Goal: Submit feedback/report problem: Submit feedback/report problem

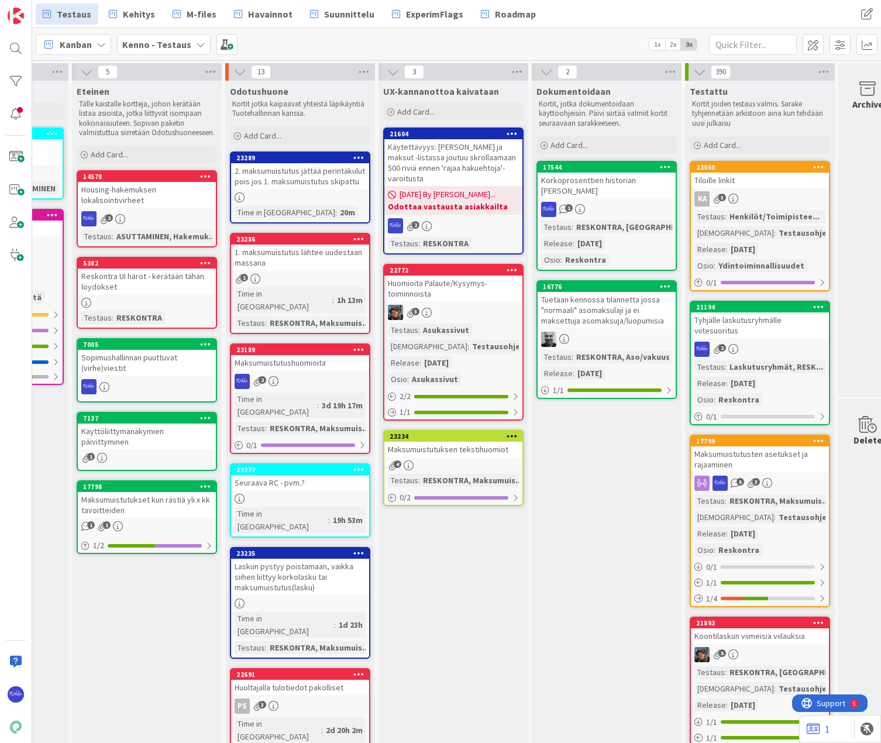
click at [170, 518] on div "Maksumuistutukset kun rästiä yli x kk tavoitteiden" at bounding box center [147, 505] width 138 height 26
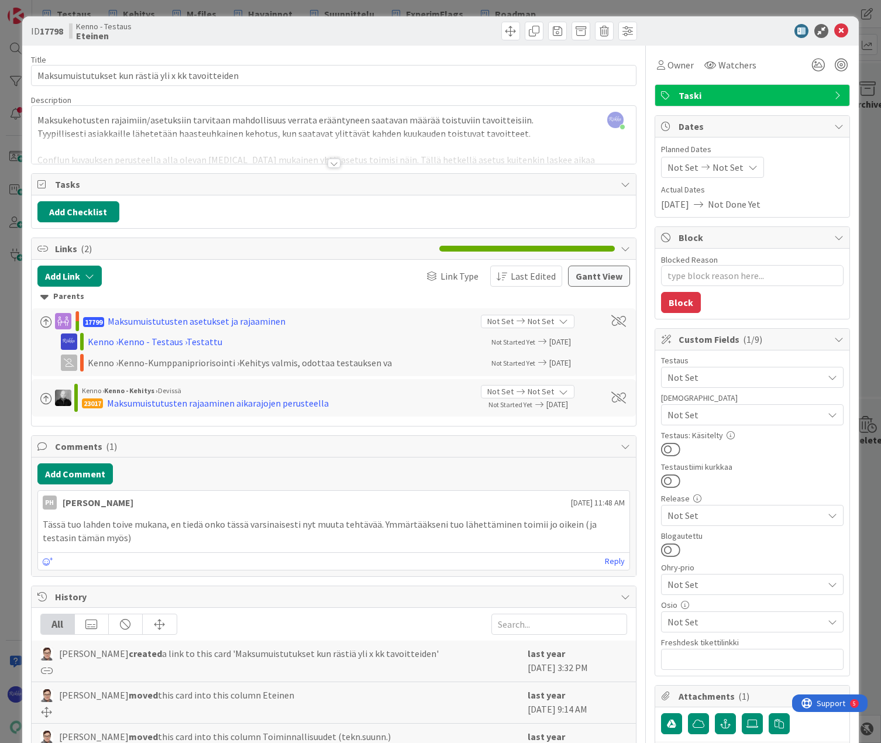
click at [328, 164] on div at bounding box center [334, 163] width 13 height 9
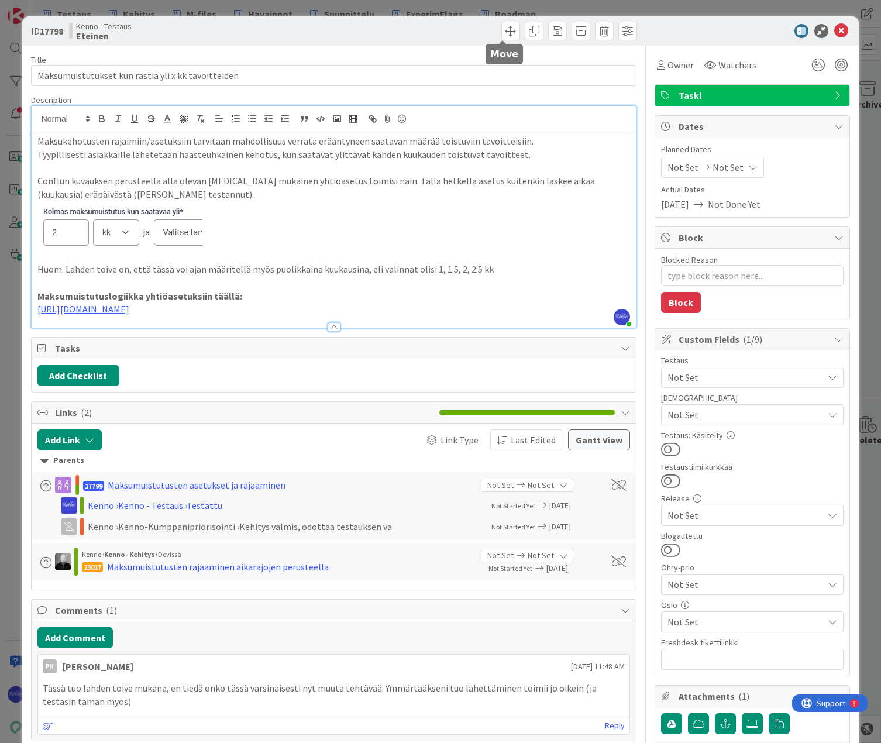
click at [502, 36] on span at bounding box center [511, 31] width 19 height 19
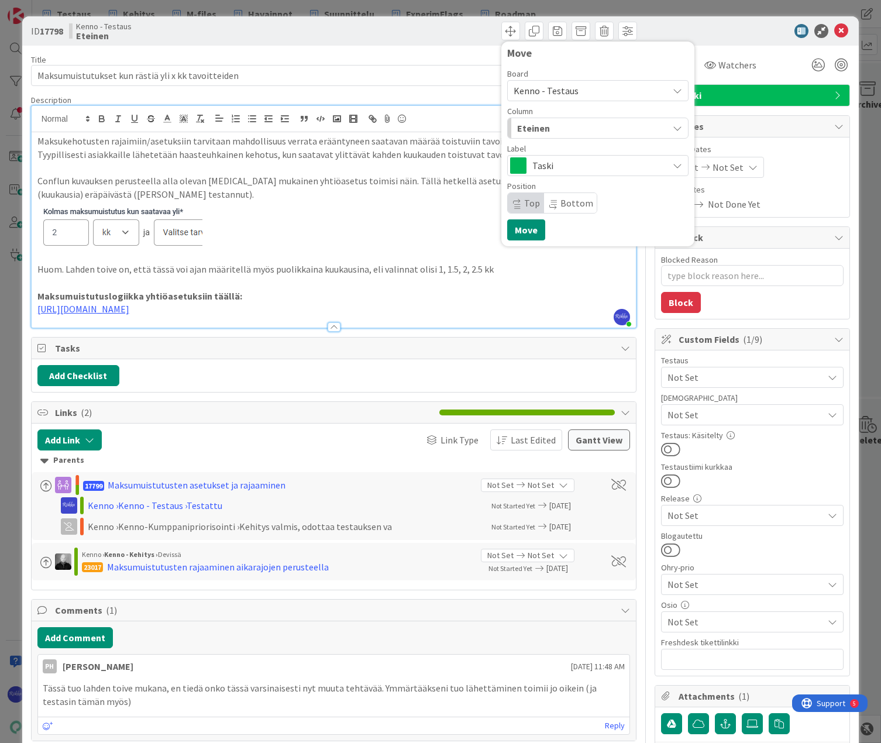
click at [560, 128] on div "Eteinen" at bounding box center [591, 128] width 154 height 19
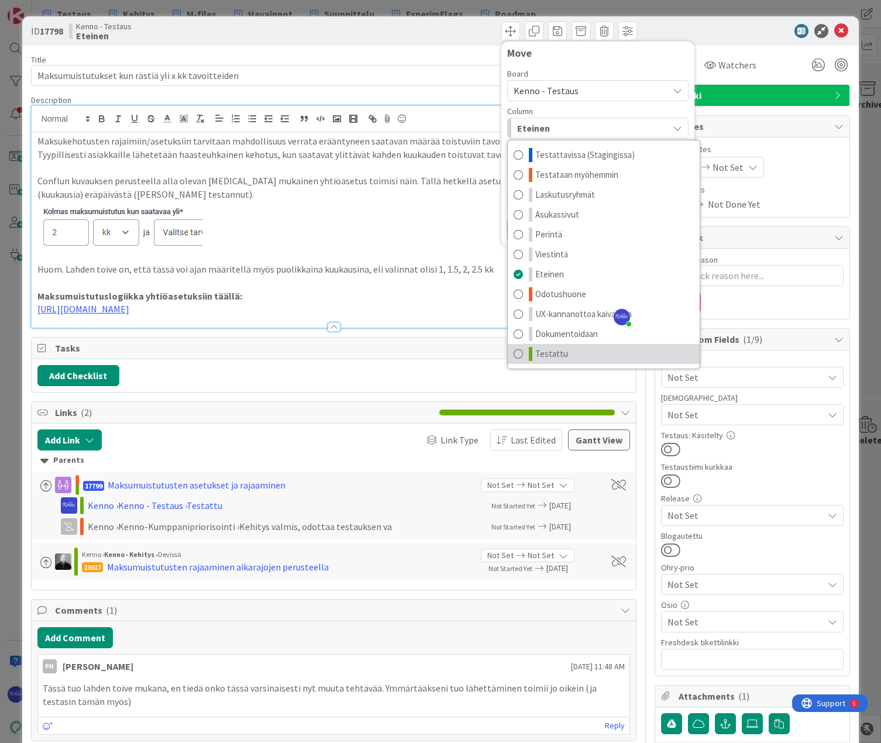
click at [574, 352] on link "Testattu" at bounding box center [604, 354] width 192 height 20
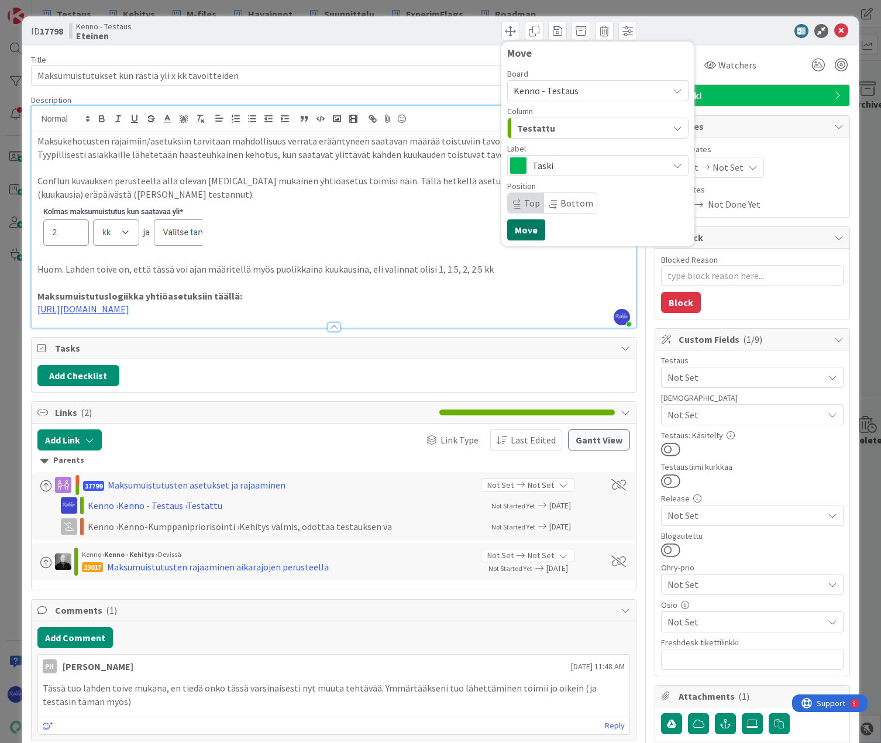
click at [518, 229] on button "Move" at bounding box center [526, 229] width 38 height 21
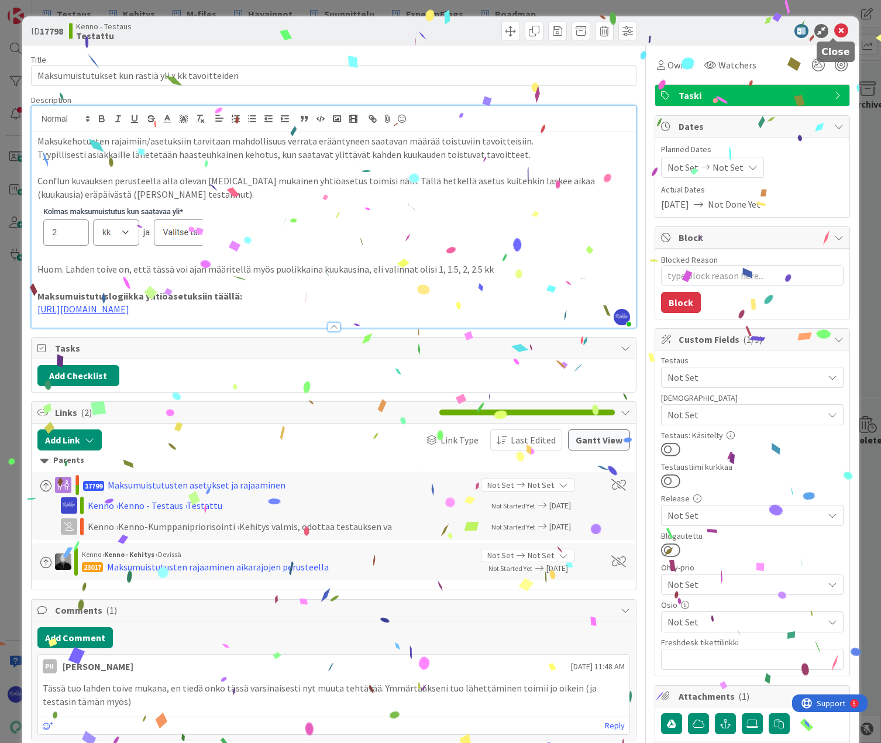
click at [835, 30] on icon at bounding box center [842, 31] width 14 height 14
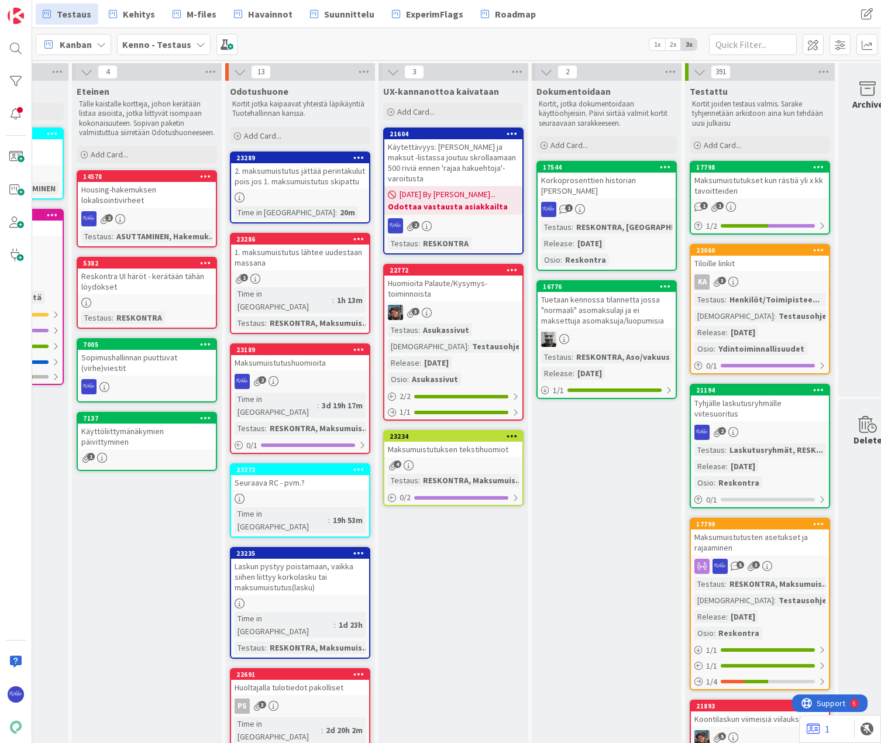
click at [166, 376] on div "Sopimushallinnan puuttuvat (virhe)viestit" at bounding box center [147, 363] width 138 height 26
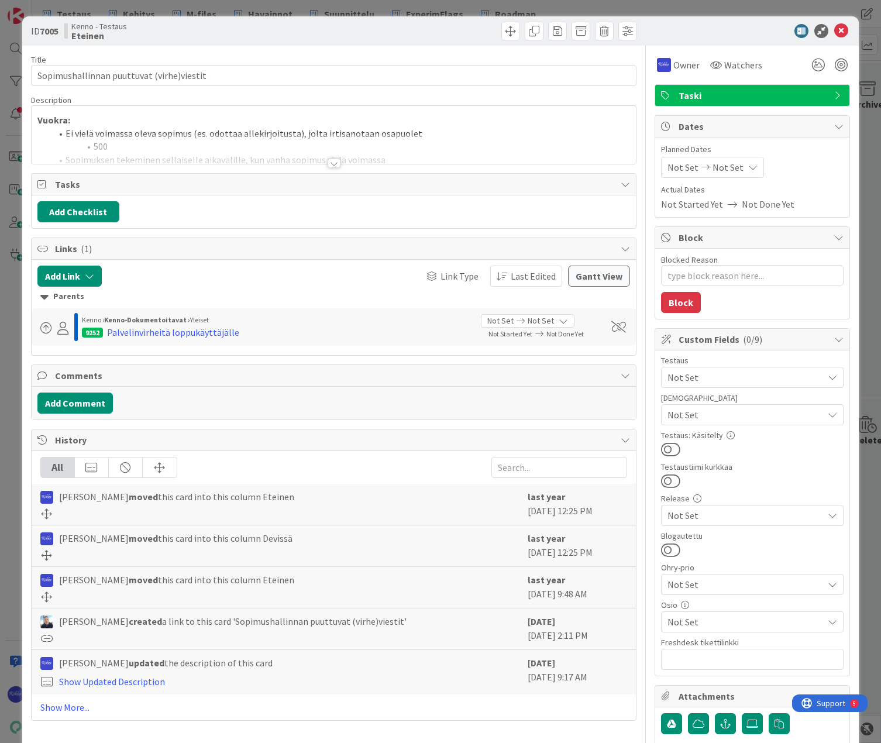
click at [330, 166] on div at bounding box center [334, 163] width 13 height 9
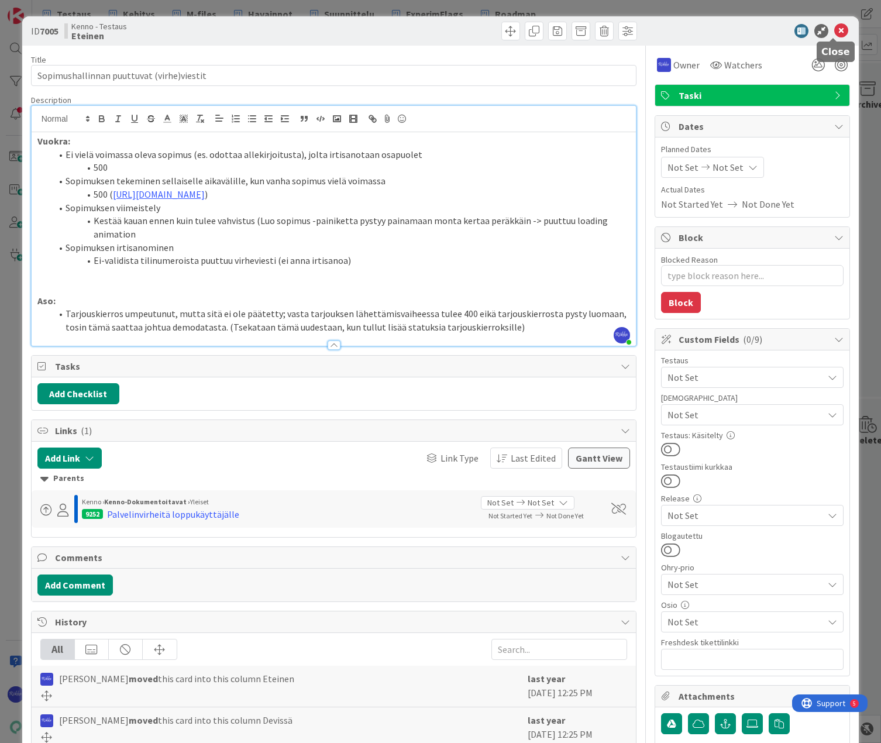
click at [835, 32] on icon at bounding box center [842, 31] width 14 height 14
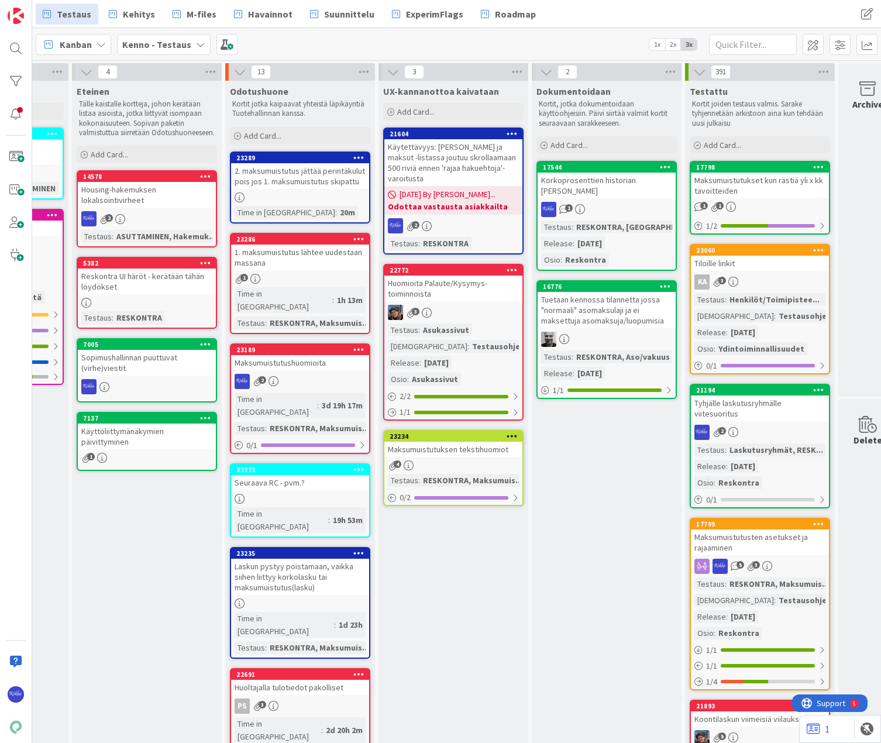
click at [173, 294] on div "Reskontra UI häröt - kerätään tähän löydökset" at bounding box center [147, 282] width 138 height 26
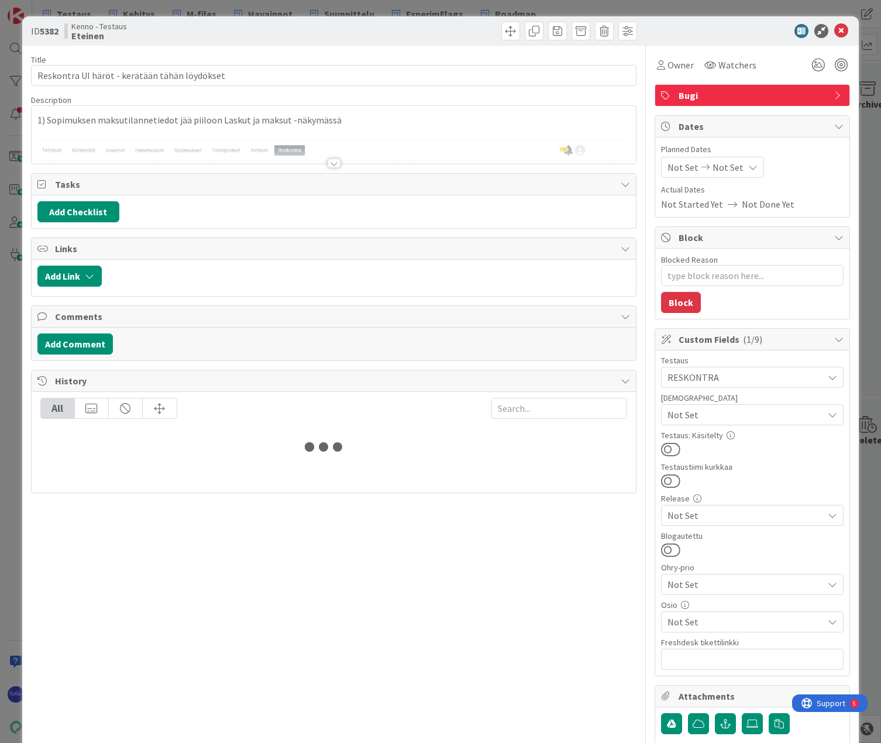
click at [330, 164] on div at bounding box center [334, 163] width 13 height 9
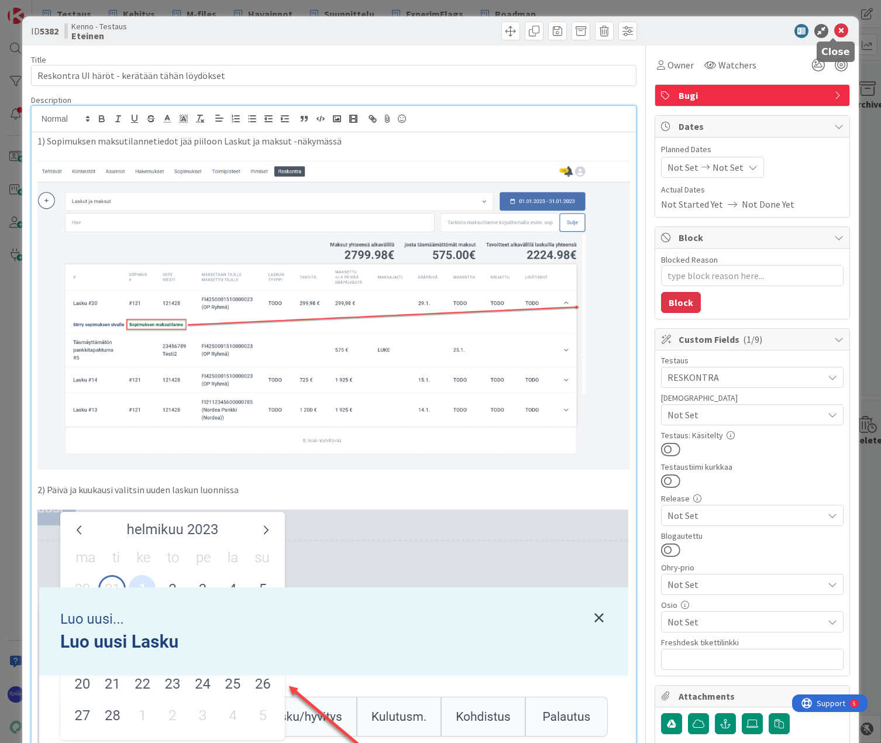
click at [837, 32] on icon at bounding box center [842, 31] width 14 height 14
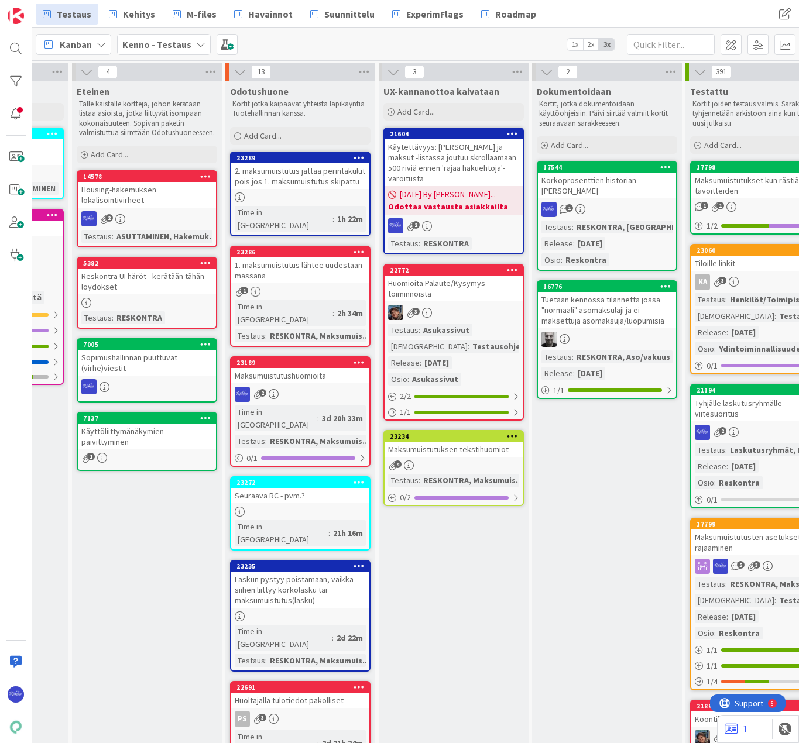
click at [312, 287] on div "1" at bounding box center [300, 292] width 138 height 10
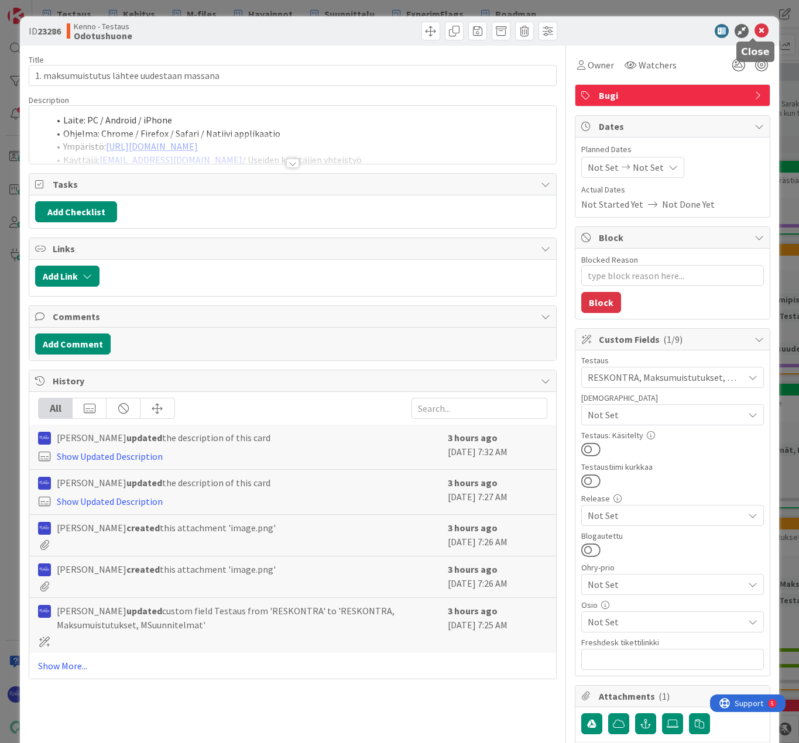
click at [754, 33] on icon at bounding box center [761, 31] width 14 height 14
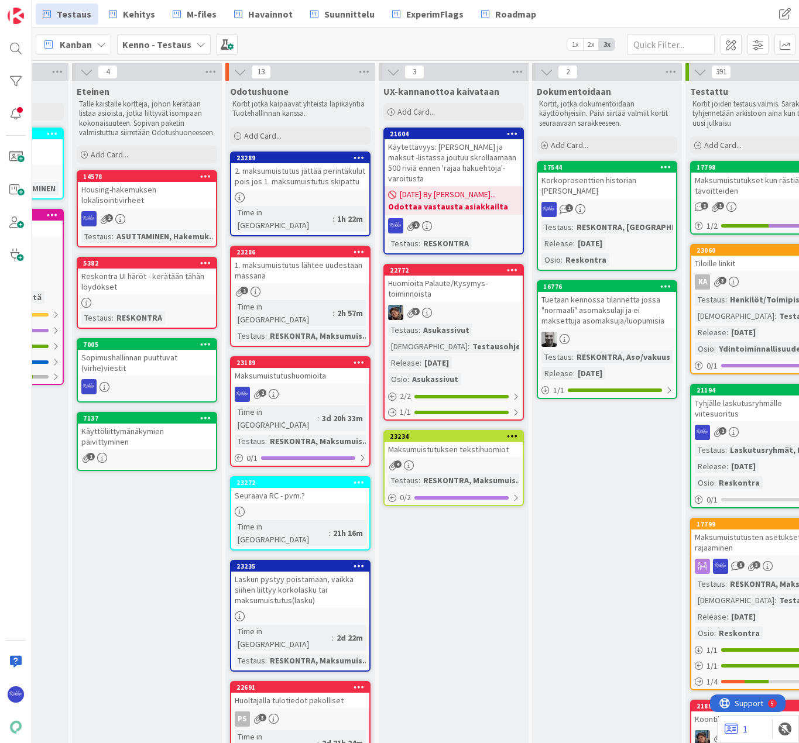
click at [306, 174] on div "2. maksumuistutus jättää perintäkulut pois jos 1. maksumuistutus skipattu" at bounding box center [300, 176] width 138 height 26
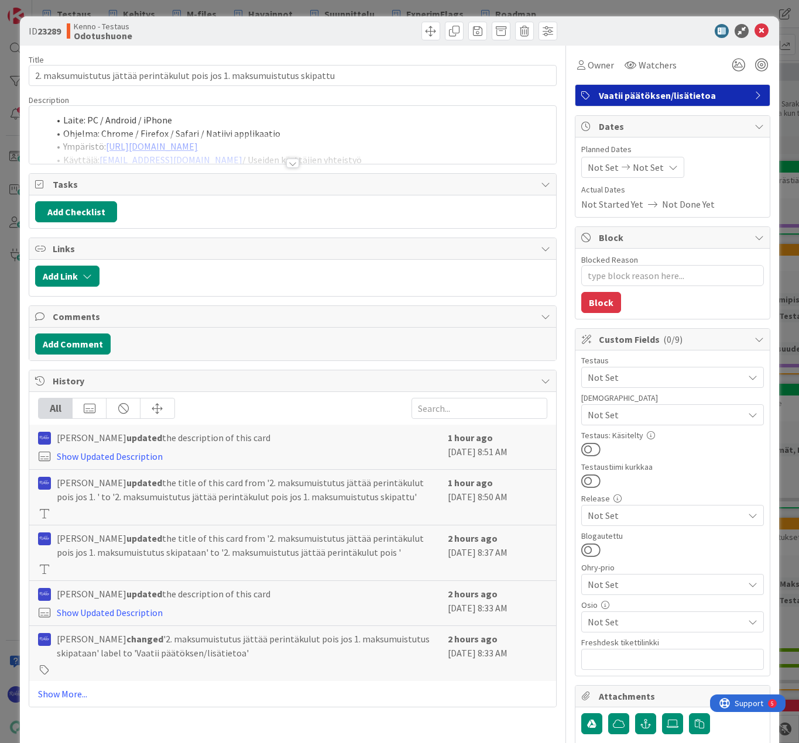
scroll to position [169, 0]
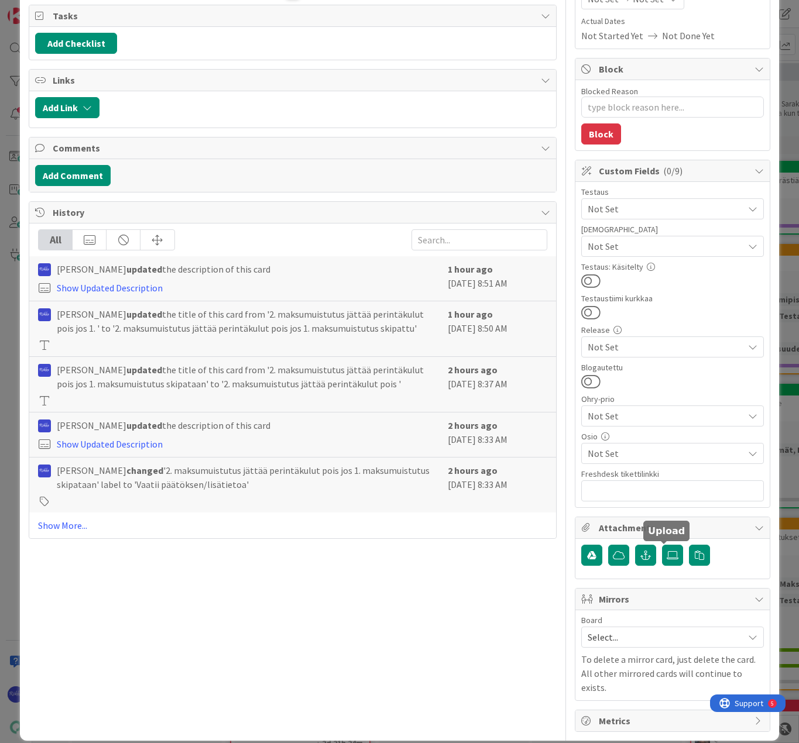
click at [667, 555] on icon at bounding box center [673, 555] width 12 height 9
click at [662, 545] on input "file" at bounding box center [662, 545] width 0 height 0
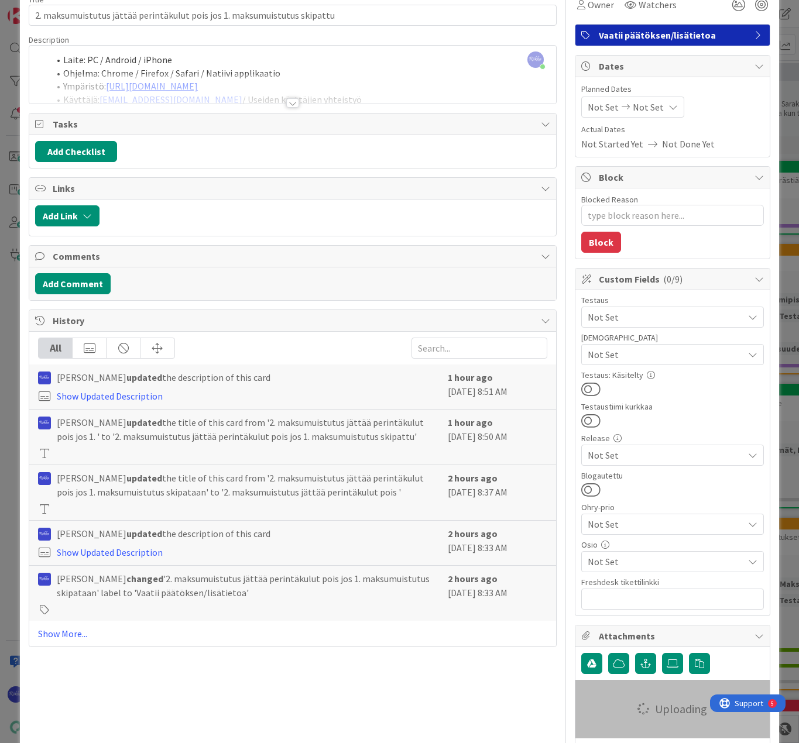
scroll to position [0, 0]
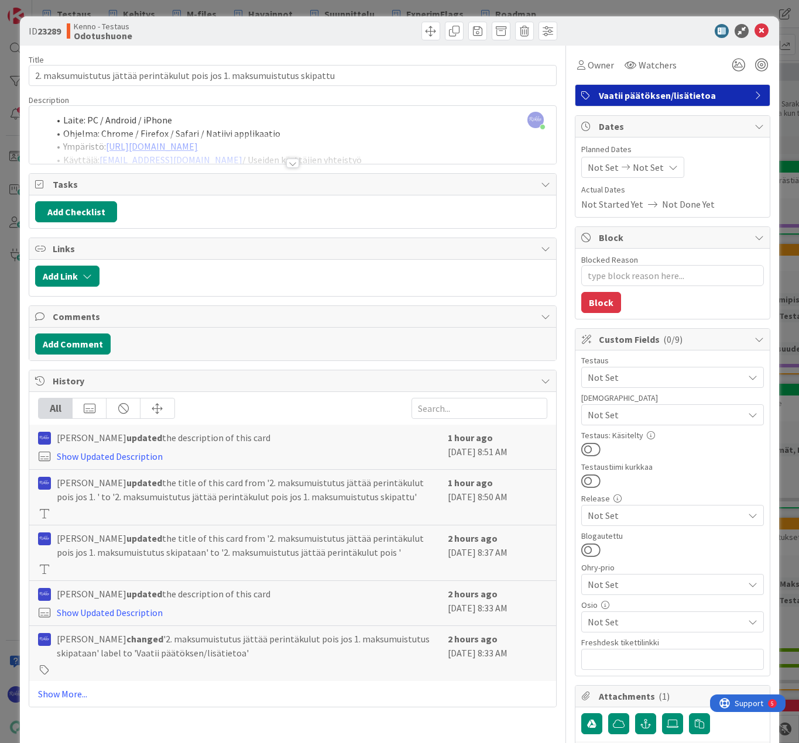
click at [289, 166] on div at bounding box center [292, 163] width 13 height 9
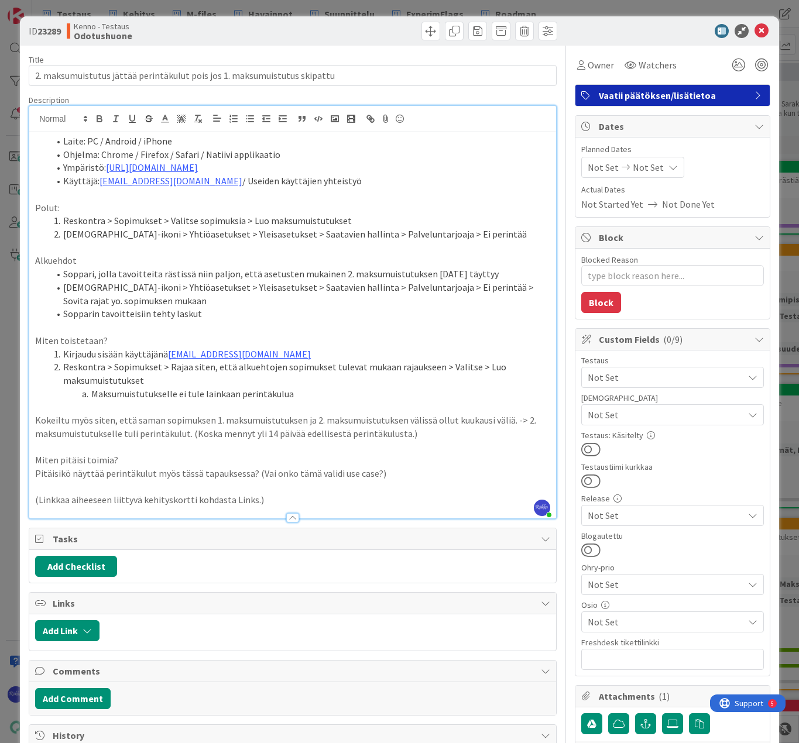
type textarea "x"
drag, startPoint x: 214, startPoint y: 165, endPoint x: 105, endPoint y: 166, distance: 108.9
click at [105, 166] on li "Ympäristö: [URL][DOMAIN_NAME]" at bounding box center [299, 167] width 501 height 13
click at [370, 369] on li "Reskontra > Sopimukset > Rajaa siten, että alkuehtojen sopimukset tulevat mukaa…" at bounding box center [299, 374] width 501 height 26
click at [317, 395] on li "Maksumuistutukselle ei tule lainkaan perintäkulua" at bounding box center [299, 393] width 501 height 13
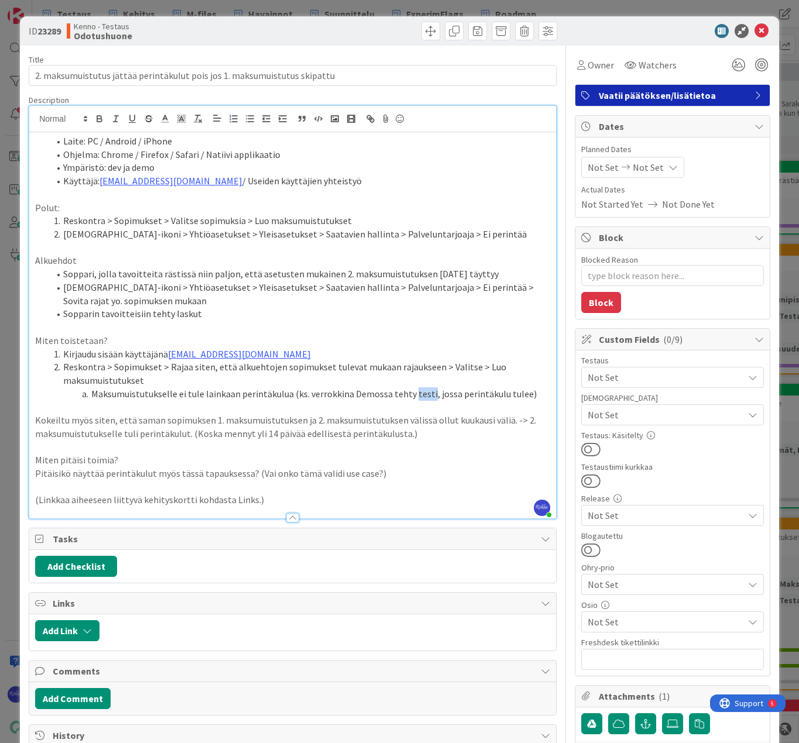
drag, startPoint x: 408, startPoint y: 395, endPoint x: 425, endPoint y: 397, distance: 17.7
click at [425, 397] on li "Maksumuistutukselle ei tule lainkaan perintäkulua (ks. verrokkina Demossa tehty…" at bounding box center [299, 393] width 501 height 13
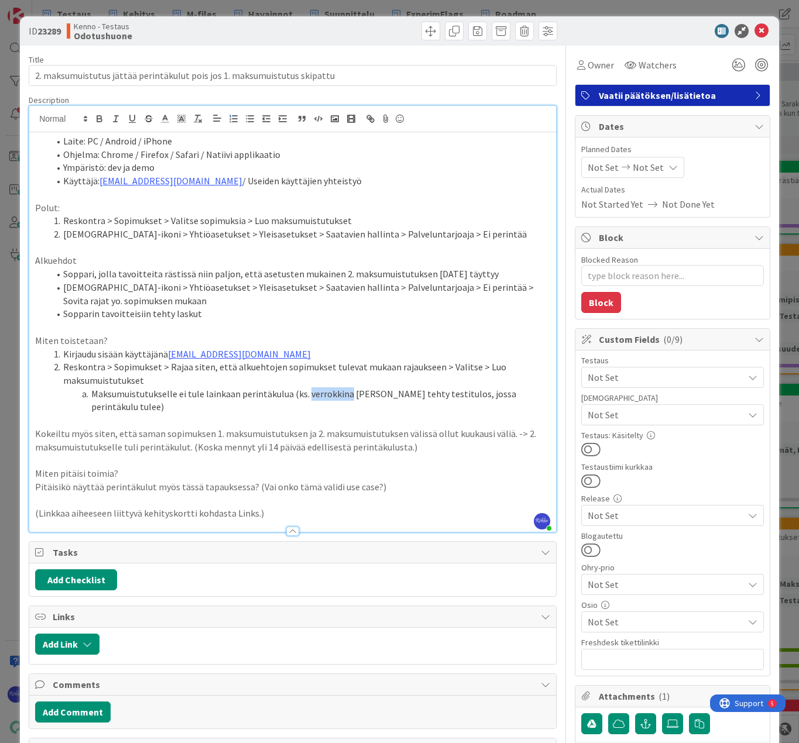
drag, startPoint x: 306, startPoint y: 394, endPoint x: 345, endPoint y: 395, distance: 39.8
click at [345, 395] on li "Maksumuistutukselle ei tule lainkaan perintäkulua (ks. verrokkina [PERSON_NAME]…" at bounding box center [299, 400] width 501 height 26
click at [538, 398] on li "Maksumuistutukselle ei tule lainkaan perintäkulua (ks. verrokkina [PERSON_NAME]…" at bounding box center [299, 400] width 501 height 26
click at [448, 449] on p "Kokeiltu myös siten, että saman sopimuksen 1. maksumuistutuksen ja 2. maksumuis…" at bounding box center [292, 440] width 515 height 26
drag, startPoint x: 59, startPoint y: 489, endPoint x: 67, endPoint y: 490, distance: 7.7
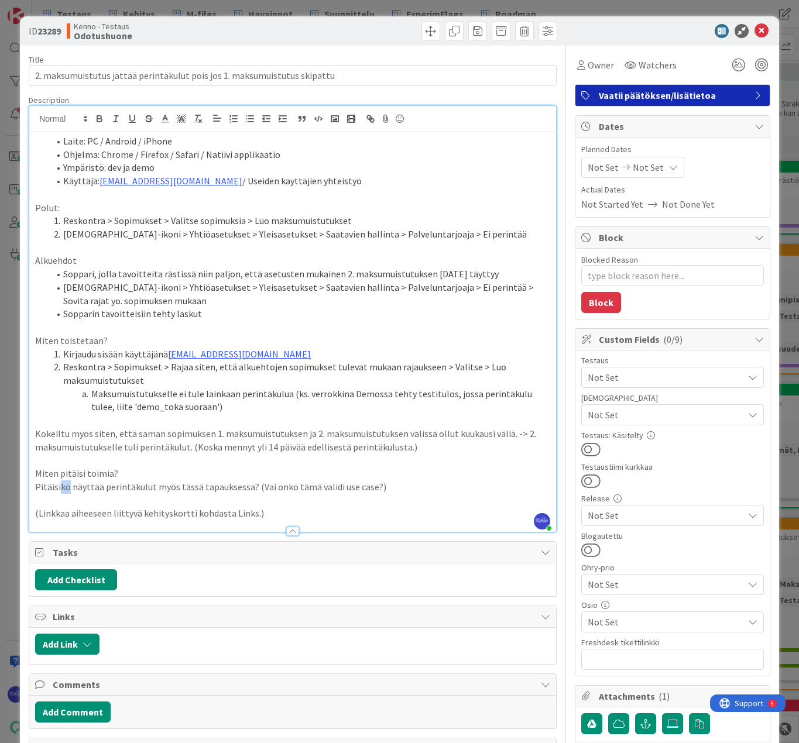
click at [67, 490] on p "Pitäisikö näyttää perintäkulut myös tässä tapauksessa? (Vai onko tämä validi us…" at bounding box center [292, 487] width 515 height 13
drag, startPoint x: 241, startPoint y: 487, endPoint x: 420, endPoint y: 487, distance: 179.1
click at [420, 487] on p "Pitäisi näyttää perintäkulut myös tässä tapauksessa? (Vai onko tämä validi use …" at bounding box center [292, 487] width 515 height 13
click at [664, 375] on span "Not Set" at bounding box center [666, 377] width 156 height 14
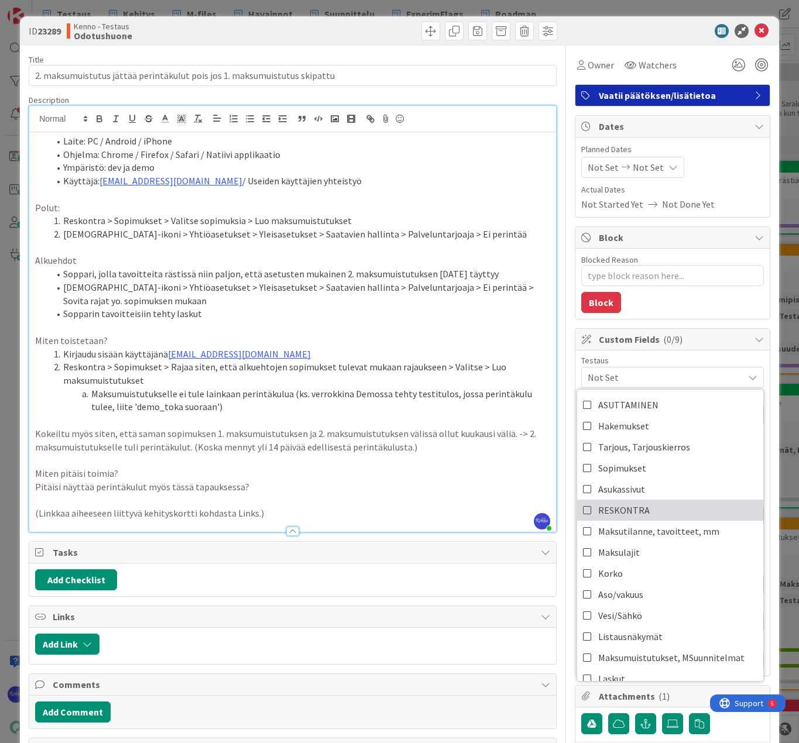
click at [660, 514] on link "RESKONTRA" at bounding box center [670, 510] width 186 height 21
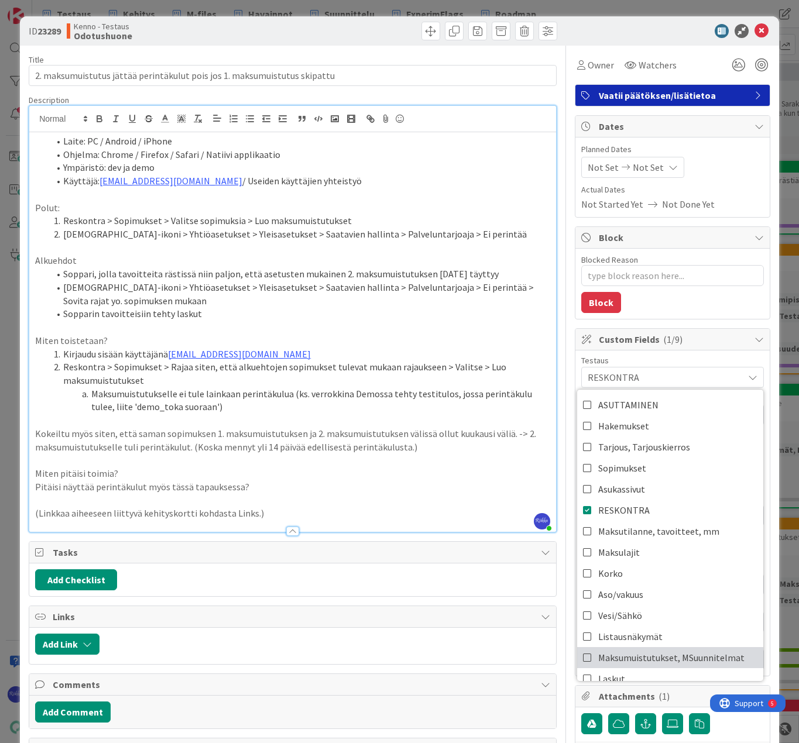
click at [665, 656] on span "Maksumuistutukset, MSuunnitelmat" at bounding box center [671, 658] width 146 height 18
click at [584, 35] on div at bounding box center [666, 31] width 207 height 14
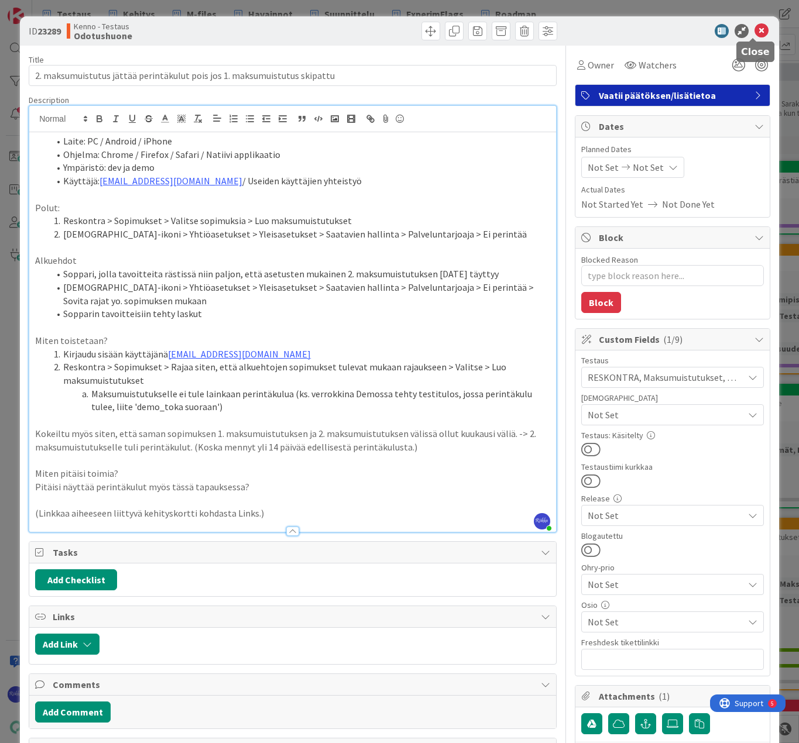
click at [754, 32] on icon at bounding box center [761, 31] width 14 height 14
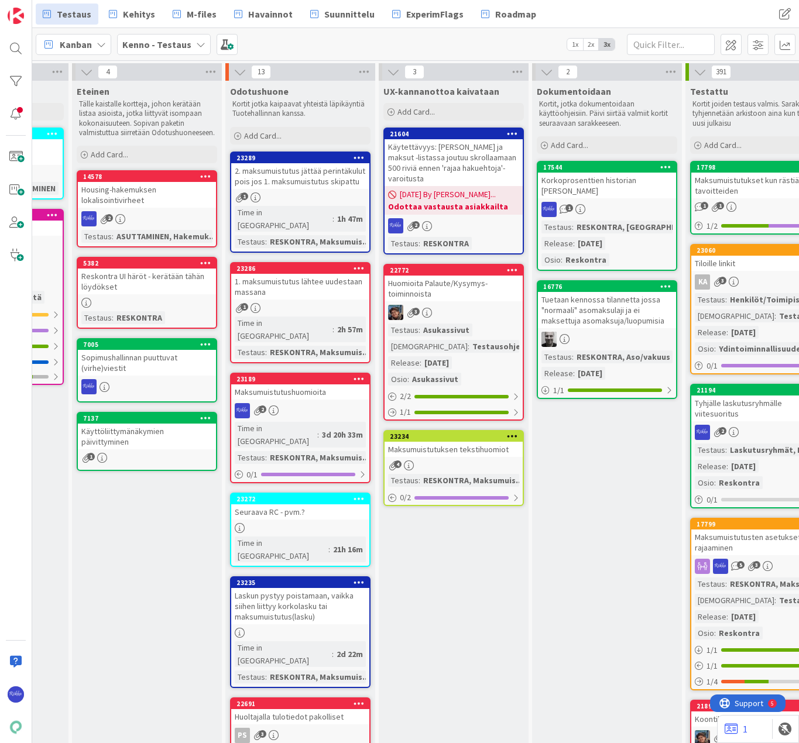
click at [304, 303] on div "1" at bounding box center [300, 308] width 138 height 10
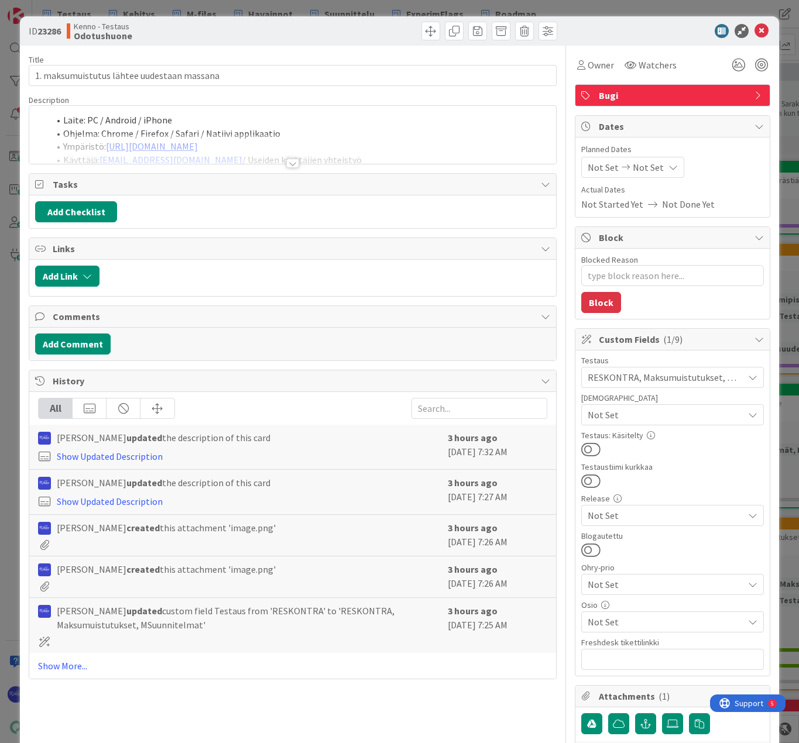
click at [289, 164] on div at bounding box center [292, 163] width 13 height 9
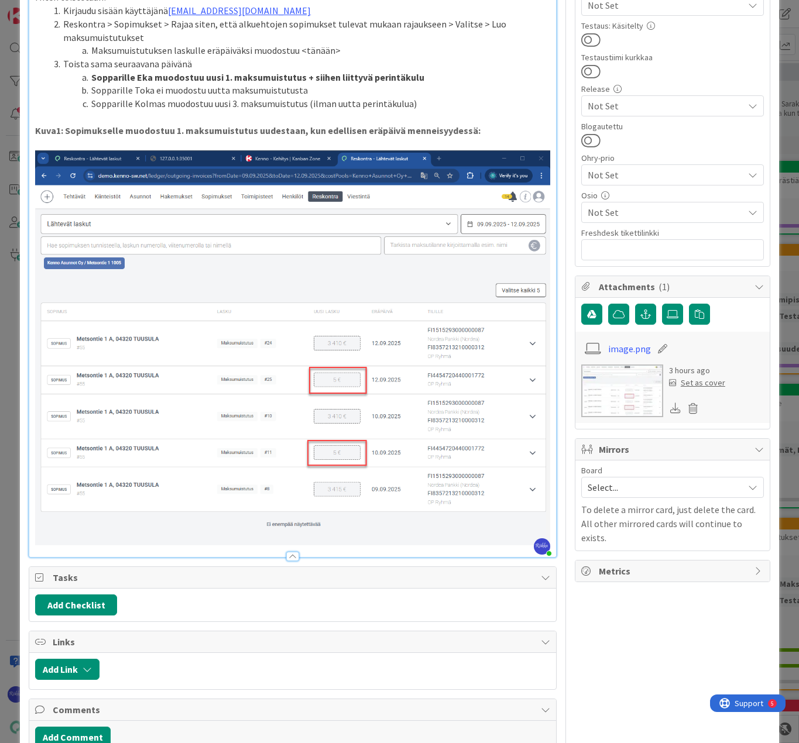
scroll to position [59, 0]
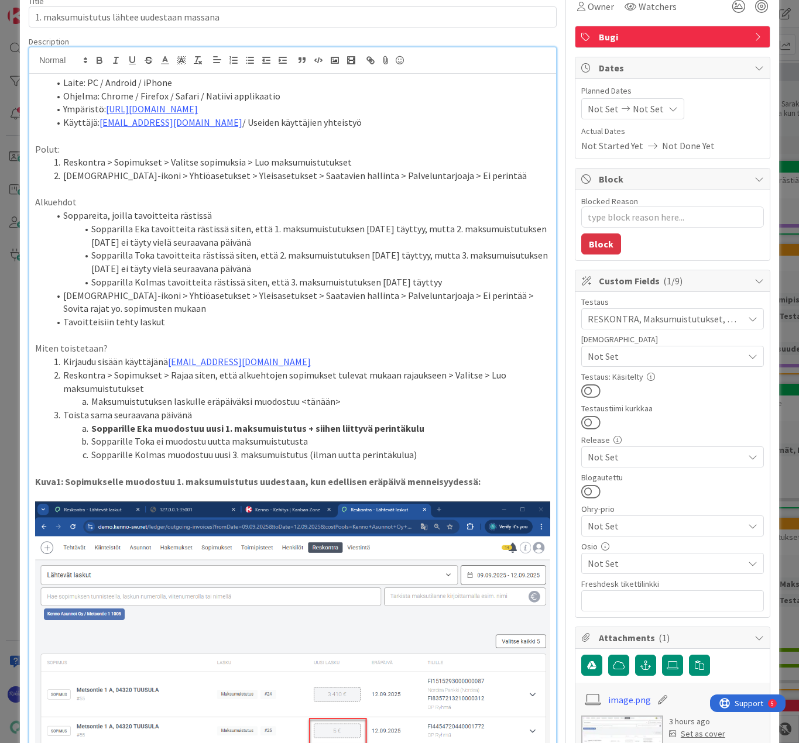
type textarea "x"
click at [485, 256] on li "Sopparilla Toka tavoitteita rästissä siten, että 2. maksumuistutuksen [DATE] tä…" at bounding box center [299, 262] width 501 height 26
click at [506, 334] on p at bounding box center [292, 335] width 515 height 13
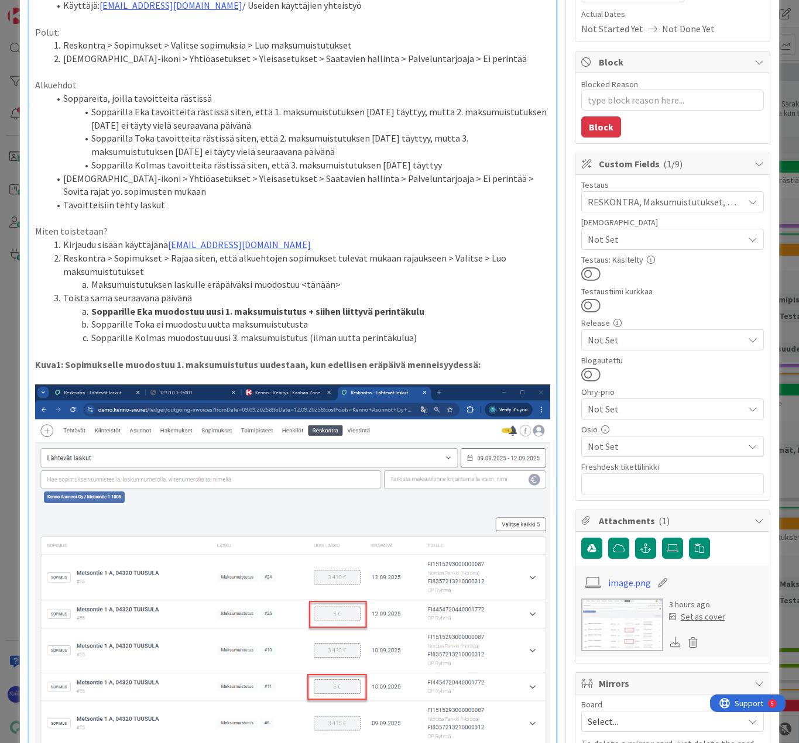
scroll to position [0, 0]
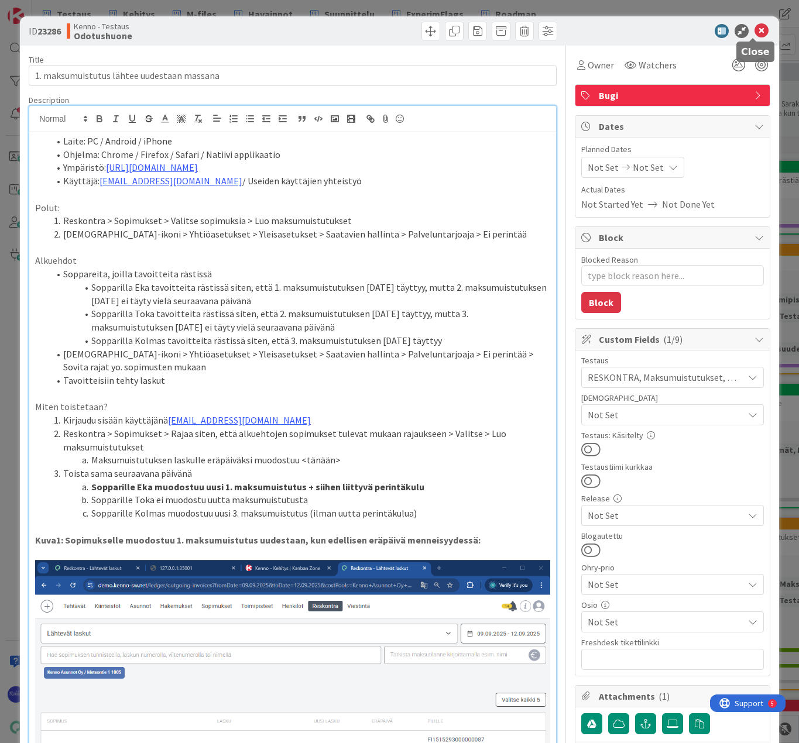
click at [754, 34] on icon at bounding box center [761, 31] width 14 height 14
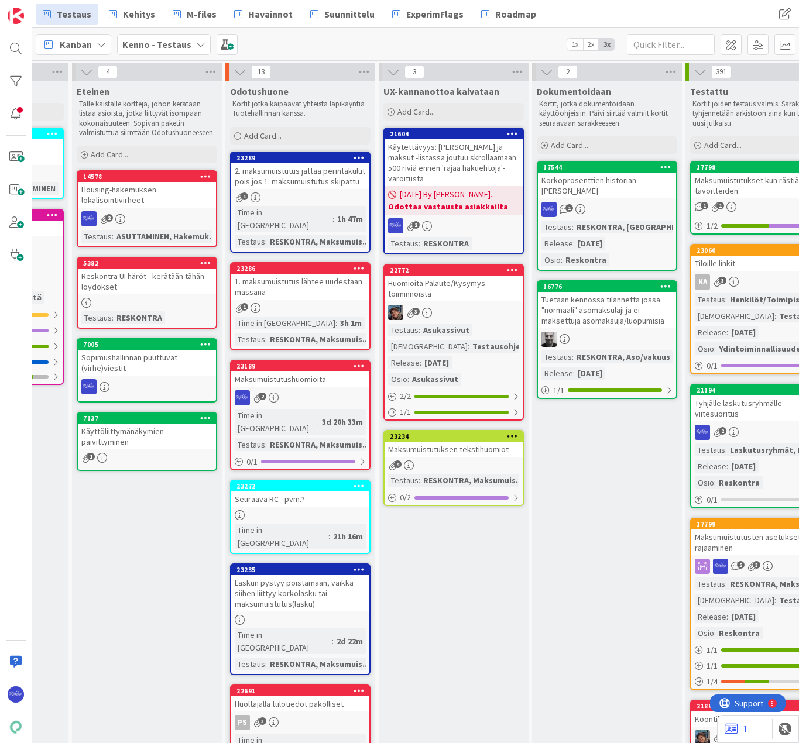
click at [292, 168] on div "2. maksumuistutus jättää perintäkulut pois jos 1. maksumuistutus skipattu" at bounding box center [300, 176] width 138 height 26
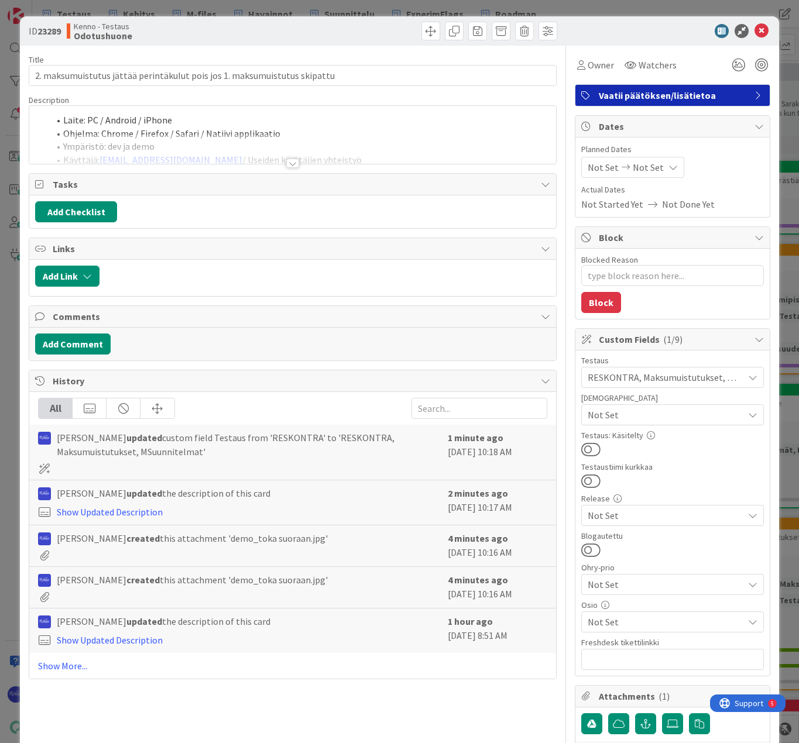
click at [660, 92] on span "Vaatii päätöksen/lisätietoa" at bounding box center [674, 95] width 150 height 14
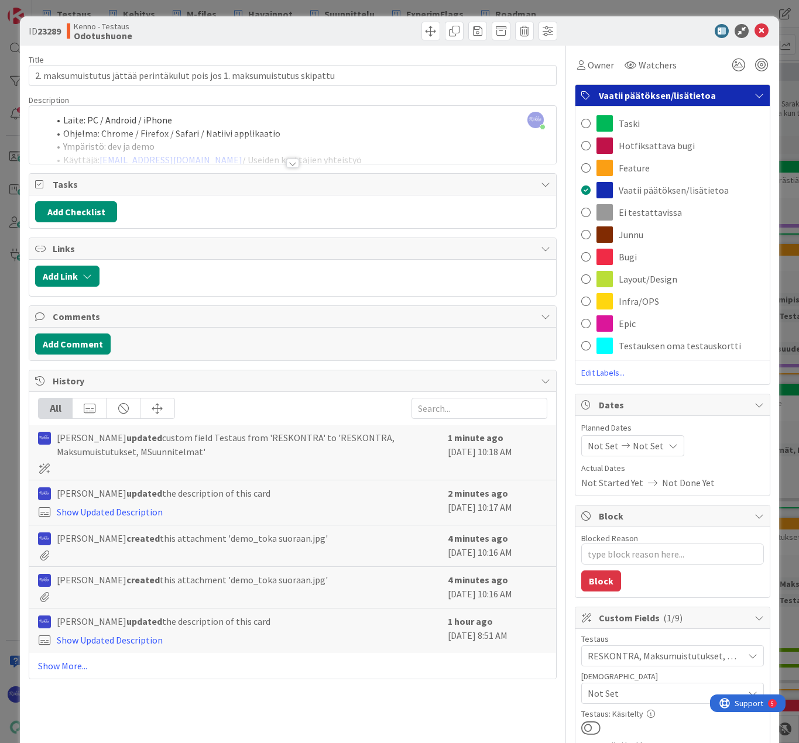
click at [655, 255] on div "Bugi" at bounding box center [672, 257] width 194 height 22
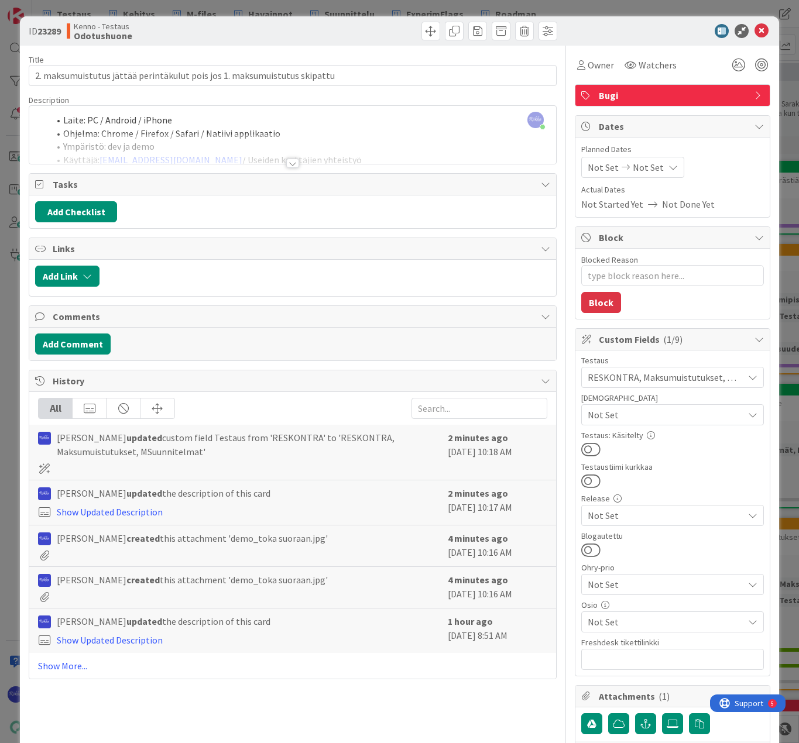
click at [317, 41] on div "ID 23289 Kenno - Testaus Odotushuone" at bounding box center [399, 30] width 759 height 29
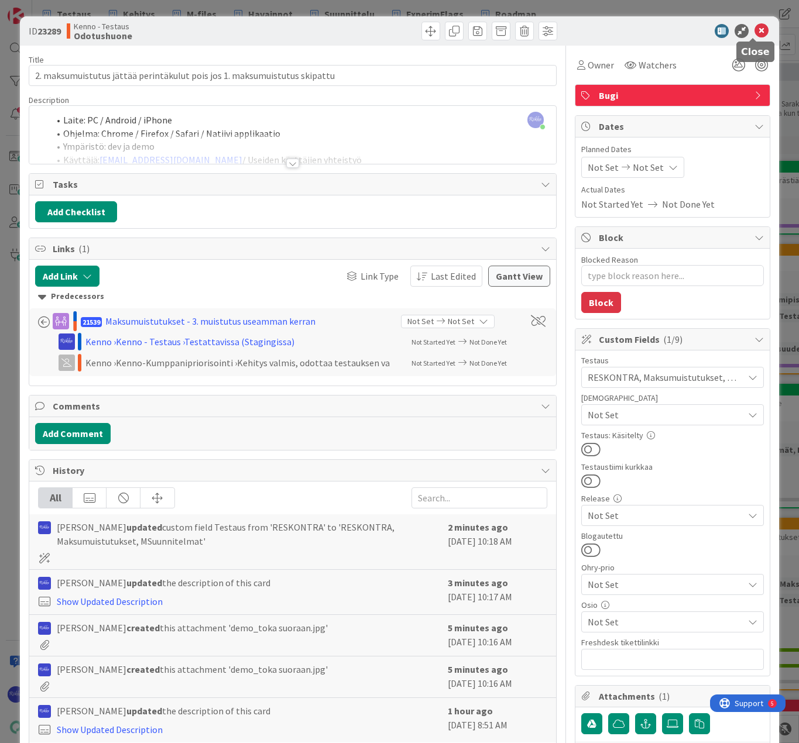
drag, startPoint x: 755, startPoint y: 30, endPoint x: 737, endPoint y: 60, distance: 34.9
click at [755, 30] on icon at bounding box center [761, 31] width 14 height 14
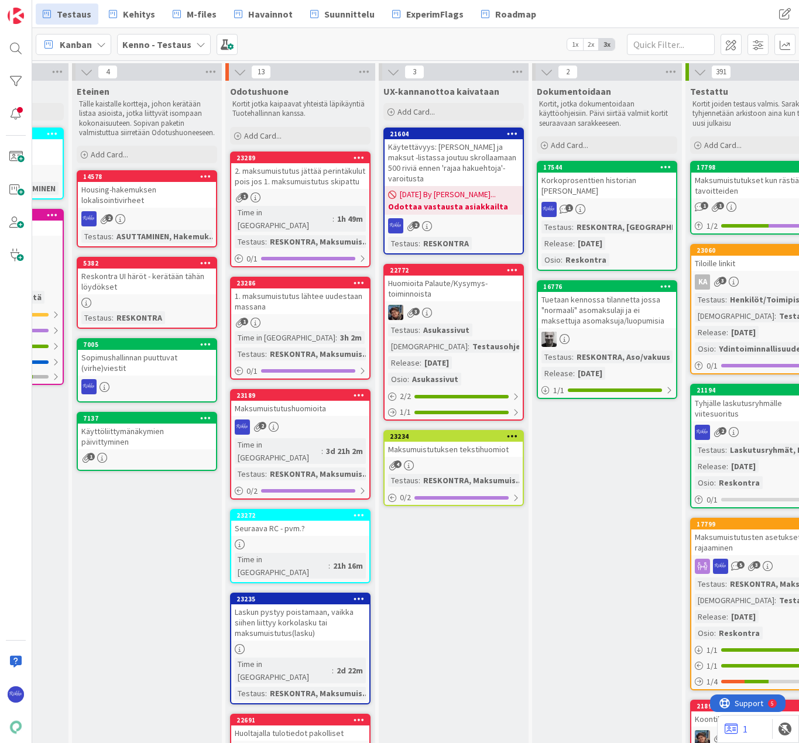
click at [324, 406] on link "23189 Maksumuistutushuomioita 2 Time in Column : 3d 21h 2m Testaus : RESKONTRA,…" at bounding box center [300, 444] width 140 height 111
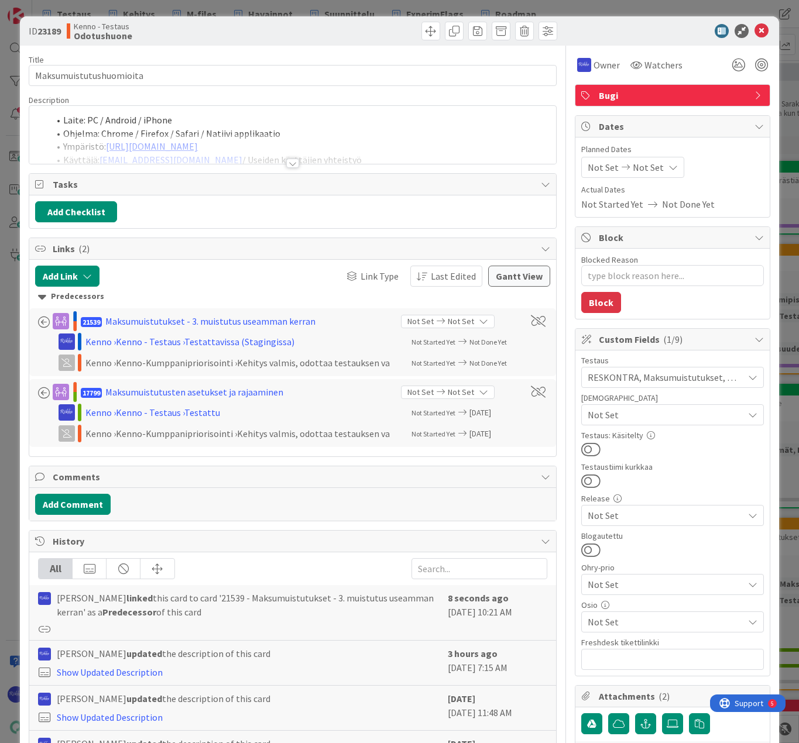
click at [287, 162] on div at bounding box center [292, 163] width 13 height 9
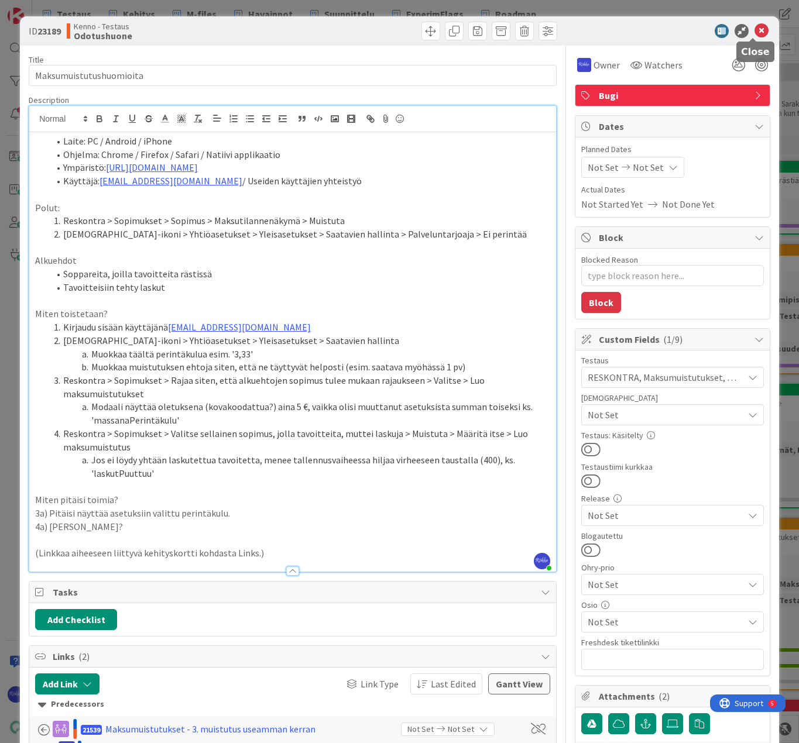
click at [754, 26] on icon at bounding box center [761, 31] width 14 height 14
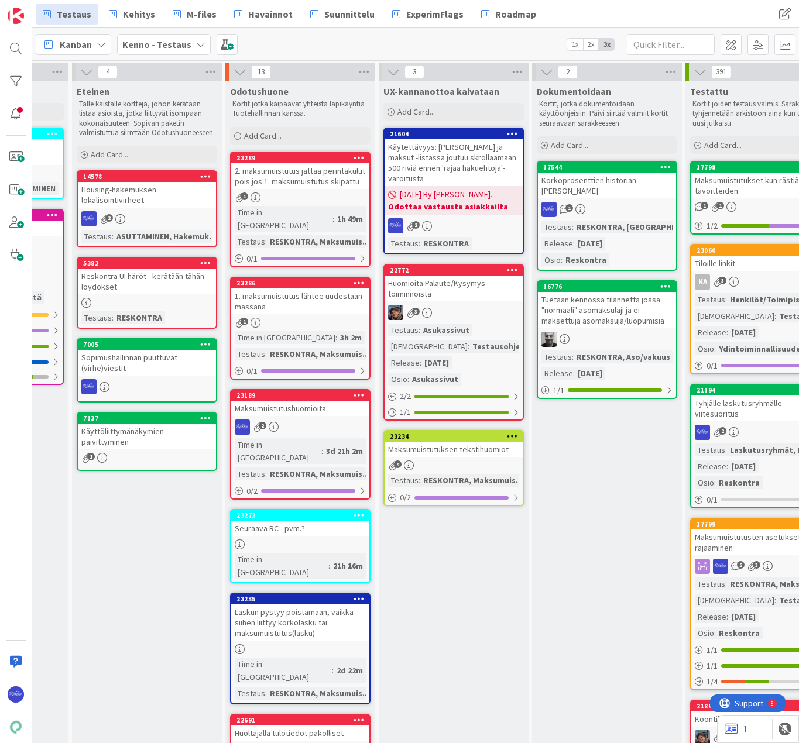
click at [317, 420] on div "2" at bounding box center [300, 427] width 138 height 15
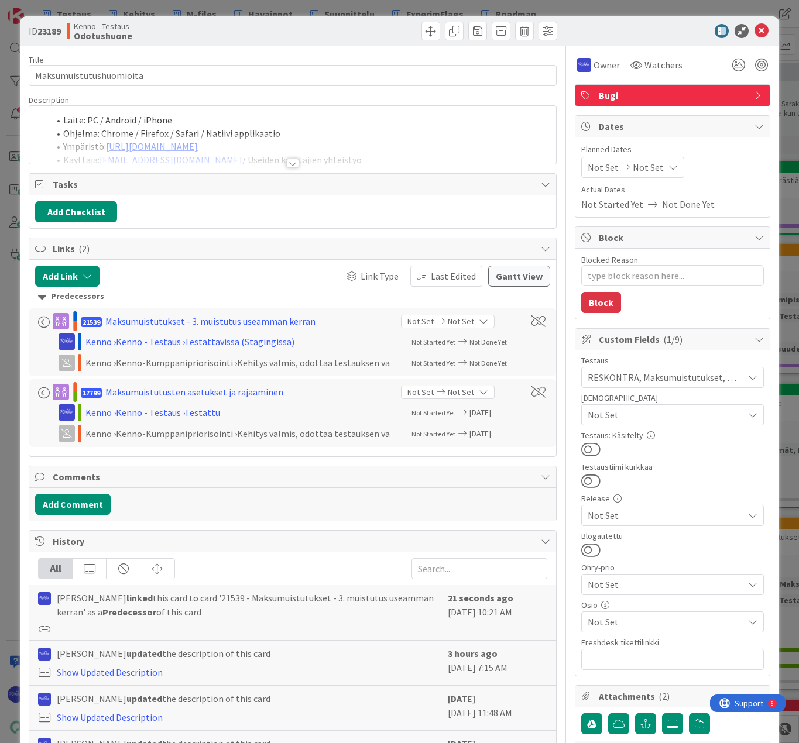
click at [290, 166] on div at bounding box center [292, 163] width 13 height 9
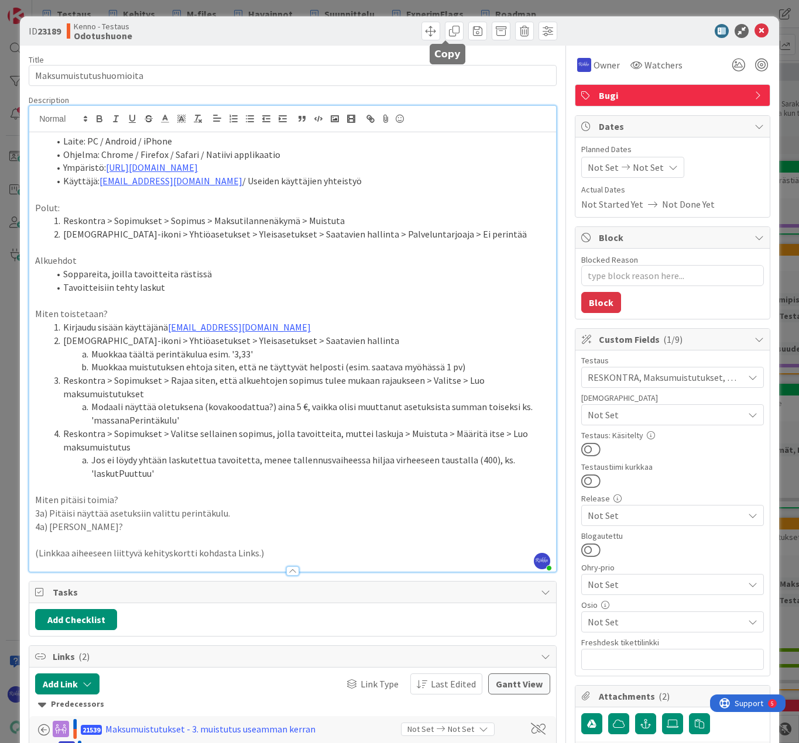
click at [445, 30] on span at bounding box center [454, 31] width 19 height 19
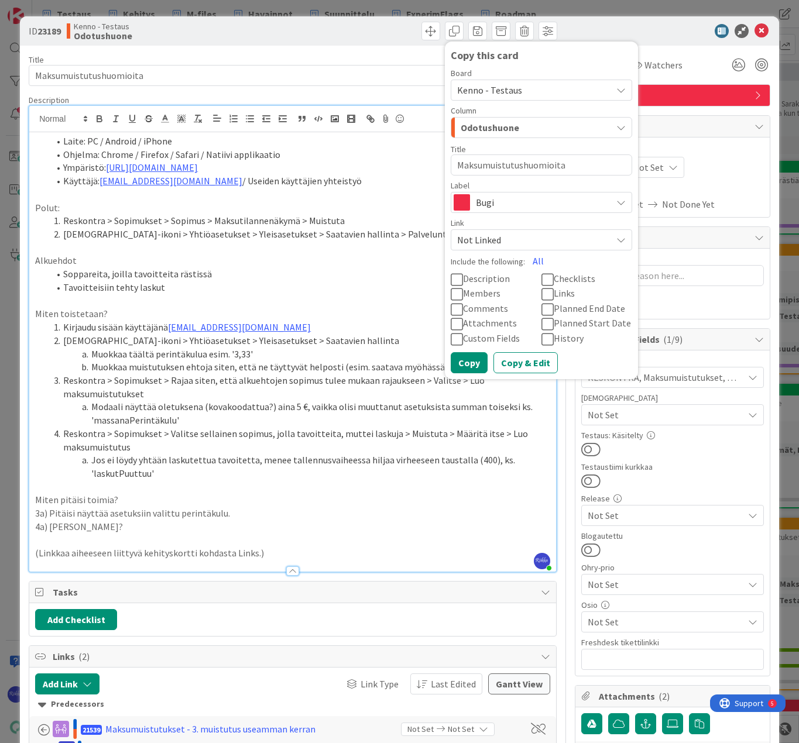
click at [355, 266] on p "Alkuehdot" at bounding box center [292, 260] width 515 height 13
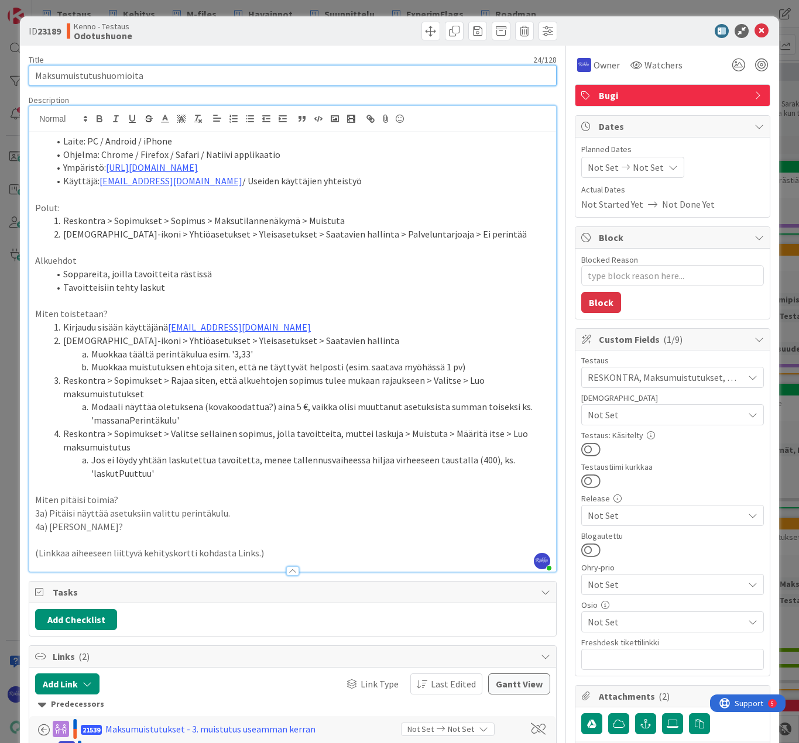
drag, startPoint x: 165, startPoint y: 79, endPoint x: 28, endPoint y: 77, distance: 137.0
click at [29, 77] on input "Maksumuistutushuomioita" at bounding box center [293, 75] width 528 height 21
type textarea "x"
type input "Massana te"
type textarea "x"
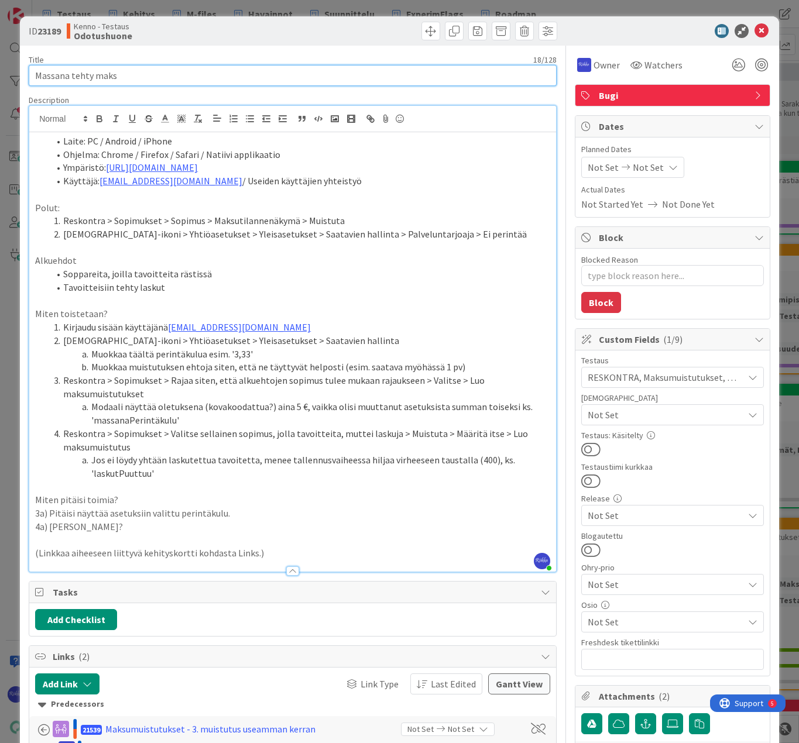
type input "Massana tehty maksu"
type textarea "x"
type input "Massana tehty maksumuistutus ei tottele aset"
type textarea "x"
type input "Massana tehty maksumuistutus ei tottele asetuksen perintäkulua"
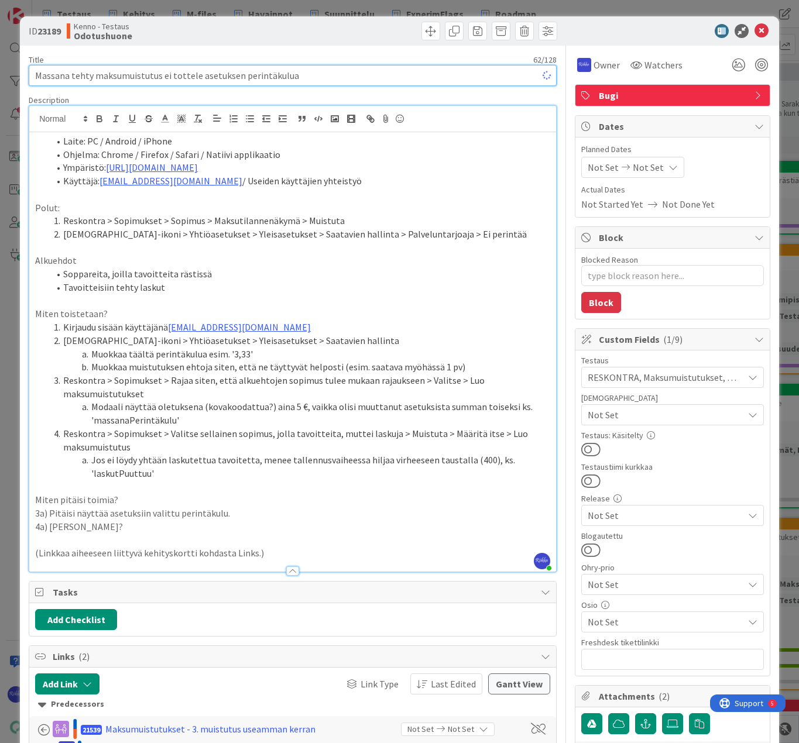
type textarea "x"
type input "Massana tehty maksumuistutus ei tottele asetuksen perintäkulua"
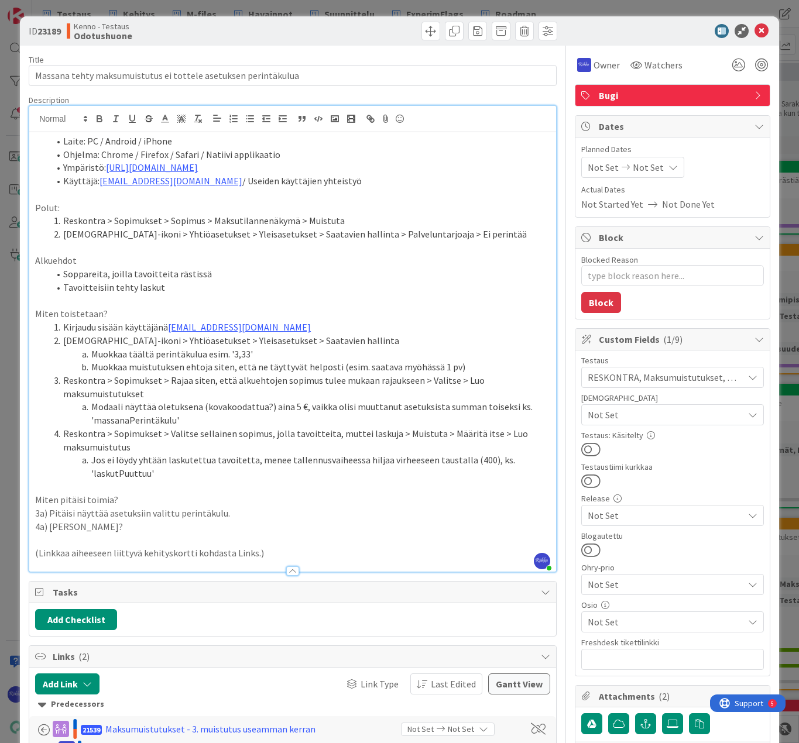
click at [392, 197] on p at bounding box center [292, 194] width 515 height 13
click at [448, 33] on span at bounding box center [454, 31] width 19 height 19
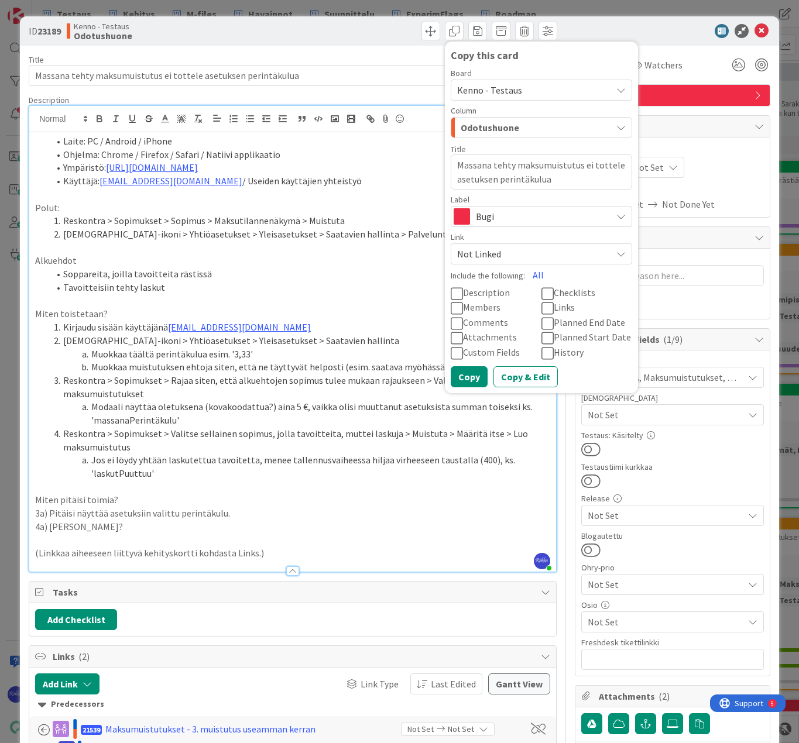
click at [451, 292] on icon at bounding box center [457, 294] width 12 height 14
click at [451, 340] on icon at bounding box center [457, 338] width 12 height 14
click at [451, 352] on icon at bounding box center [457, 353] width 12 height 14
click at [521, 375] on button "Copy & Edit" at bounding box center [525, 376] width 64 height 21
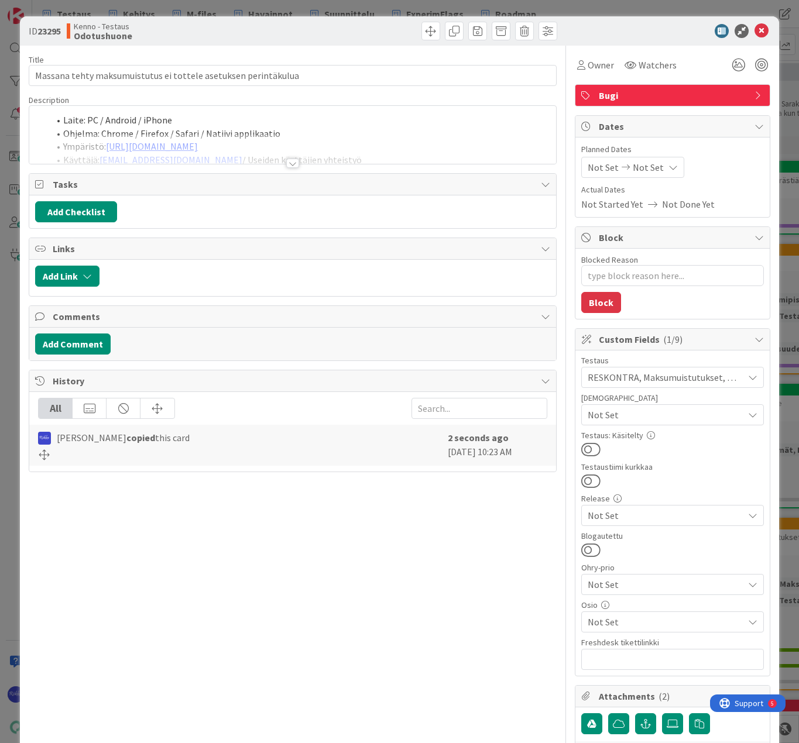
click at [291, 161] on div at bounding box center [292, 163] width 13 height 9
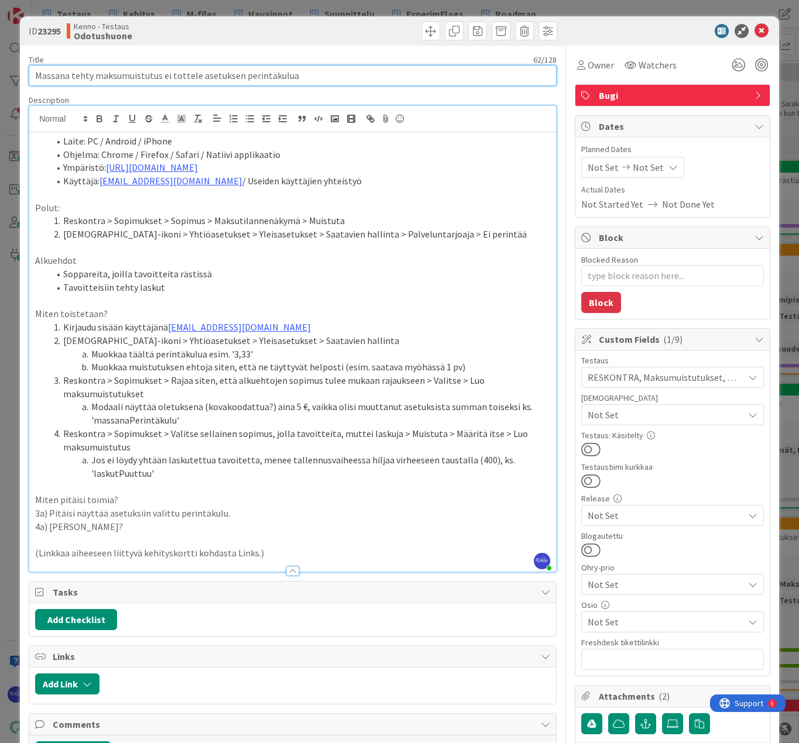
drag, startPoint x: 99, startPoint y: 74, endPoint x: 26, endPoint y: 78, distance: 73.8
click at [26, 78] on div "ID 23295 Kenno - Testaus Odotushuone Title 62 / 128 Massana tehty maksumuistutu…" at bounding box center [399, 557] width 759 height 1082
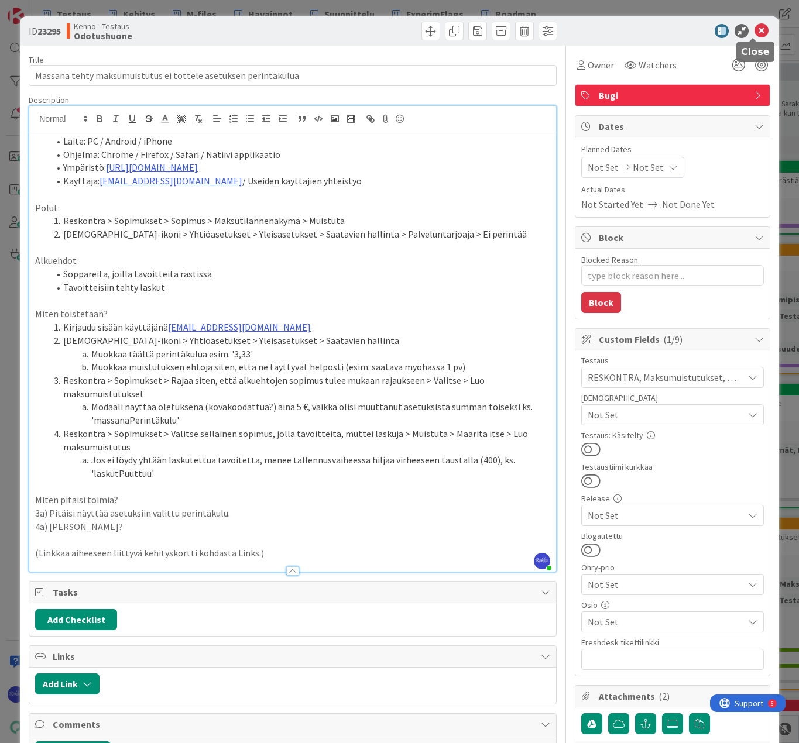
click at [754, 32] on icon at bounding box center [761, 31] width 14 height 14
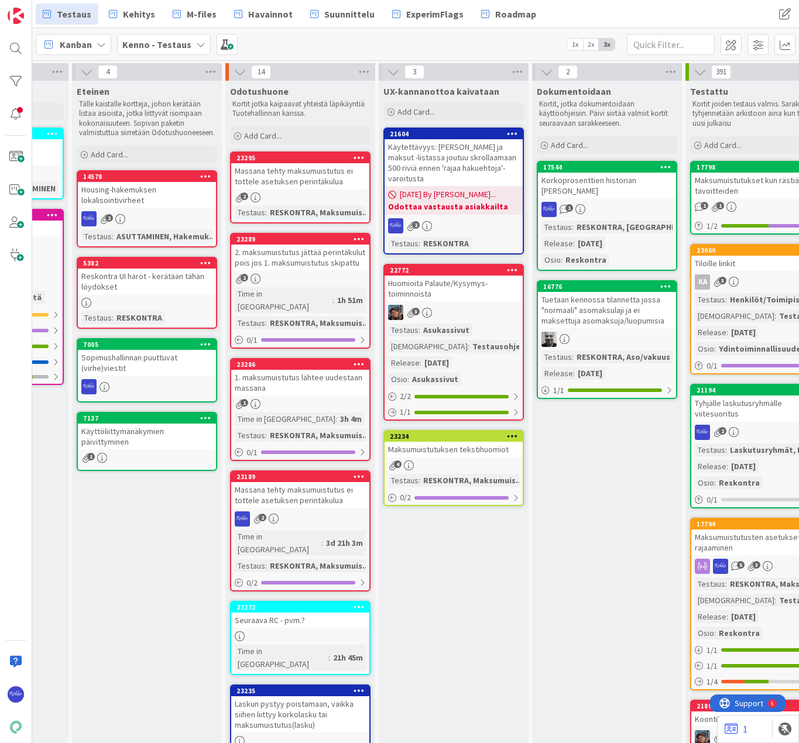
scroll to position [59, 884]
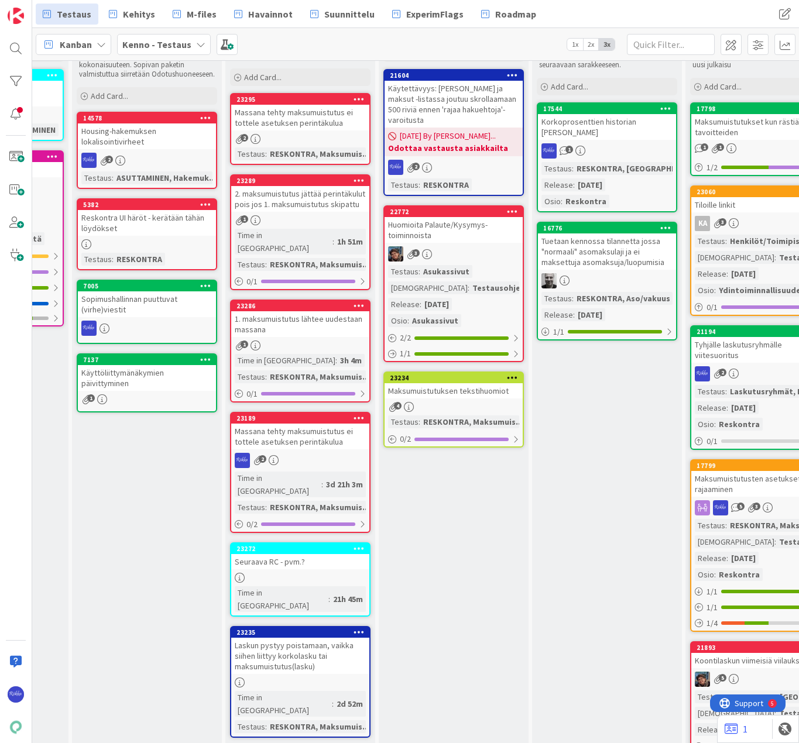
click at [322, 453] on div "2" at bounding box center [300, 460] width 138 height 15
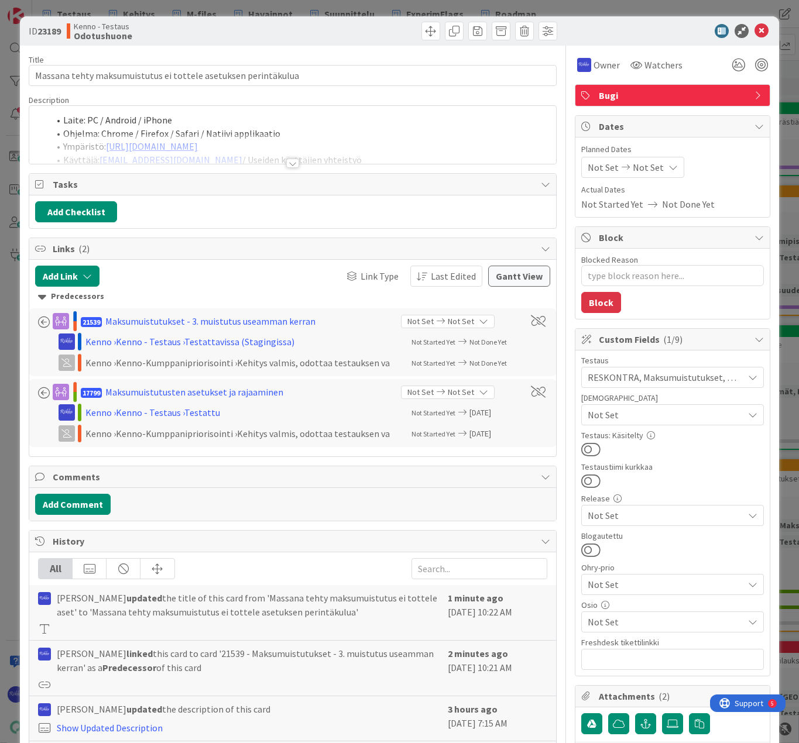
click at [593, 66] on span "Owner" at bounding box center [606, 65] width 26 height 14
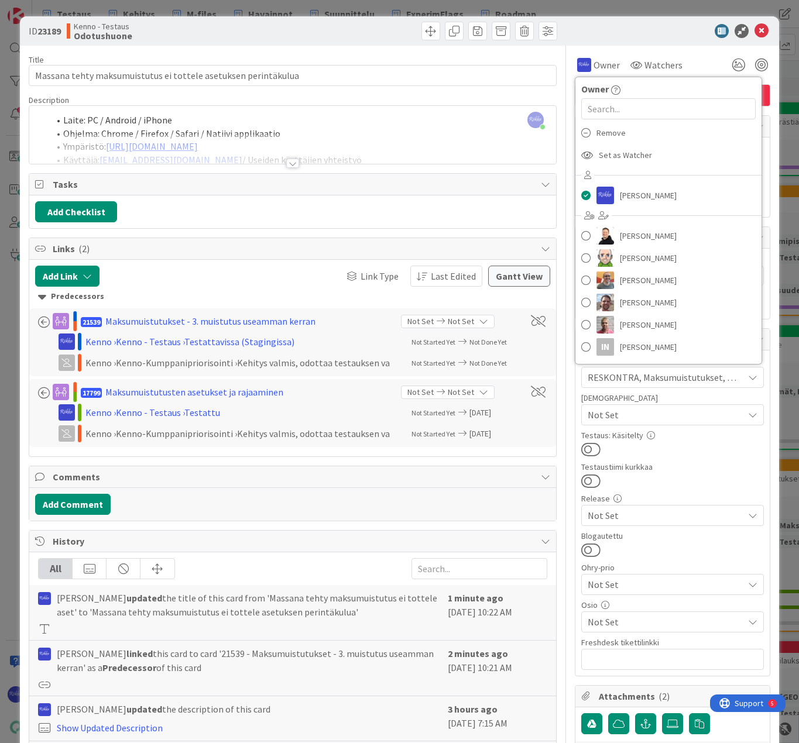
click at [617, 134] on div "Remove" at bounding box center [668, 133] width 186 height 22
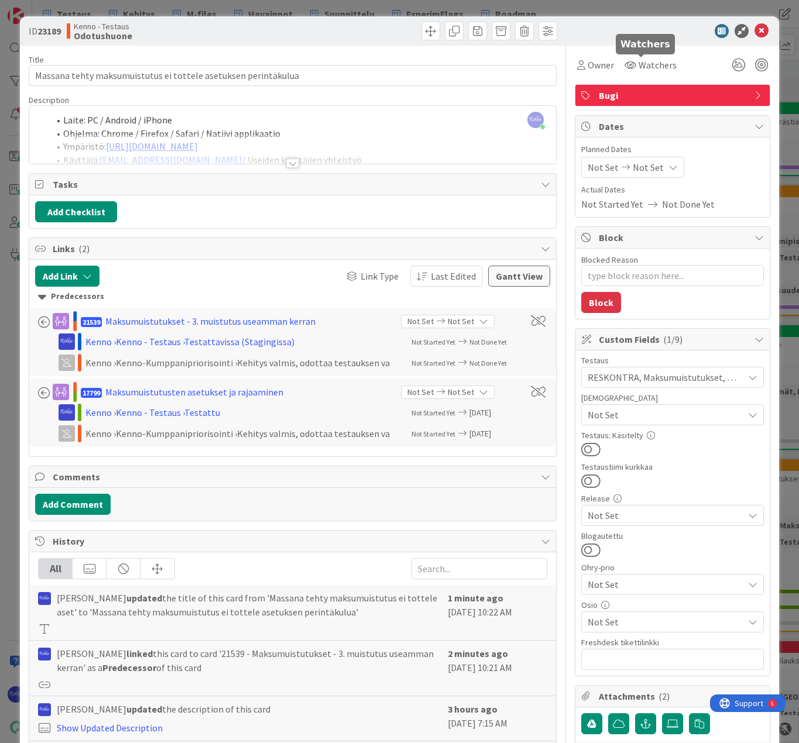
click at [639, 64] on span "Watchers" at bounding box center [658, 65] width 38 height 14
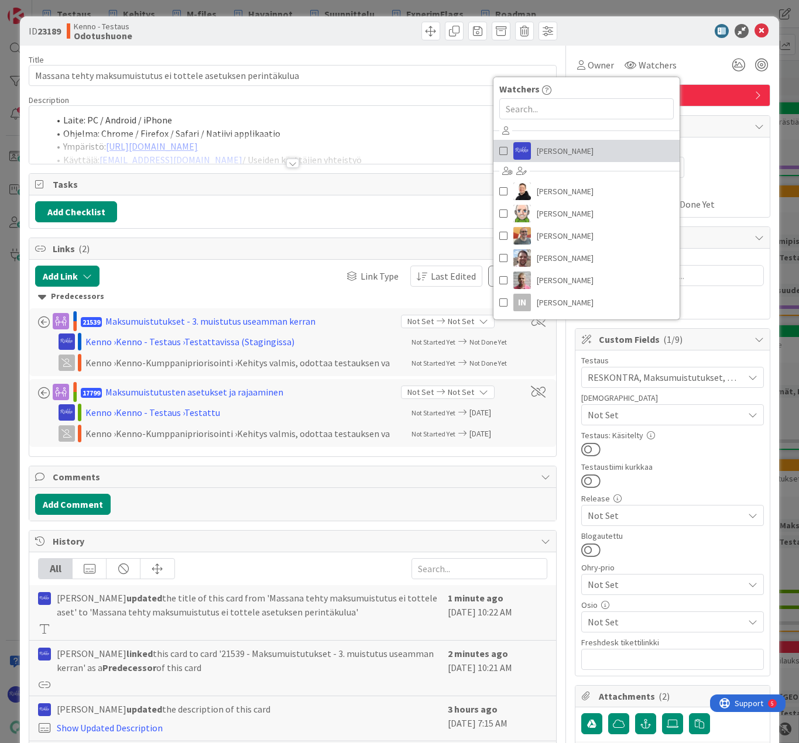
click at [561, 152] on span "[PERSON_NAME]" at bounding box center [565, 151] width 57 height 18
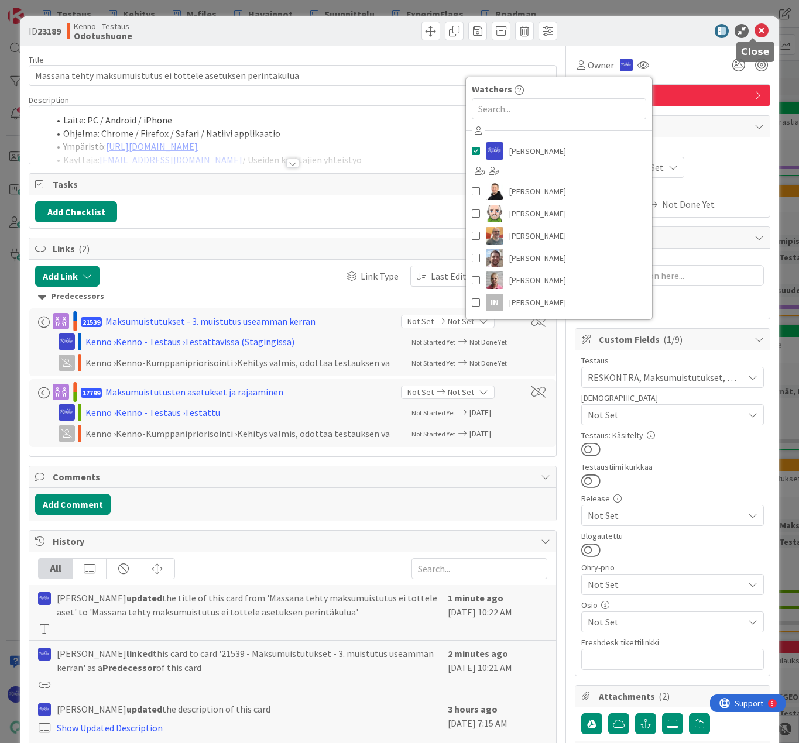
click at [754, 30] on icon at bounding box center [761, 31] width 14 height 14
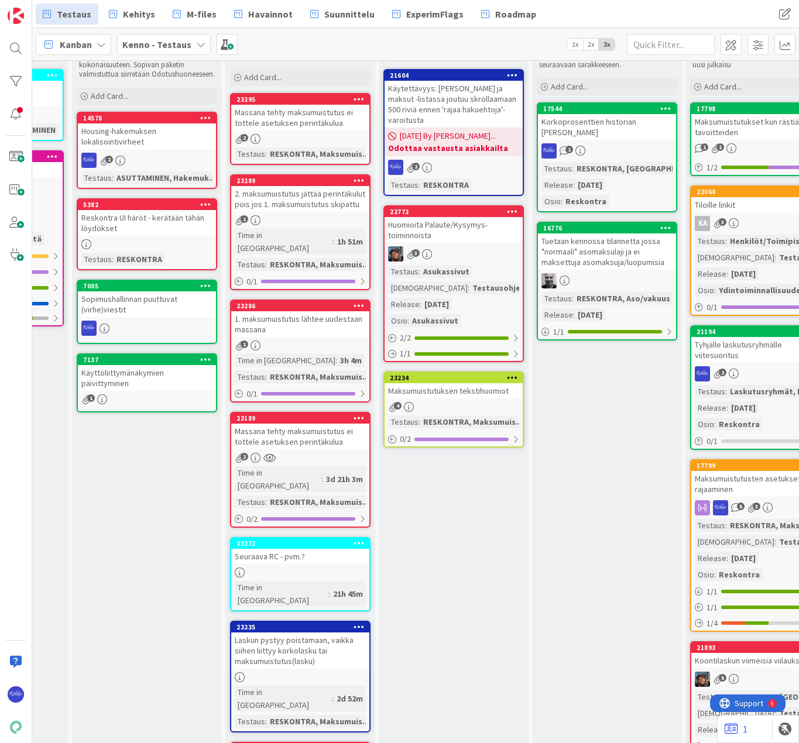
click at [302, 123] on div "Massana tehty maksumuistutus ei tottele asetuksen perintäkulua" at bounding box center [300, 118] width 138 height 26
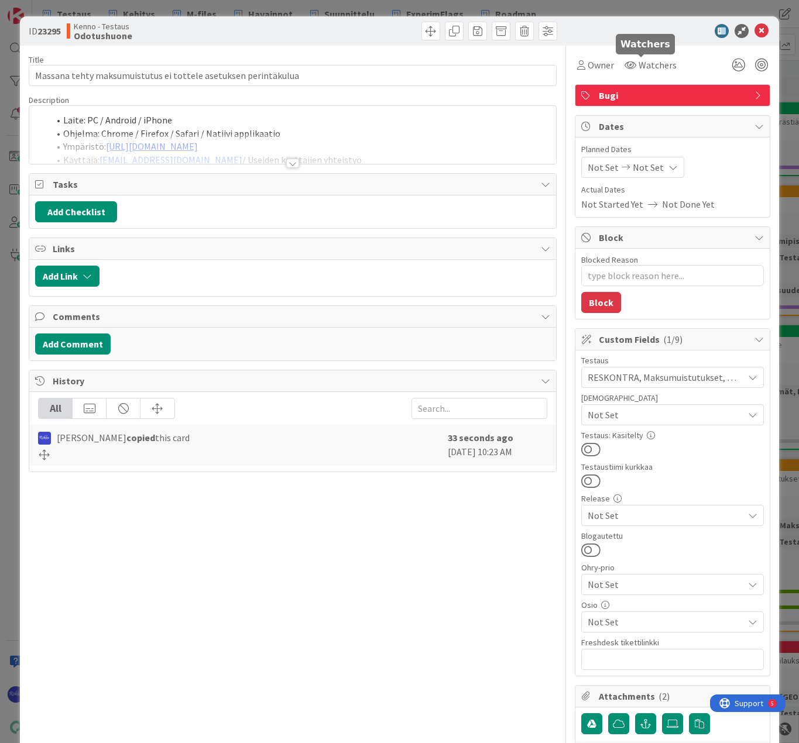
click at [639, 69] on span "Watchers" at bounding box center [658, 65] width 38 height 14
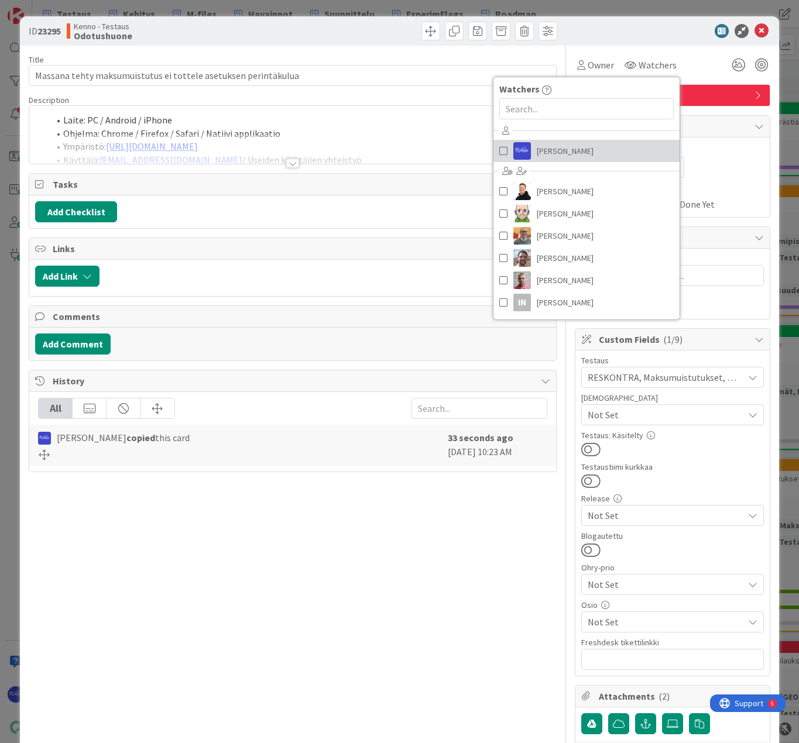
click at [557, 147] on span "[PERSON_NAME]" at bounding box center [565, 151] width 57 height 18
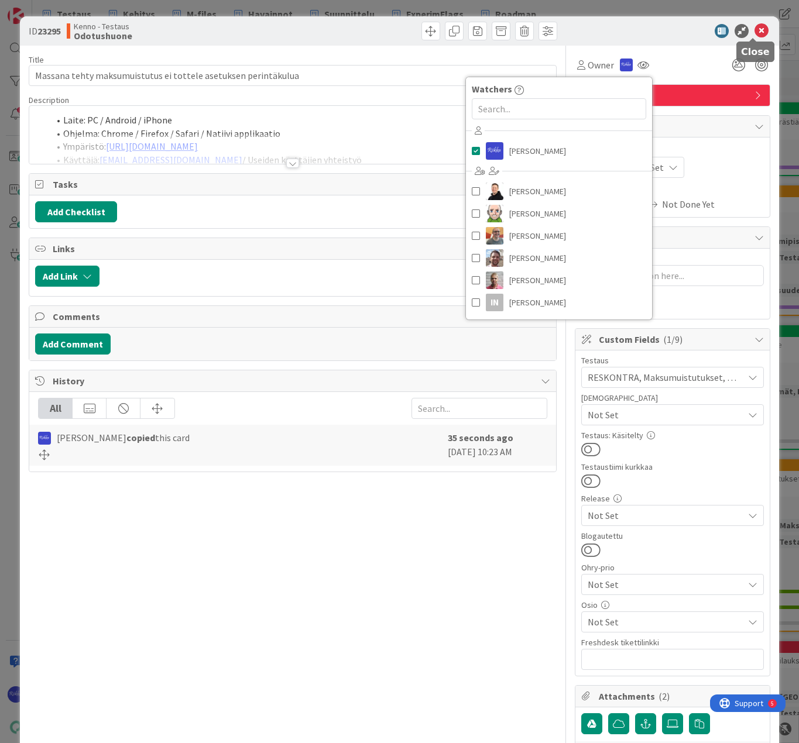
click at [754, 33] on icon at bounding box center [761, 31] width 14 height 14
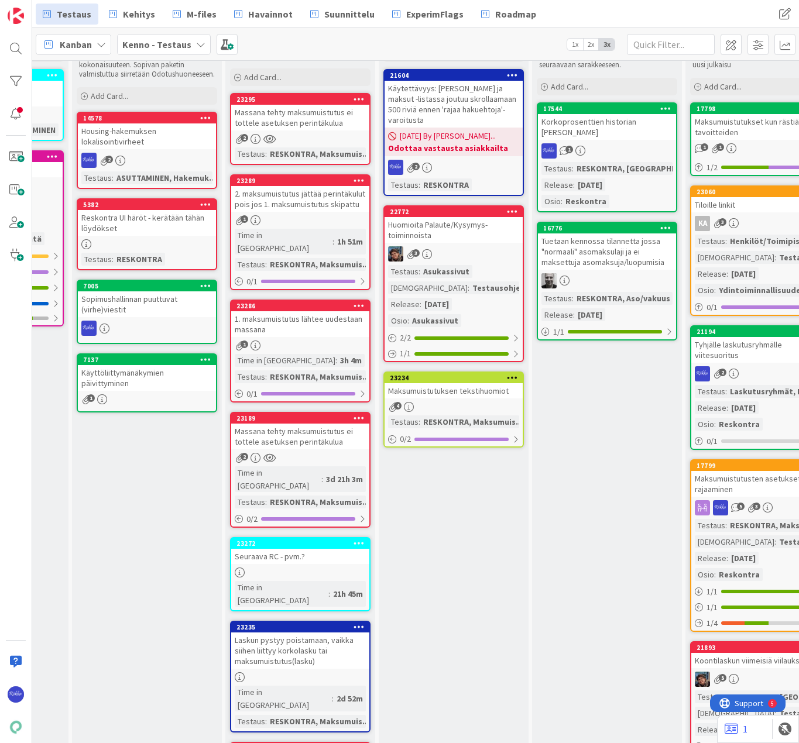
click at [316, 226] on link "23289 2. maksumuistutus jättää perintäkulut pois jos 1. maksumuistutus skipattu…" at bounding box center [300, 232] width 140 height 116
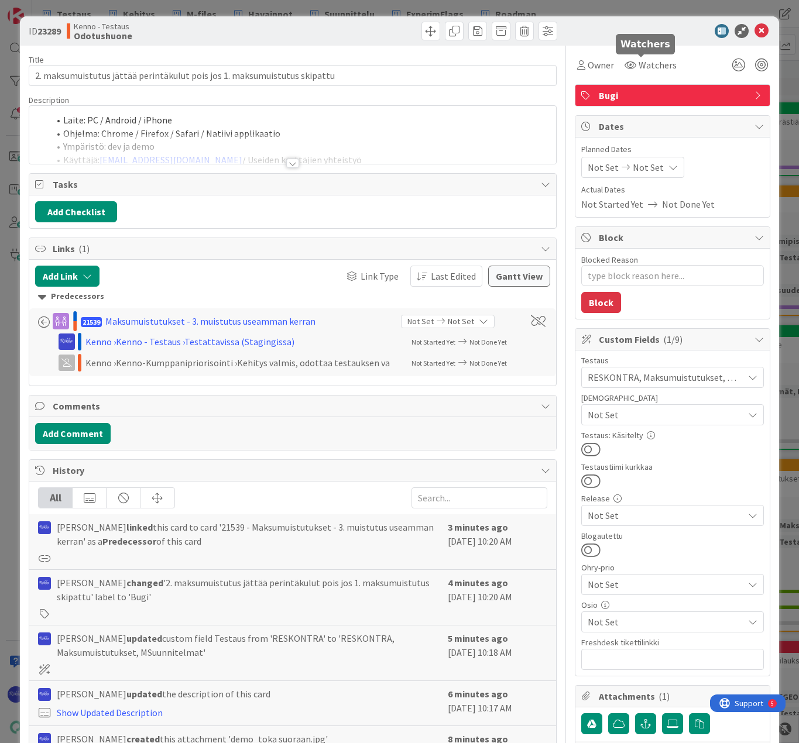
click at [651, 67] on span "Watchers" at bounding box center [658, 65] width 38 height 14
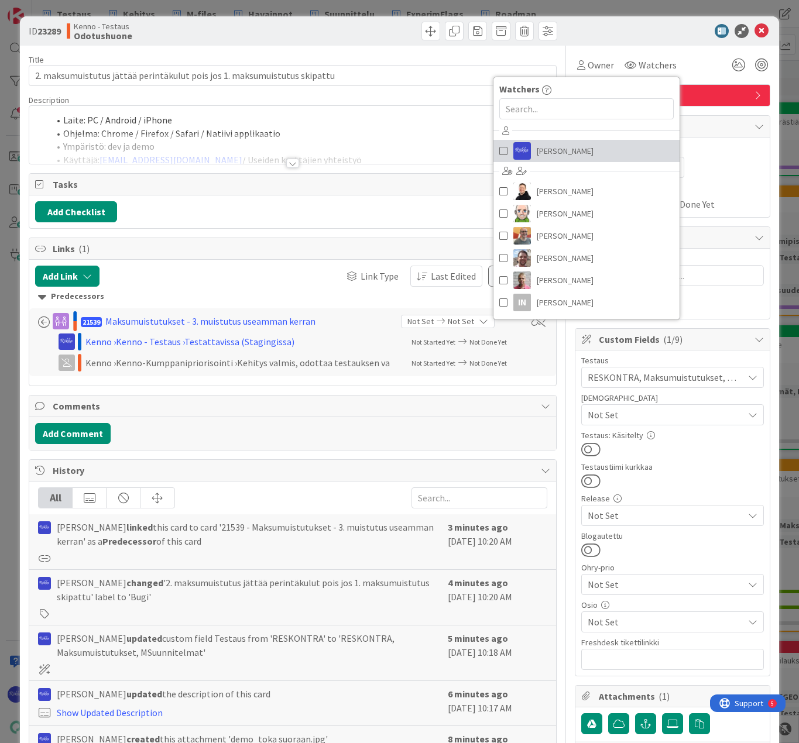
click at [573, 156] on link "[PERSON_NAME]" at bounding box center [586, 151] width 186 height 22
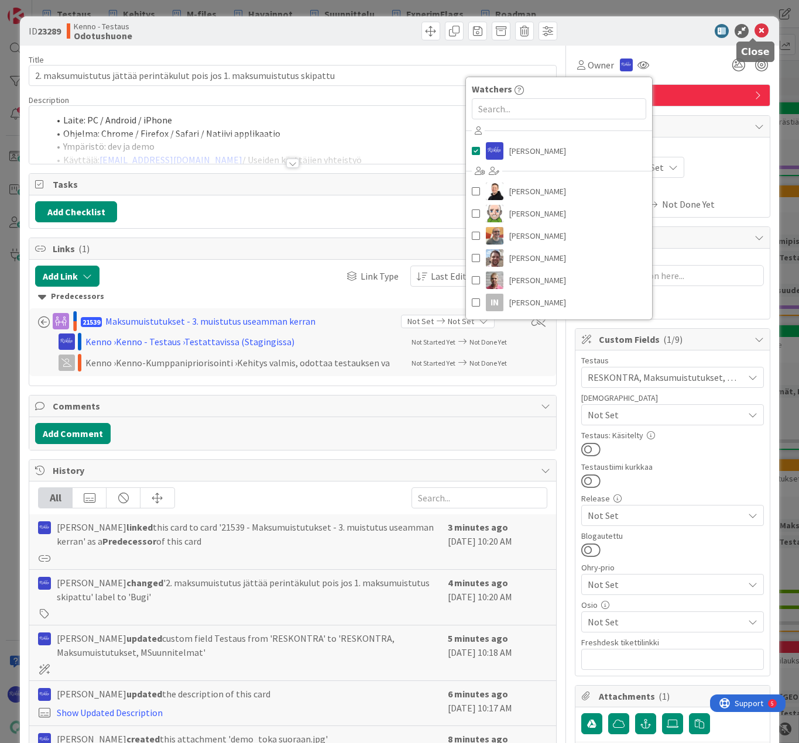
click at [754, 30] on icon at bounding box center [761, 31] width 14 height 14
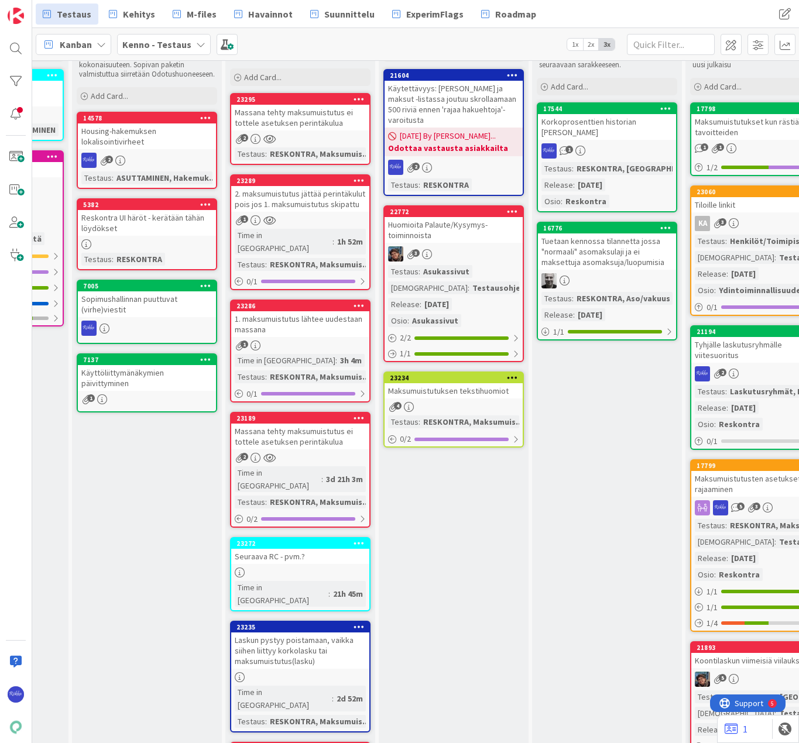
click at [328, 311] on div "1. maksumuistutus lähtee uudestaan massana" at bounding box center [300, 324] width 138 height 26
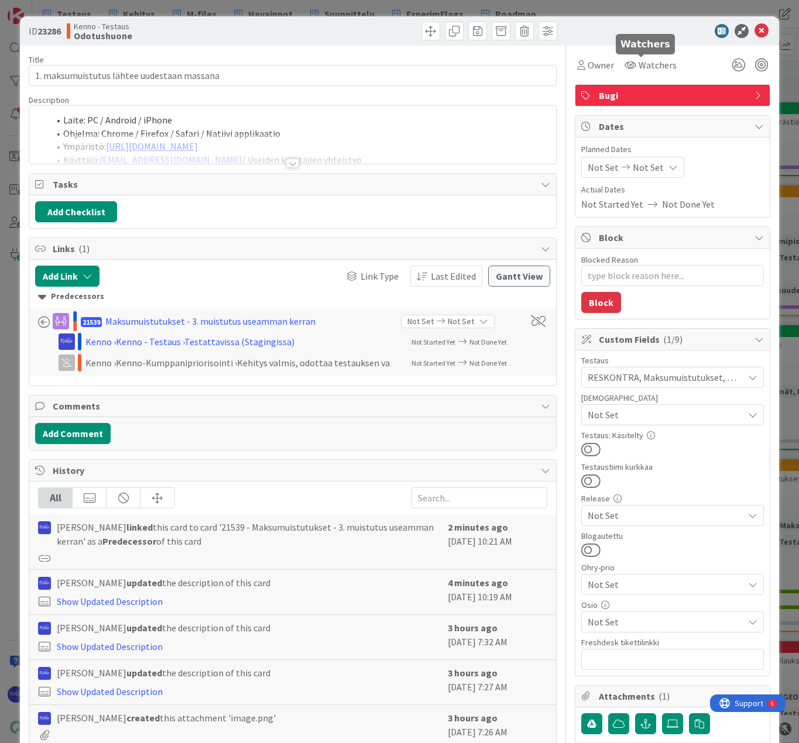
click at [640, 66] on span "Watchers" at bounding box center [658, 65] width 38 height 14
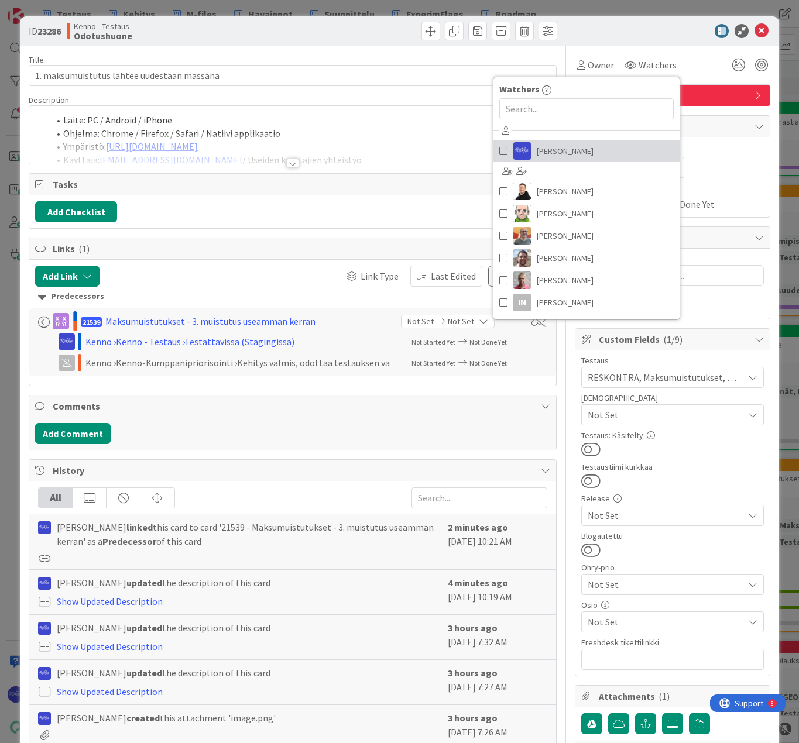
click at [587, 147] on link "[PERSON_NAME]" at bounding box center [586, 151] width 186 height 22
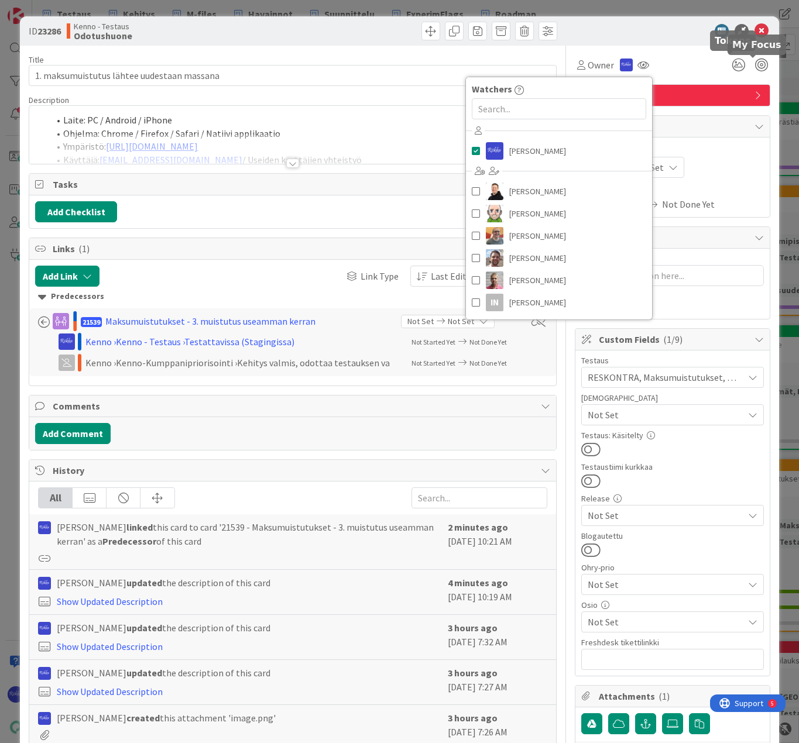
click at [754, 29] on icon at bounding box center [761, 31] width 14 height 14
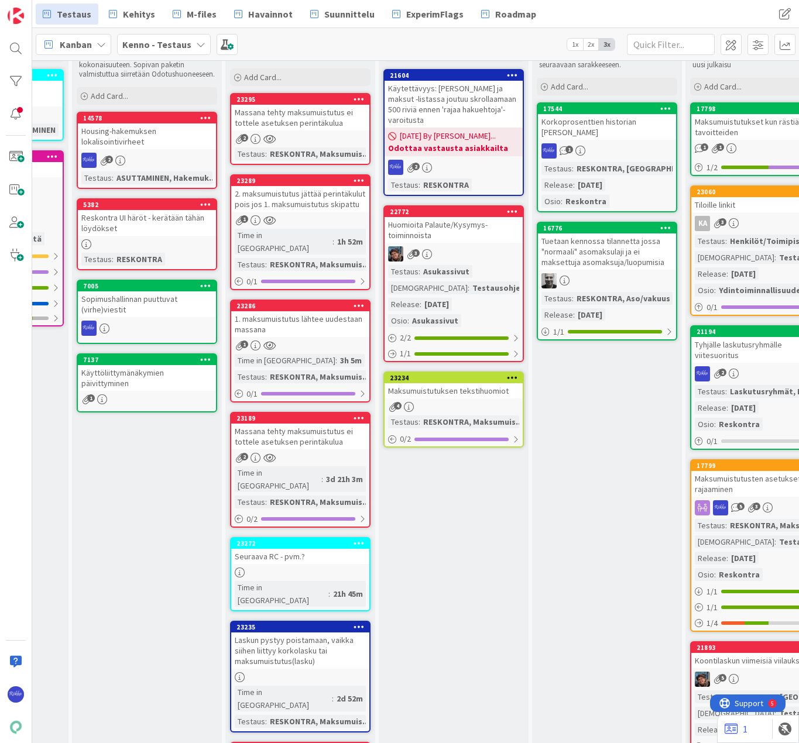
click at [468, 402] on div "4" at bounding box center [454, 407] width 138 height 10
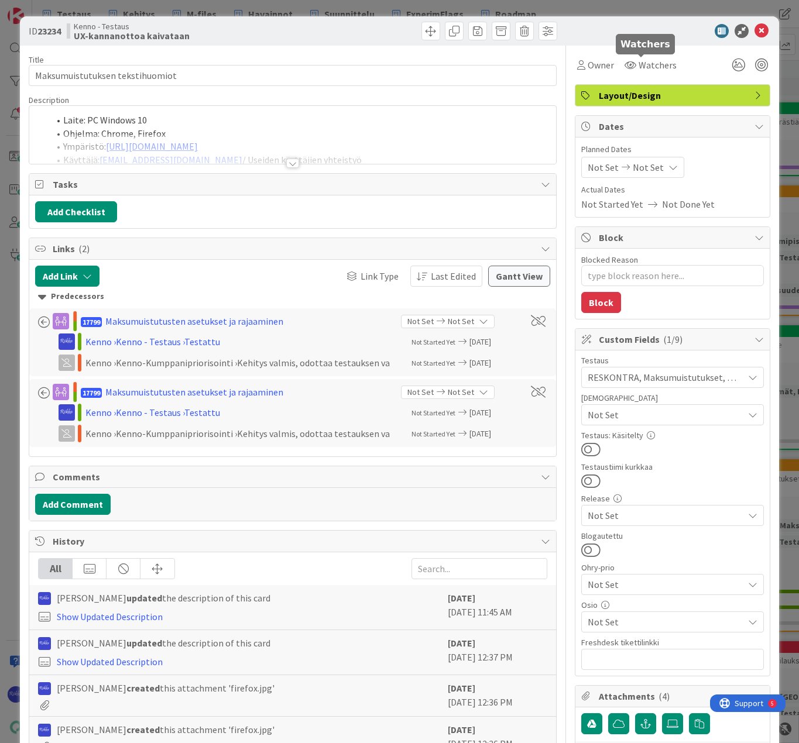
click at [650, 60] on span "Watchers" at bounding box center [658, 65] width 38 height 14
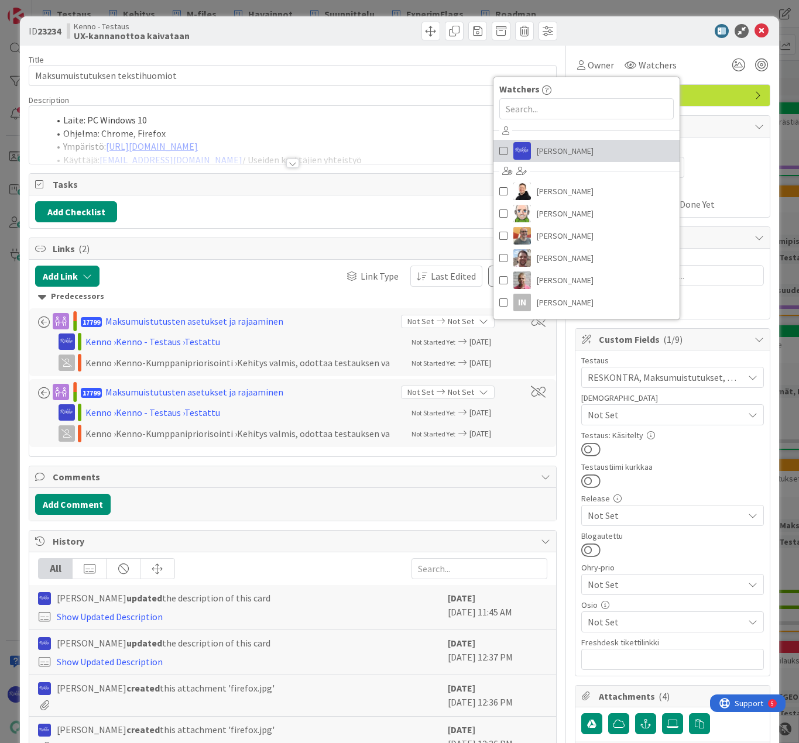
click at [561, 149] on span "[PERSON_NAME]" at bounding box center [565, 151] width 57 height 18
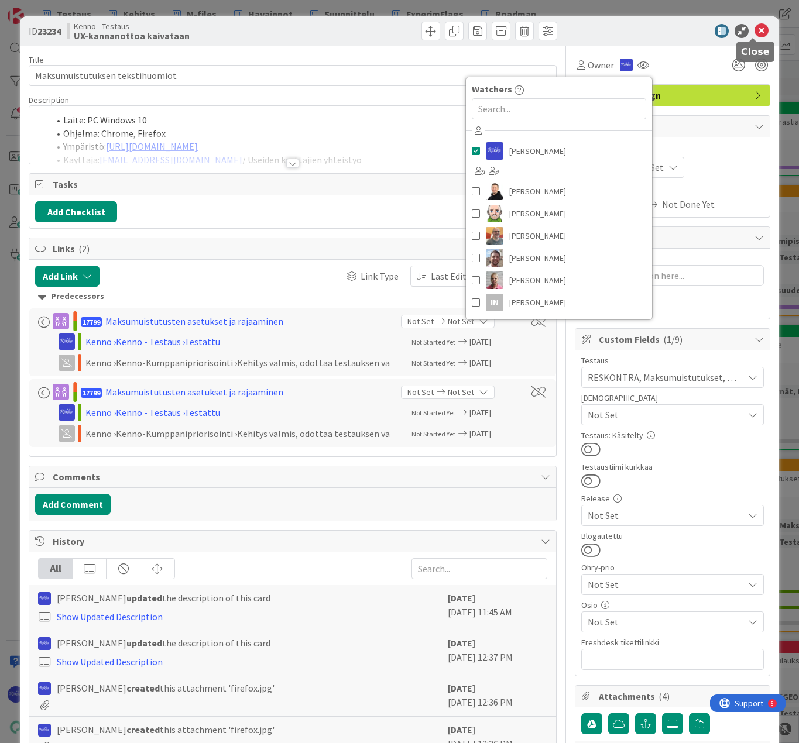
click at [754, 32] on icon at bounding box center [761, 31] width 14 height 14
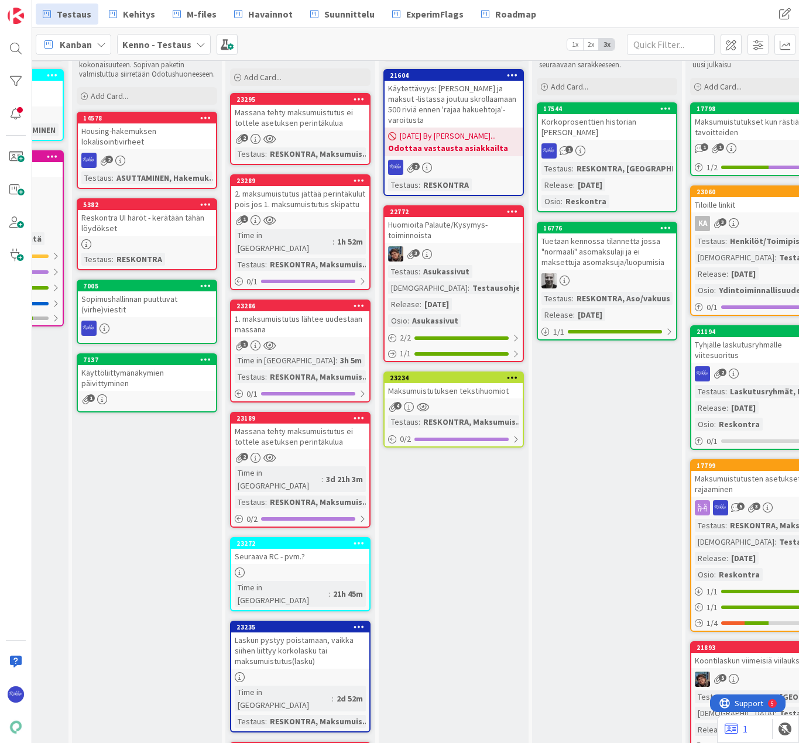
click at [291, 114] on div "Massana tehty maksumuistutus ei tottele asetuksen perintäkulua" at bounding box center [300, 118] width 138 height 26
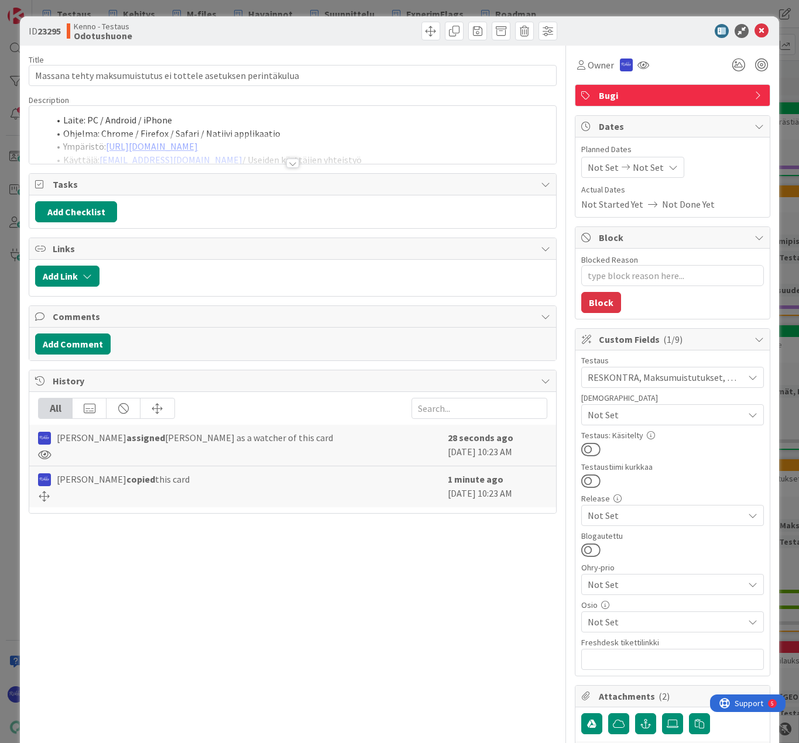
click at [286, 163] on div at bounding box center [292, 163] width 13 height 9
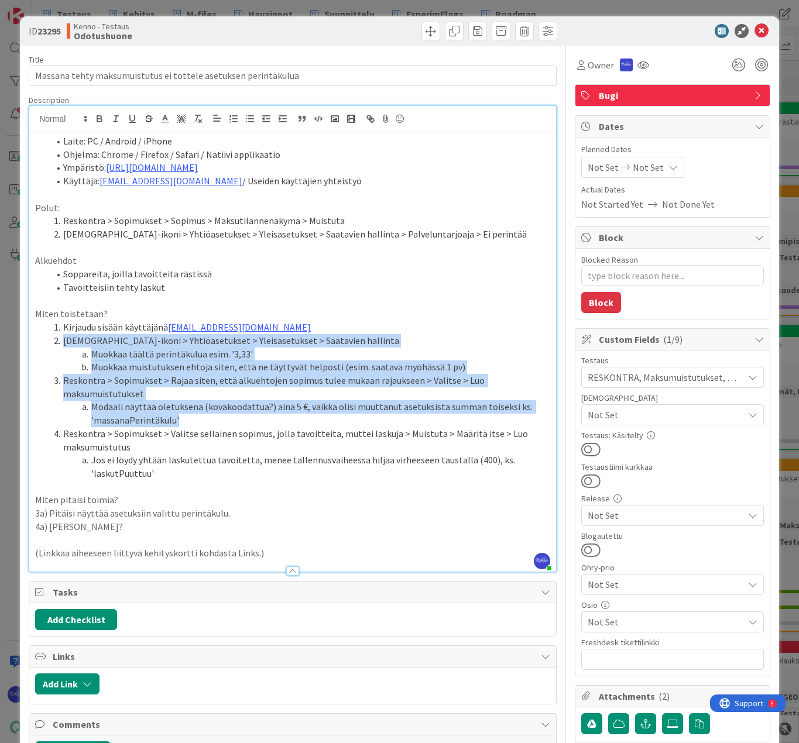
drag, startPoint x: 63, startPoint y: 339, endPoint x: 194, endPoint y: 417, distance: 152.0
click at [194, 417] on ol "Kirjaudu sisään käyttäjänä [EMAIL_ADDRESS][DOMAIN_NAME] Profiili-ikoni > Yhtiöa…" at bounding box center [292, 401] width 515 height 160
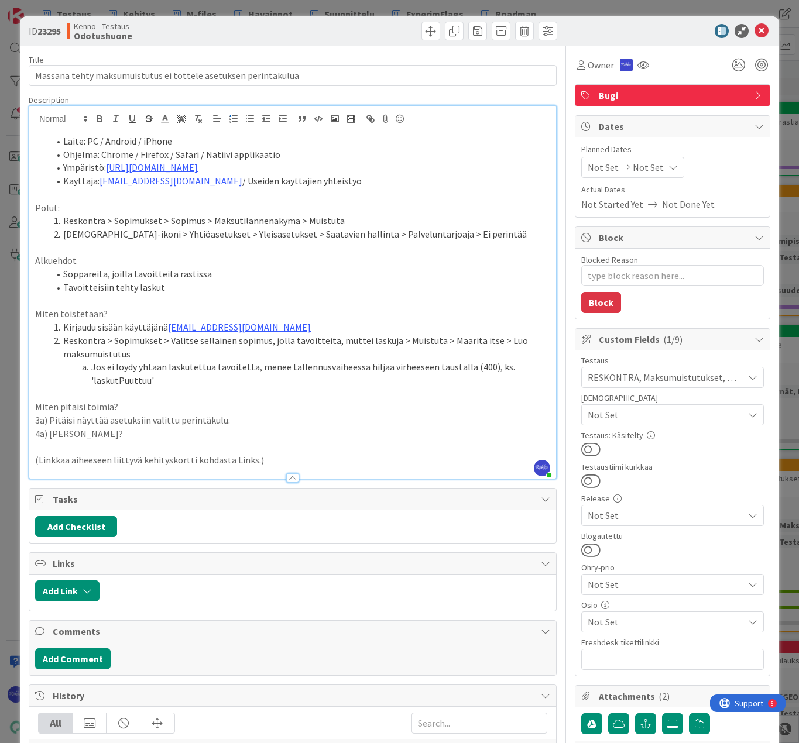
type textarea "x"
drag, startPoint x: 33, startPoint y: 420, endPoint x: 283, endPoint y: 421, distance: 249.3
click at [283, 421] on div "Laite: PC / Android / iPhone Ohjelma: Chrome / Firefox / Safari / Natiivi appli…" at bounding box center [292, 305] width 527 height 346
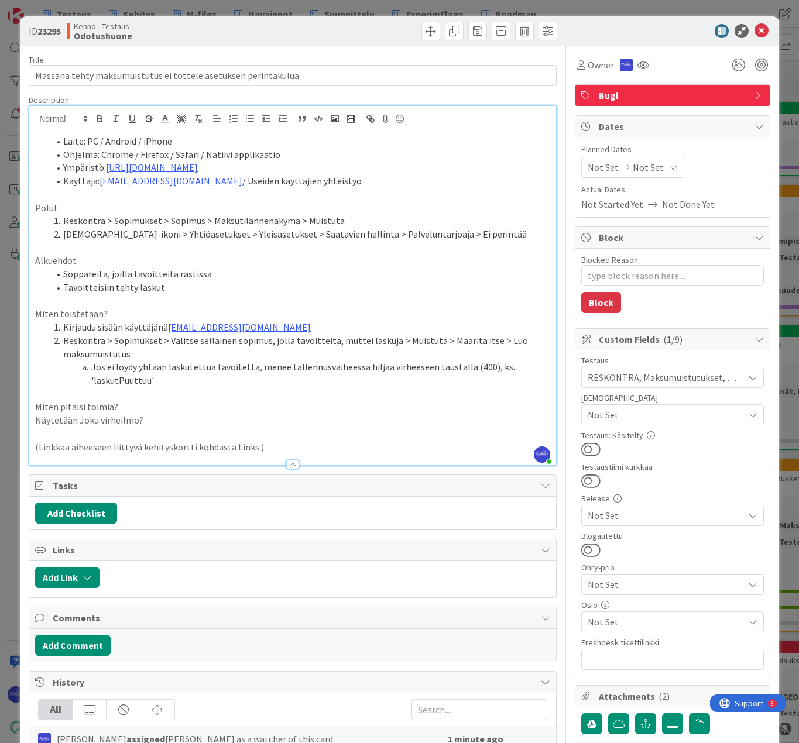
click at [186, 421] on p "Näytetään Joku virheilmo?" at bounding box center [292, 420] width 515 height 13
click at [77, 419] on p "Näytetään Joku virheilmo?" at bounding box center [292, 420] width 515 height 13
click at [169, 419] on p "Näytetään joku virheilmo?" at bounding box center [292, 420] width 515 height 13
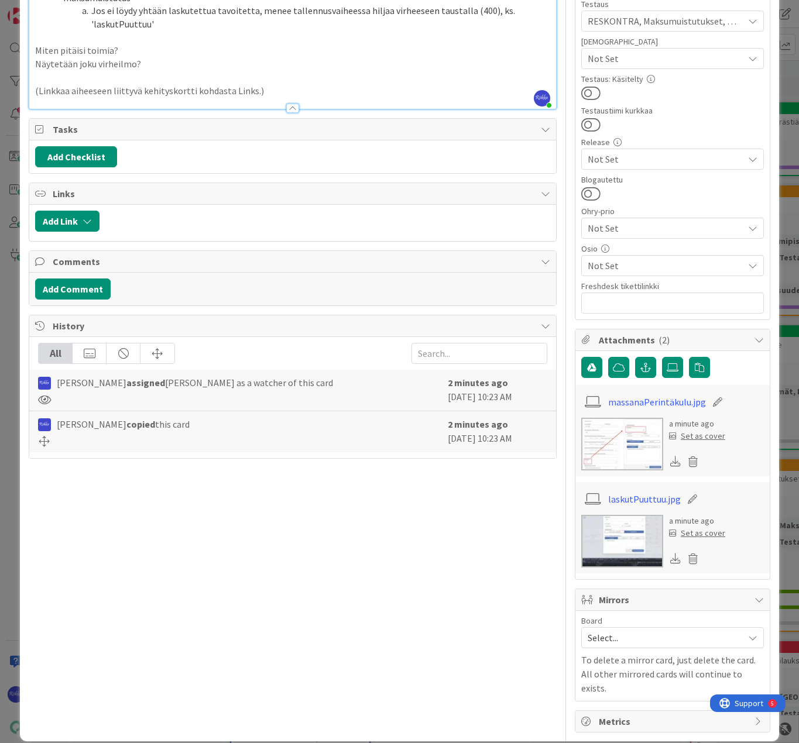
scroll to position [357, 0]
click at [685, 461] on icon at bounding box center [693, 461] width 16 height 18
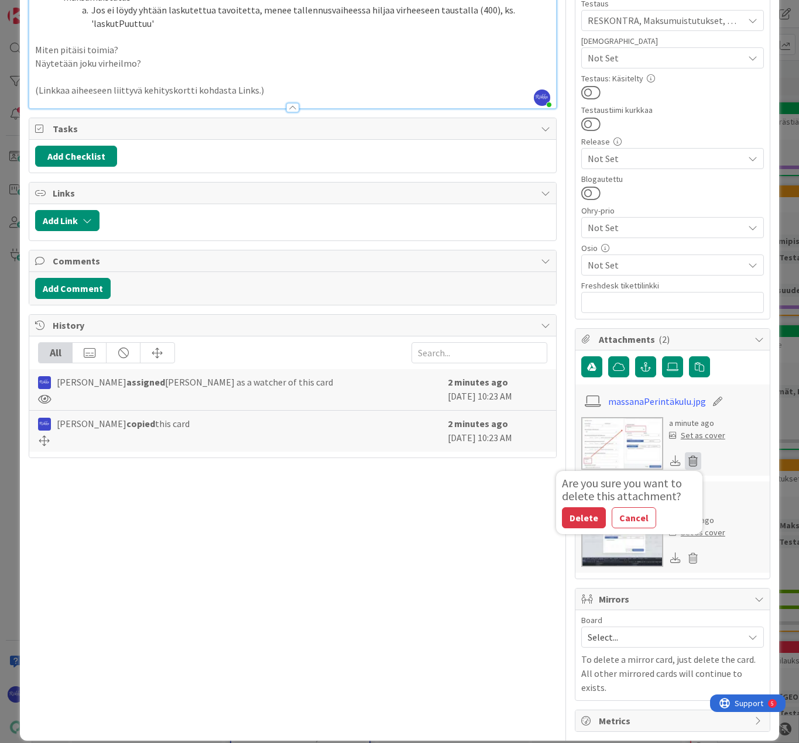
click at [577, 518] on button "Delete" at bounding box center [584, 517] width 44 height 21
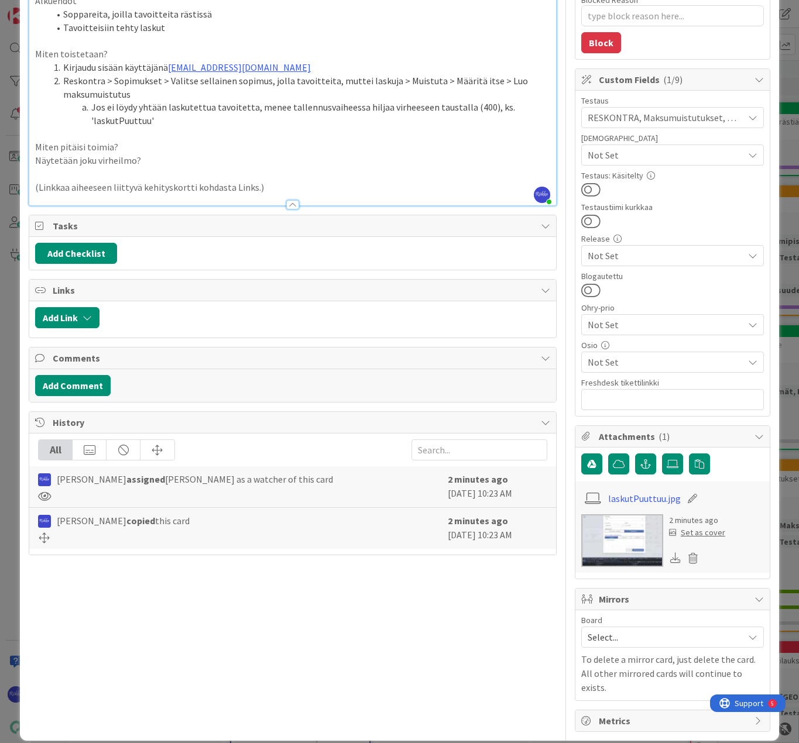
scroll to position [0, 0]
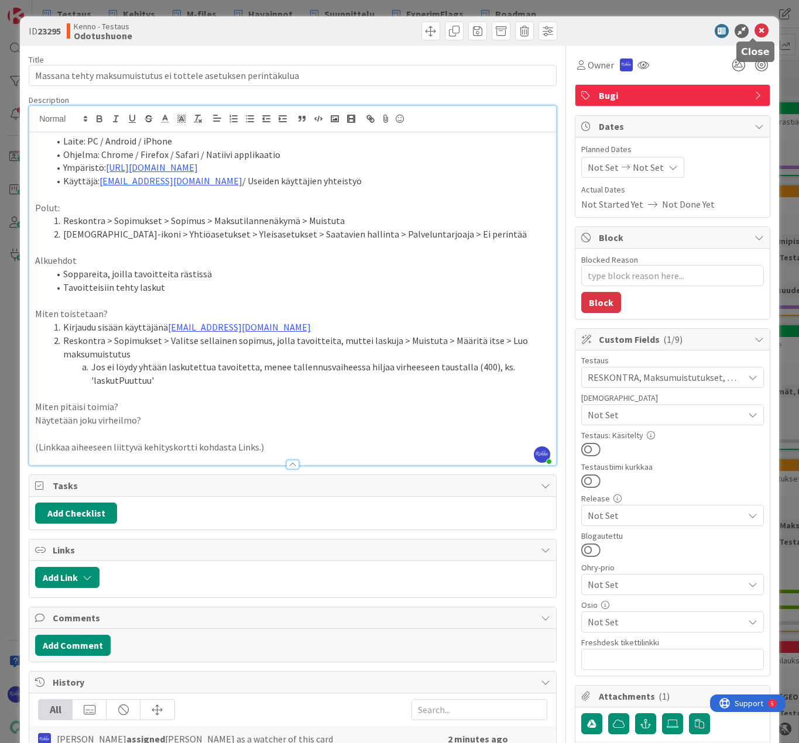
click at [754, 32] on icon at bounding box center [761, 31] width 14 height 14
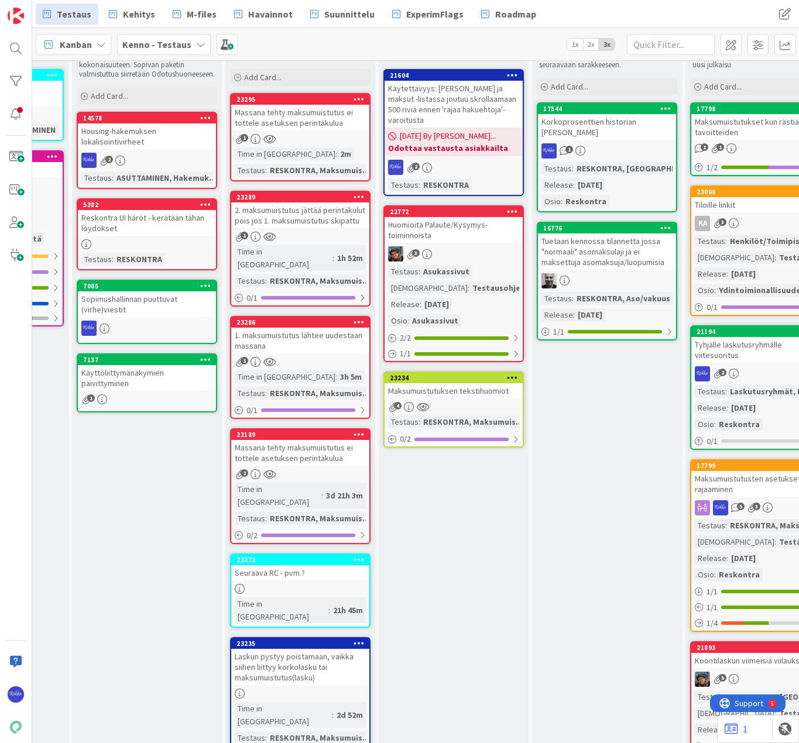
click at [310, 126] on div "Massana tehty maksumuistutus ei tottele asetuksen perintäkulua" at bounding box center [300, 118] width 138 height 26
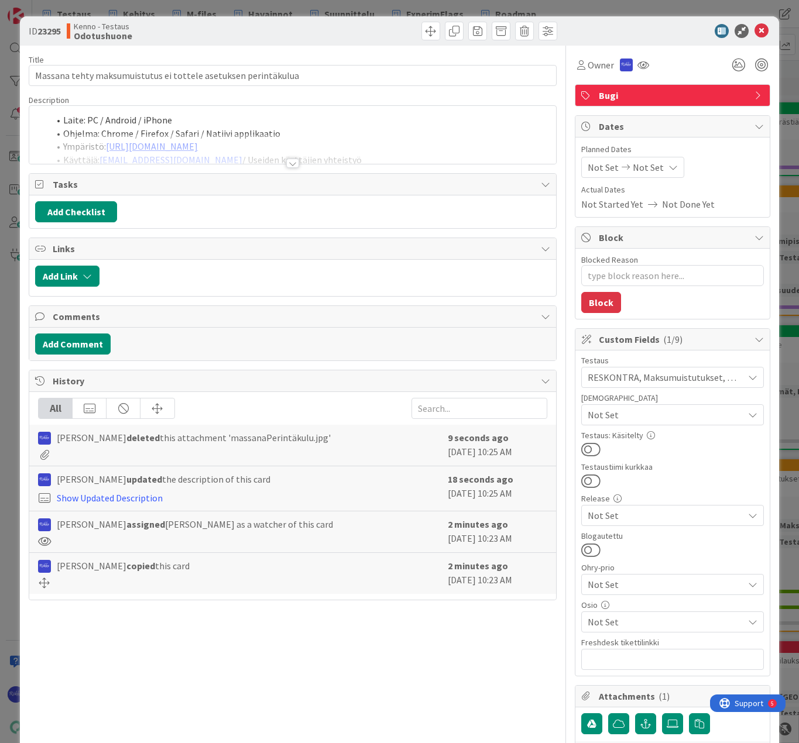
type textarea "x"
click at [290, 162] on div at bounding box center [292, 163] width 13 height 9
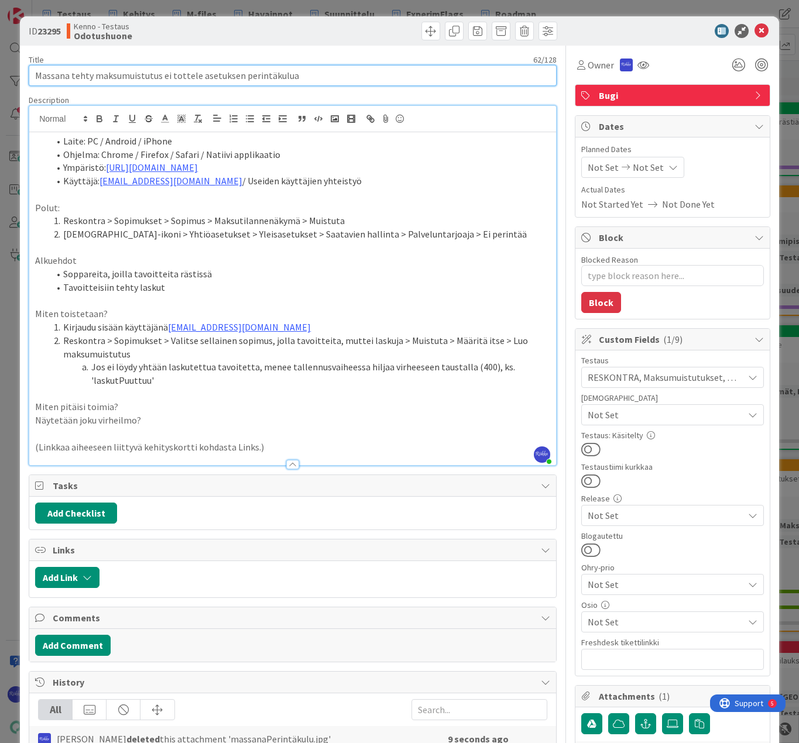
drag, startPoint x: 333, startPoint y: 77, endPoint x: 20, endPoint y: 78, distance: 313.1
click at [20, 78] on div "ID 23295 Kenno - Testaus Odotushuone Title 62 / 128 Massana tehty maksumuistutu…" at bounding box center [399, 508] width 759 height 984
type input "Mask"
type textarea "x"
type input "Maksu"
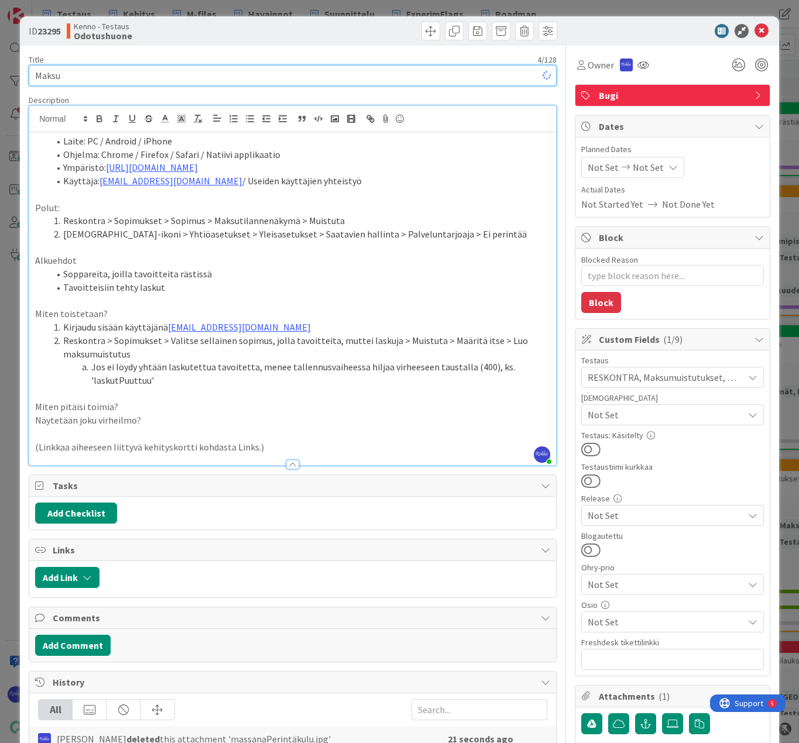
type textarea "x"
type input "Maksumuistutus menee taustalla virheeseen, jos"
type textarea "x"
type input "Maksumuistutus menee taustalla virheeseen, jos"
type textarea "x"
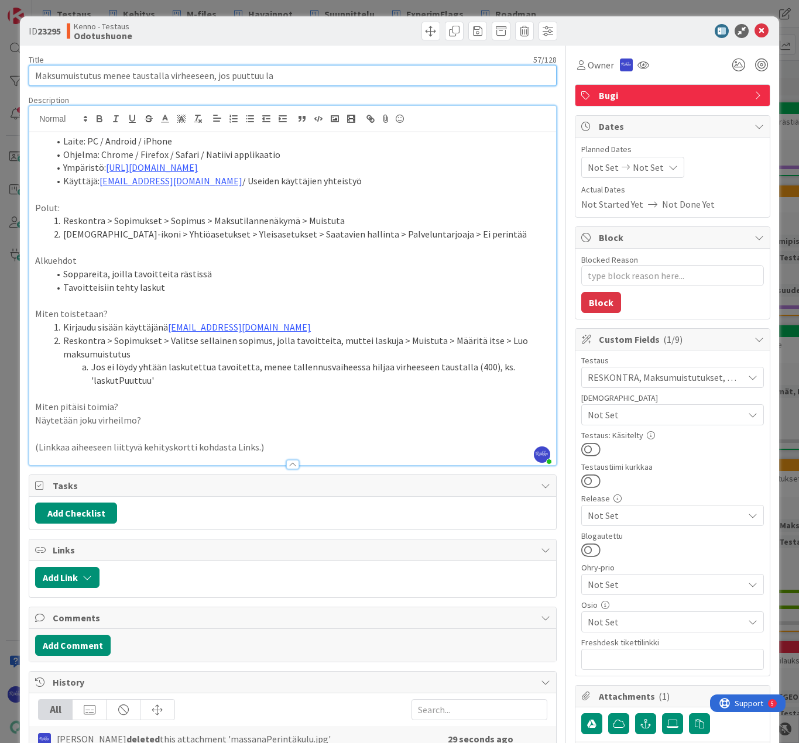
type input "Maksumuistutus menee taustalla virheeseen, jos puuttuu las"
type textarea "x"
type input "Maksumuistutus menee taustalla virheeseen, jos puuttuu laskue"
type textarea "x"
type input "Maksumuistutus menee taustalla virheeseen, jos puuttuu lasku"
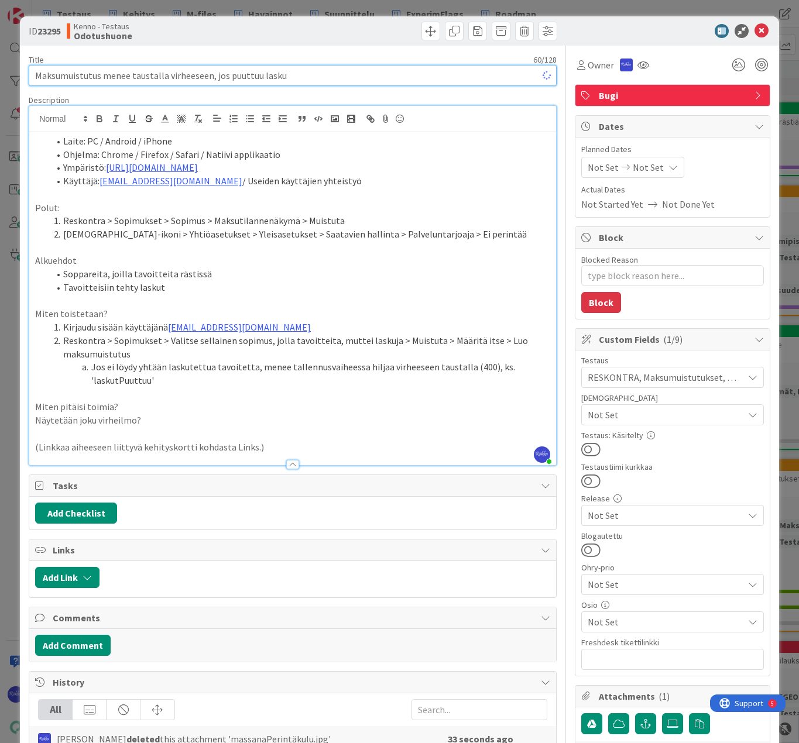
type textarea "x"
type input "Maksumuistutus menee taustalla virheeseen, jos puuttuu las"
type textarea "x"
type input "Maksumuistutus menee taustalla virheeseen, jos p"
type textarea "x"
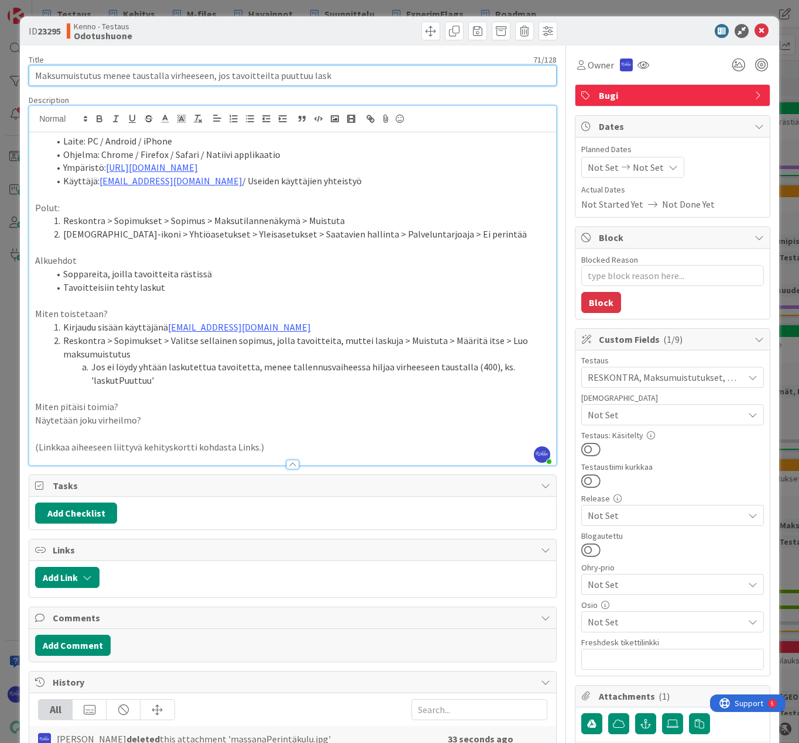
type input "Maksumuistutus menee taustalla virheeseen, jos tavoitteilta puuttuu lasku"
type textarea "x"
type input "Maksumuistutus menee taustalla virheeseen, jos tavoitteilta puuttuu laskut"
type textarea "x"
type input "Maksumuistutus menee taustalla virheeseen, jos tavoitteilta puuttuu laskut"
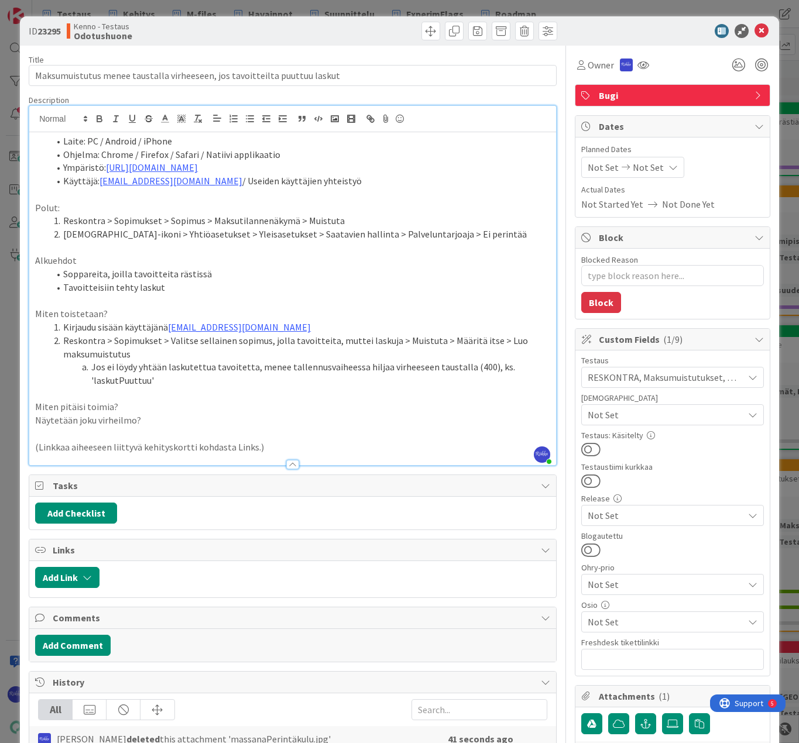
click at [318, 137] on li "Laite: PC / Android / iPhone" at bounding box center [299, 141] width 501 height 13
click at [754, 29] on icon at bounding box center [761, 31] width 14 height 14
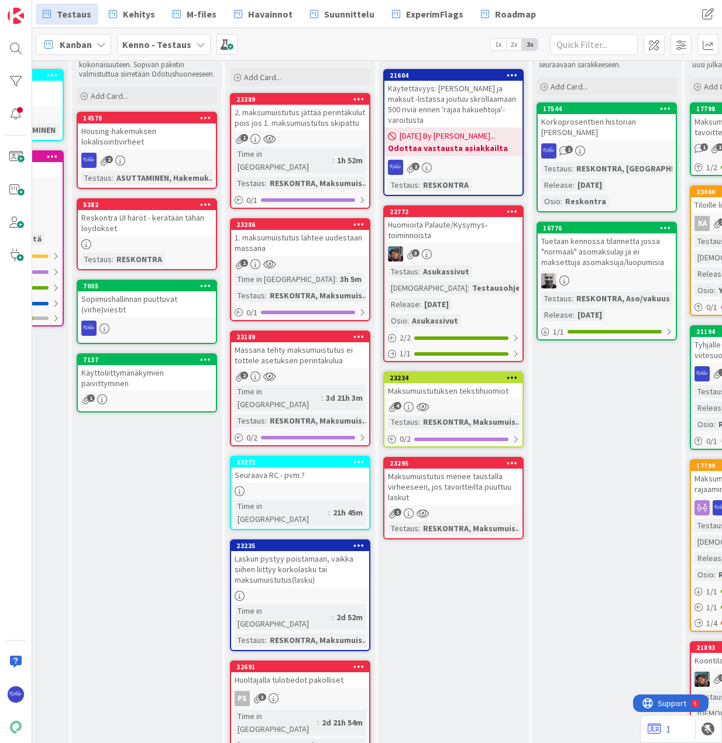
click at [287, 232] on div "1. maksumuistutus lähtee uudestaan massana" at bounding box center [300, 243] width 138 height 26
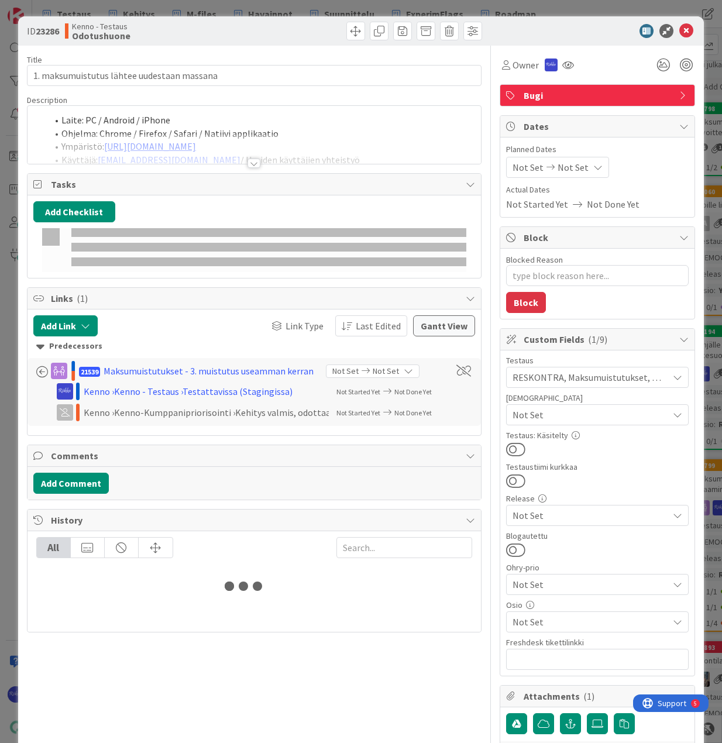
type textarea "x"
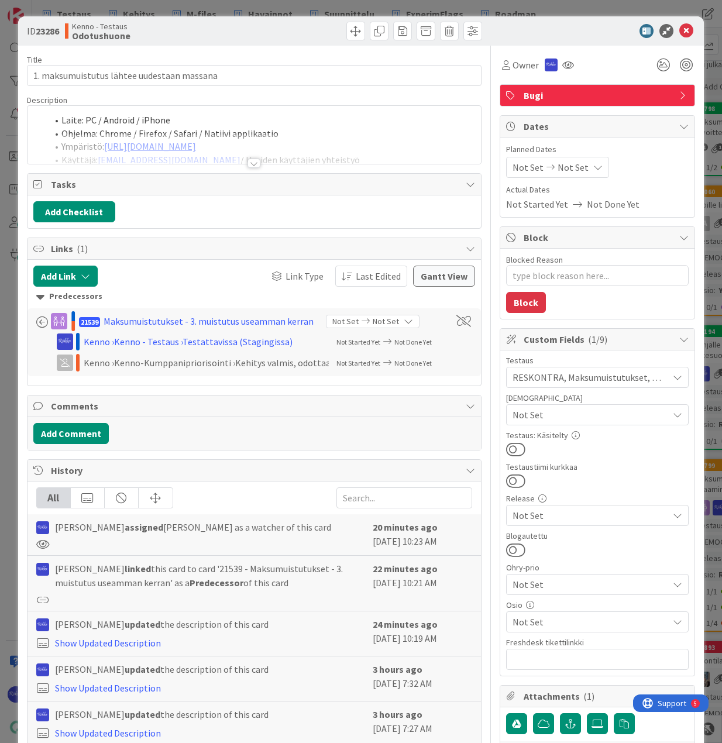
click at [250, 161] on div at bounding box center [254, 163] width 13 height 9
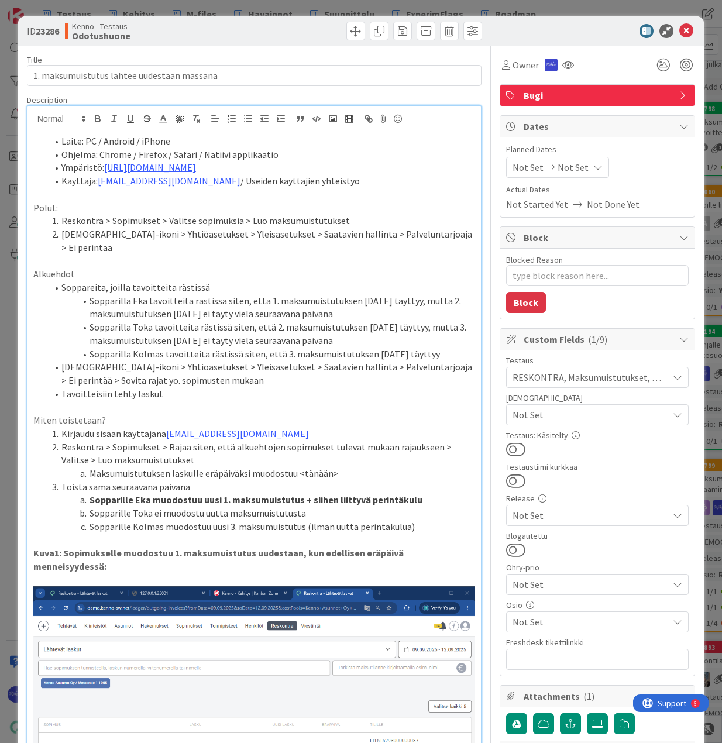
click at [234, 163] on li "Ympäristö: [URL][DOMAIN_NAME]" at bounding box center [261, 167] width 428 height 13
click at [341, 231] on li "[DEMOGRAPHIC_DATA]-ikoni > Yhtiöasetukset > Yleisasetukset > Saatavien hallinta…" at bounding box center [261, 241] width 428 height 26
click at [679, 30] on icon at bounding box center [686, 31] width 14 height 14
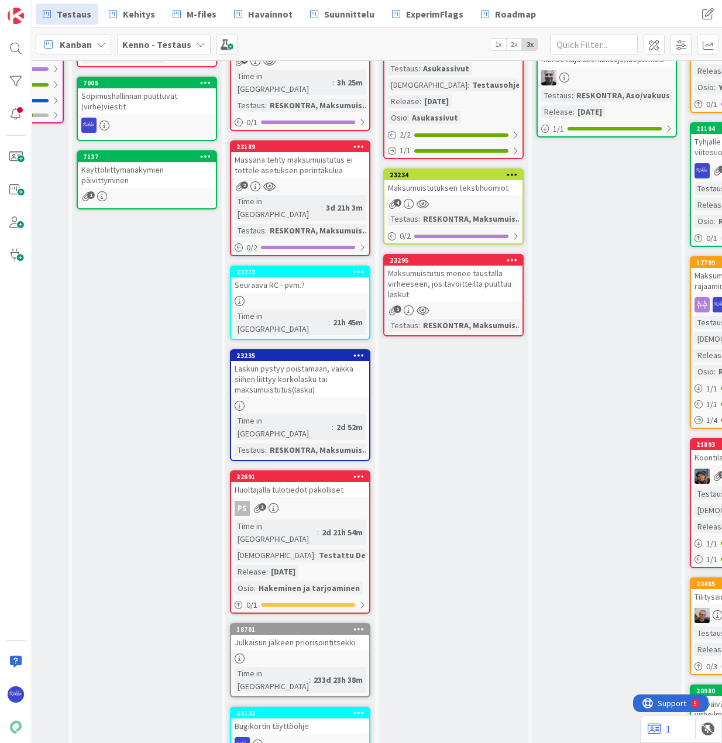
scroll to position [293, 884]
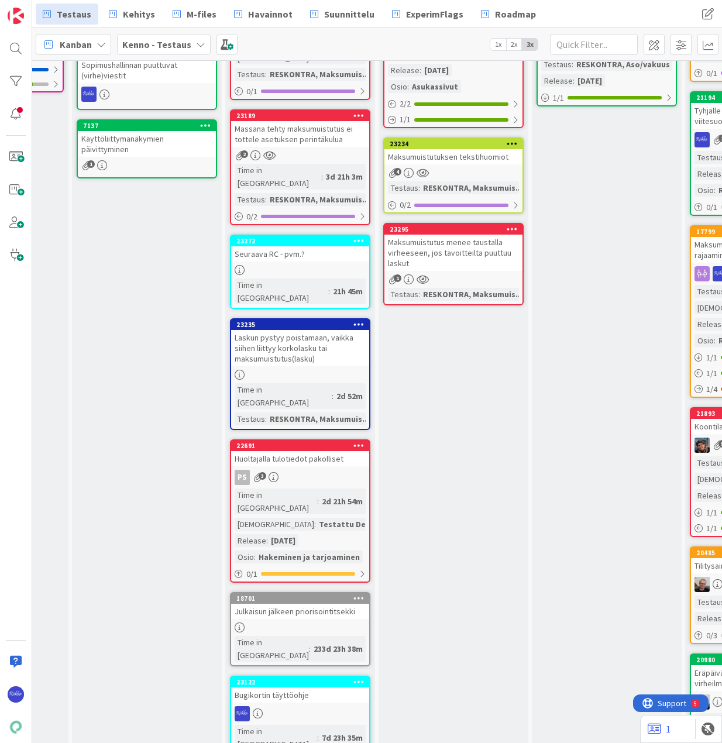
click at [305, 330] on div "Laskun pystyy poistamaan, vaikka siihen liittyy korkolasku tai maksumuistutus(l…" at bounding box center [300, 348] width 138 height 36
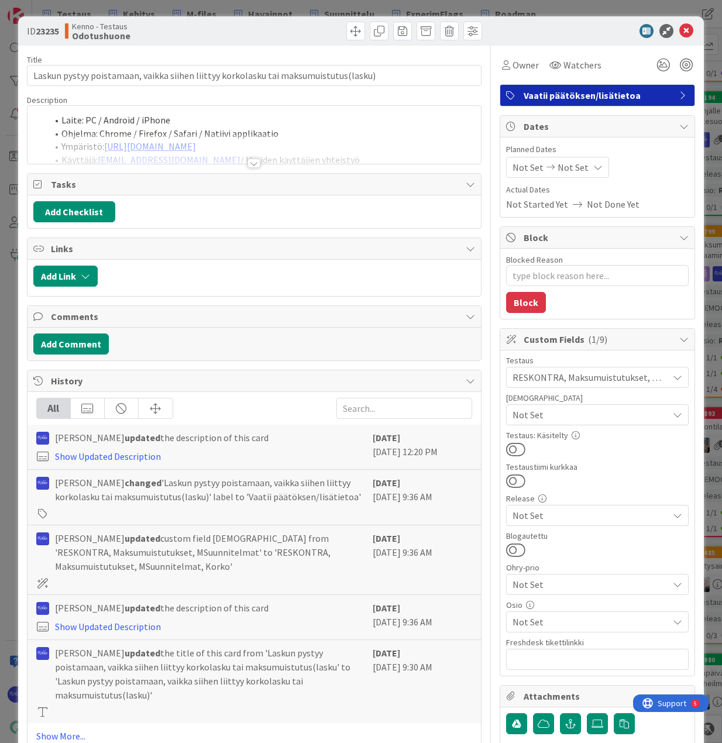
type textarea "x"
click at [250, 162] on div at bounding box center [254, 163] width 13 height 9
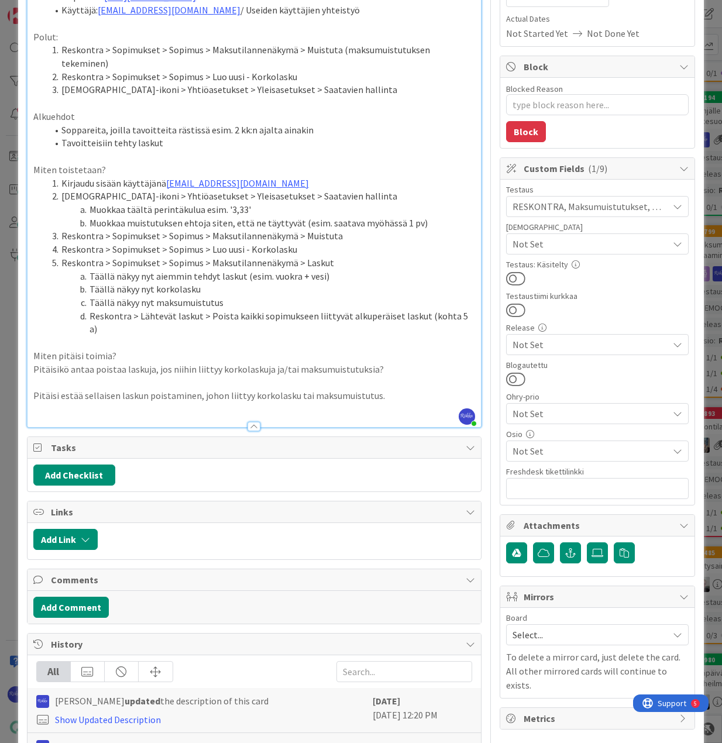
scroll to position [234, 0]
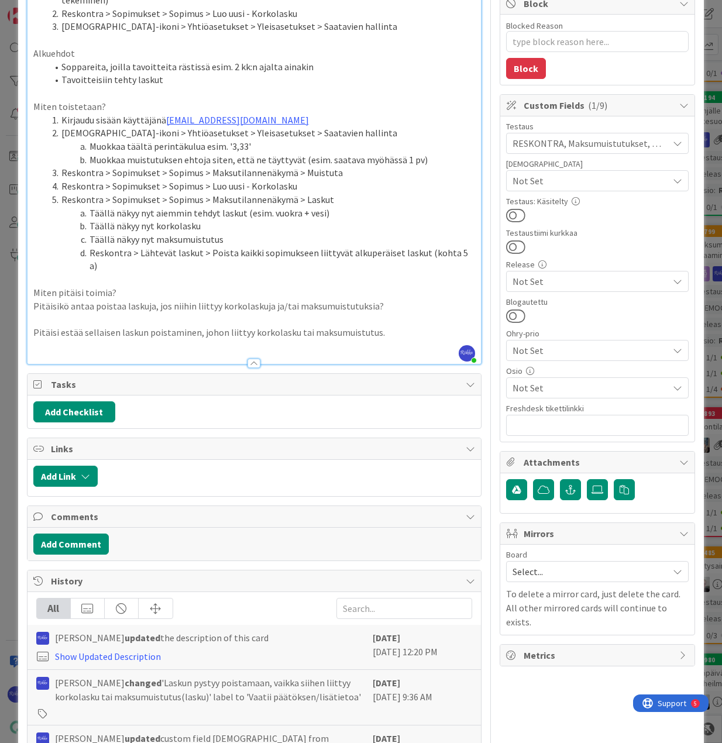
click at [392, 326] on p "Pitäisi estää sellaisen laskun poistaminen, johon liittyy korkolasku tai maksum…" at bounding box center [254, 332] width 442 height 13
click at [34, 326] on p "Pitäisi estää sellaisen laskun poistaminen, johon liittyy korkolasku tai maksum…" at bounding box center [254, 332] width 442 height 13
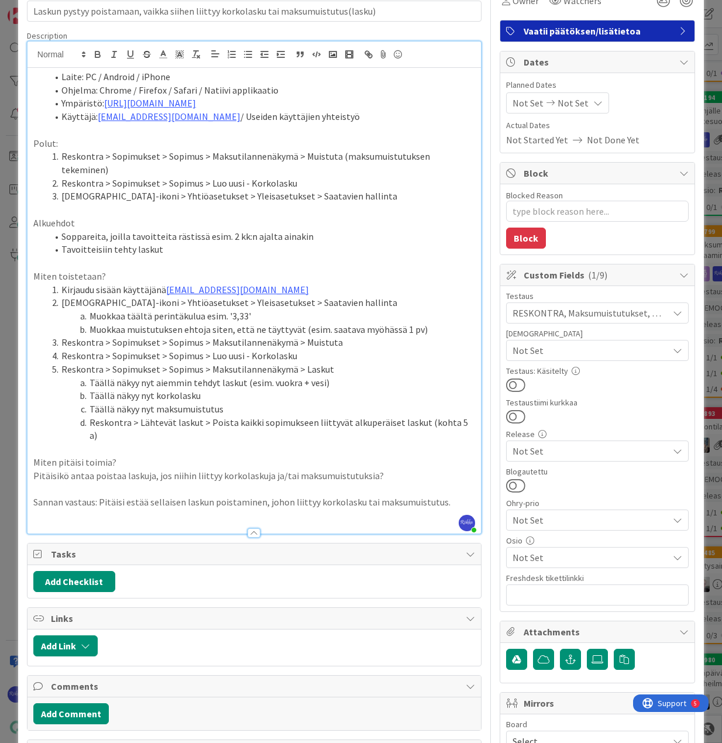
scroll to position [59, 0]
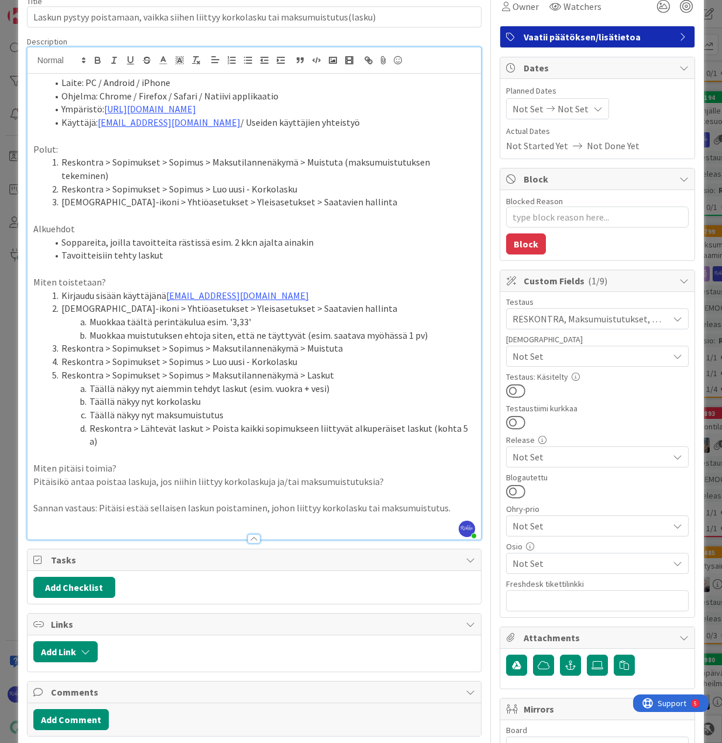
click at [397, 475] on p "Pitäisikö antaa poistaa laskuja, jos niihin liittyy korkolaskuja ja/tai maksumu…" at bounding box center [254, 481] width 442 height 13
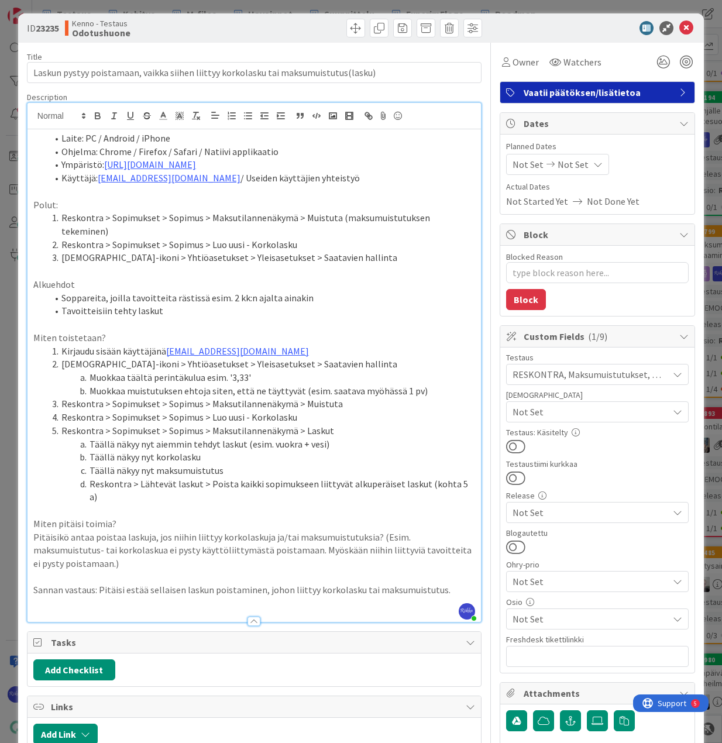
scroll to position [0, 0]
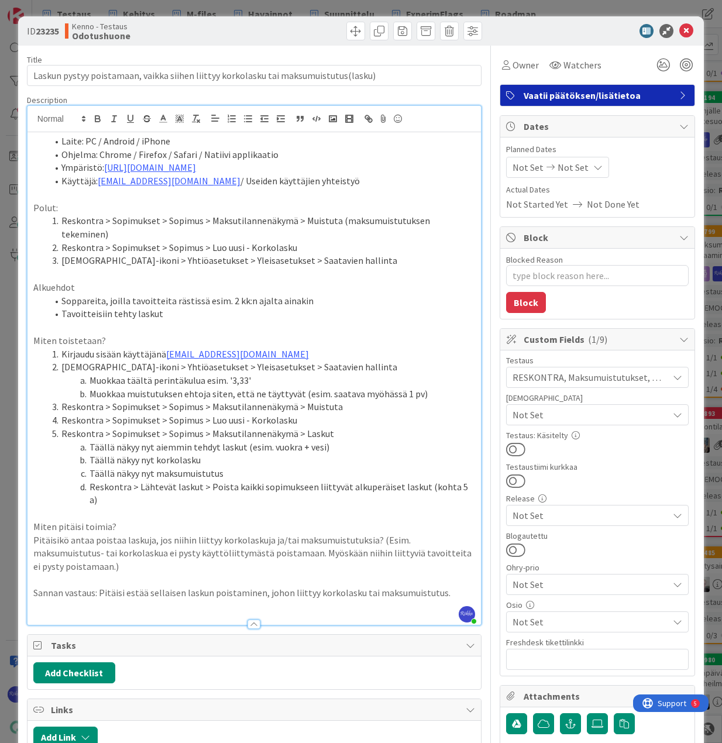
click at [530, 26] on div at bounding box center [591, 31] width 207 height 14
click at [560, 91] on span "Vaatii päätöksen/lisätietoa" at bounding box center [599, 95] width 150 height 14
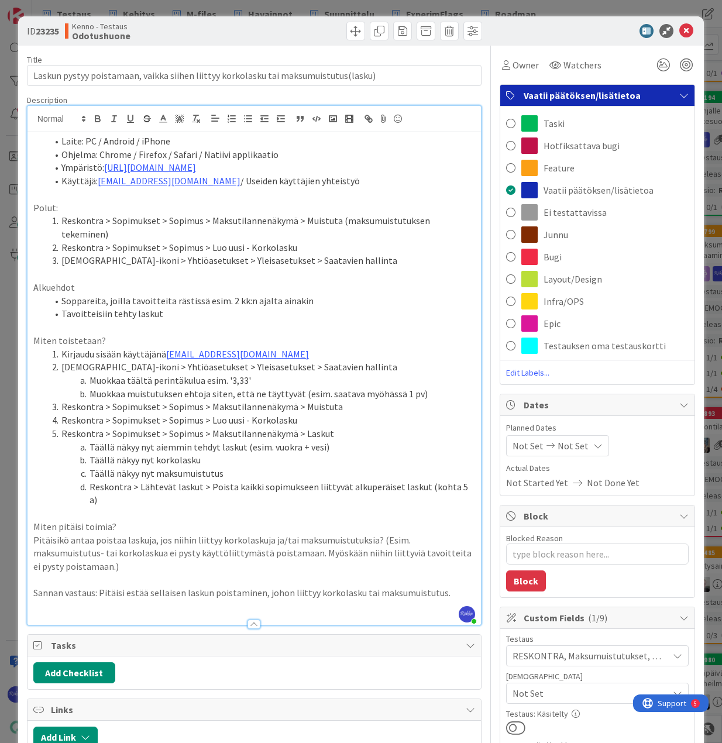
click at [571, 260] on div "Bugi" at bounding box center [597, 257] width 194 height 22
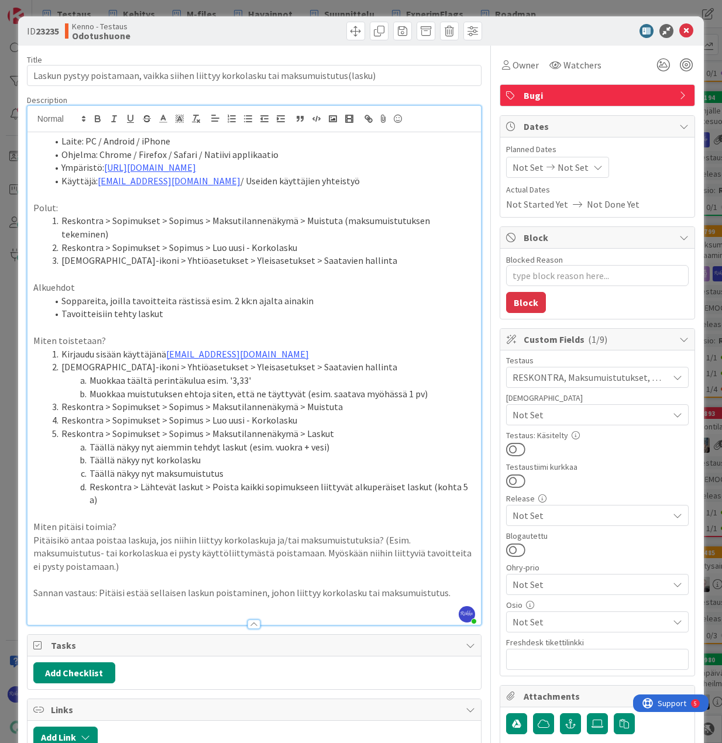
click at [536, 30] on div at bounding box center [591, 31] width 207 height 14
click at [679, 30] on icon at bounding box center [686, 31] width 14 height 14
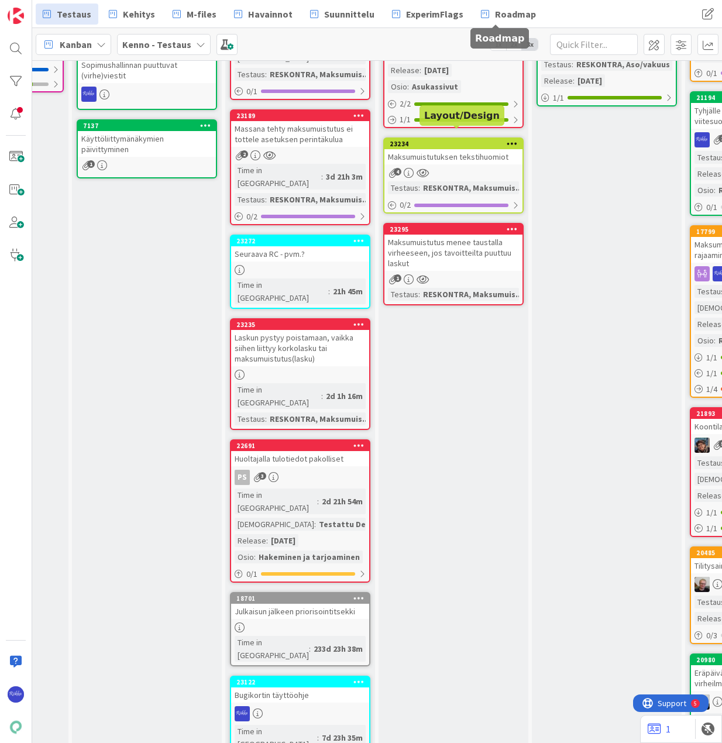
click at [313, 330] on div "Laskun pystyy poistamaan, vaikka siihen liittyy korkolasku tai maksumuistutus(l…" at bounding box center [300, 348] width 138 height 36
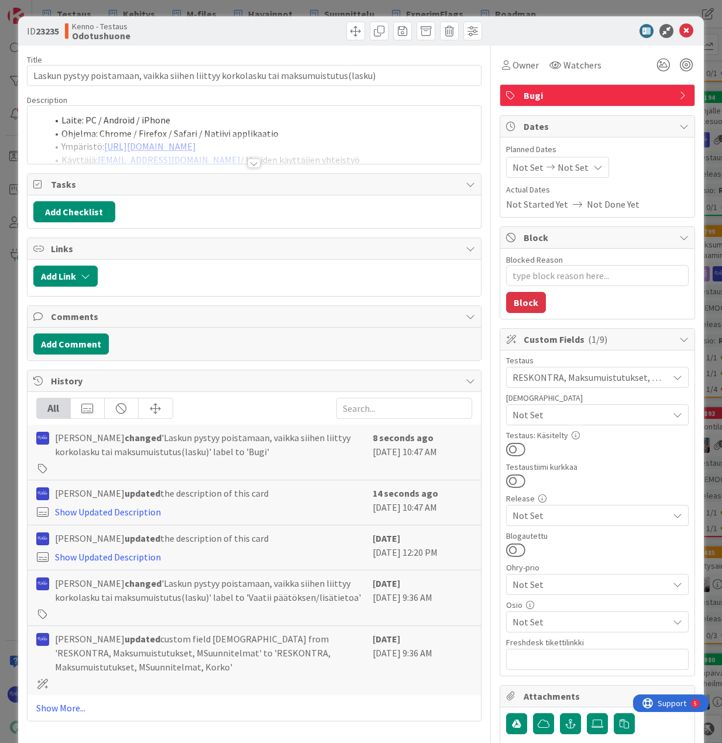
click at [248, 164] on div at bounding box center [254, 163] width 13 height 9
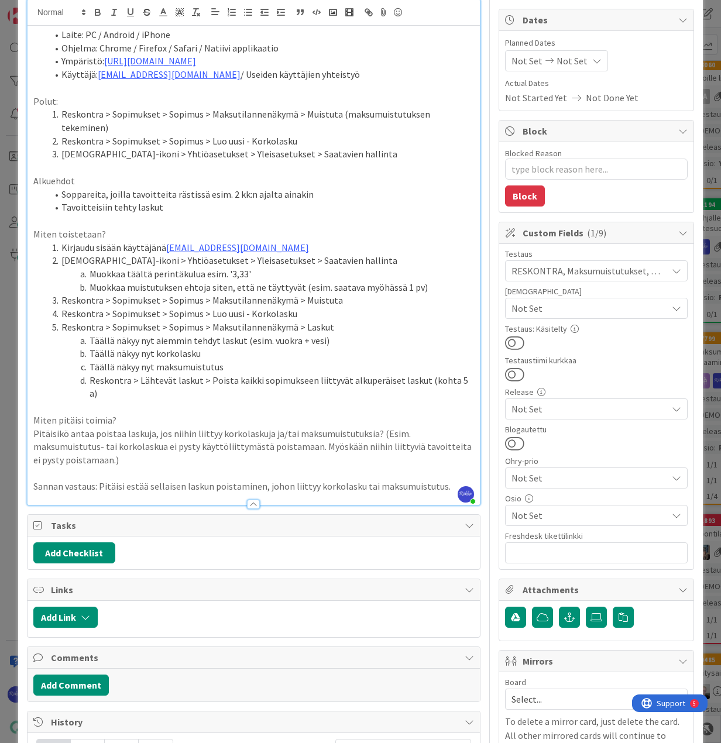
scroll to position [117, 0]
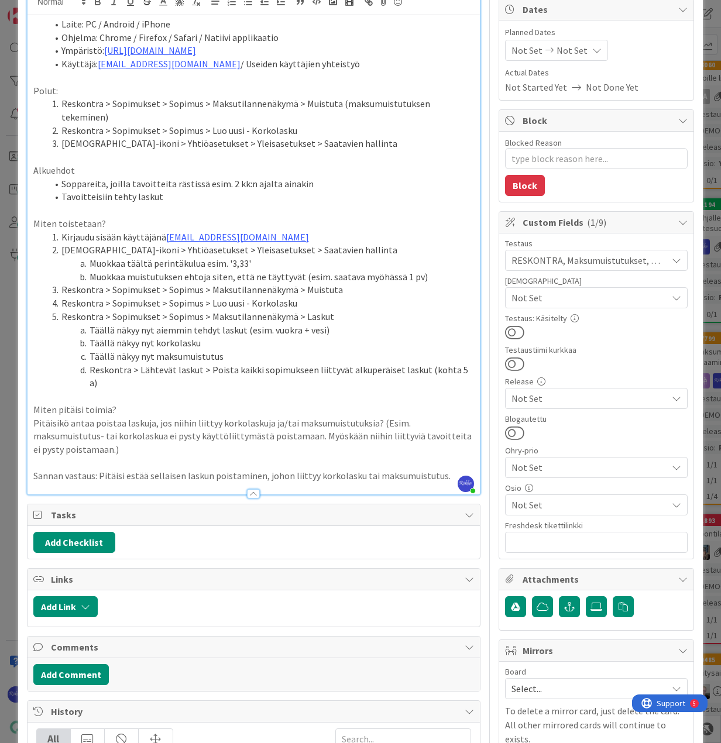
click at [443, 469] on p "Sannan vastaus: Pitäisi estää sellaisen laskun poistaminen, johon liittyy korko…" at bounding box center [253, 475] width 441 height 13
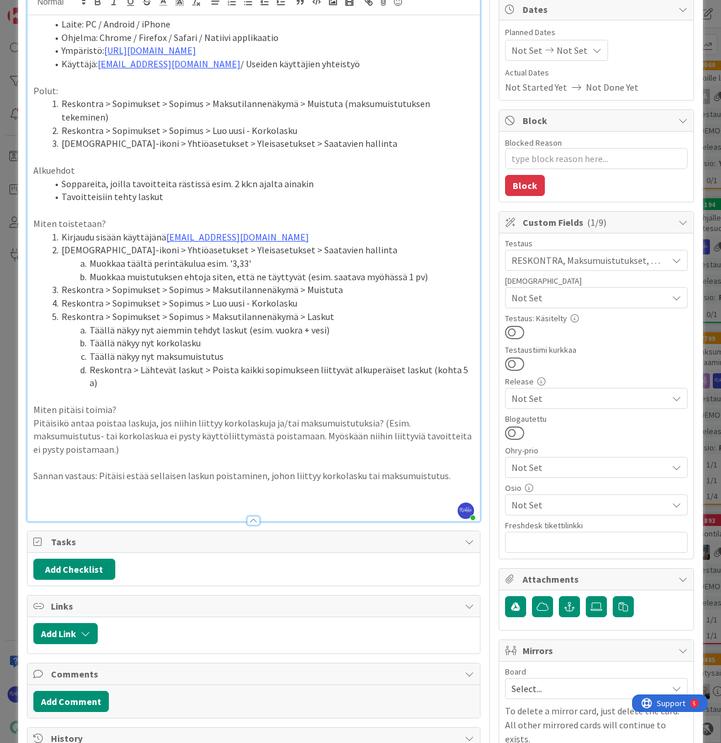
type textarea "x"
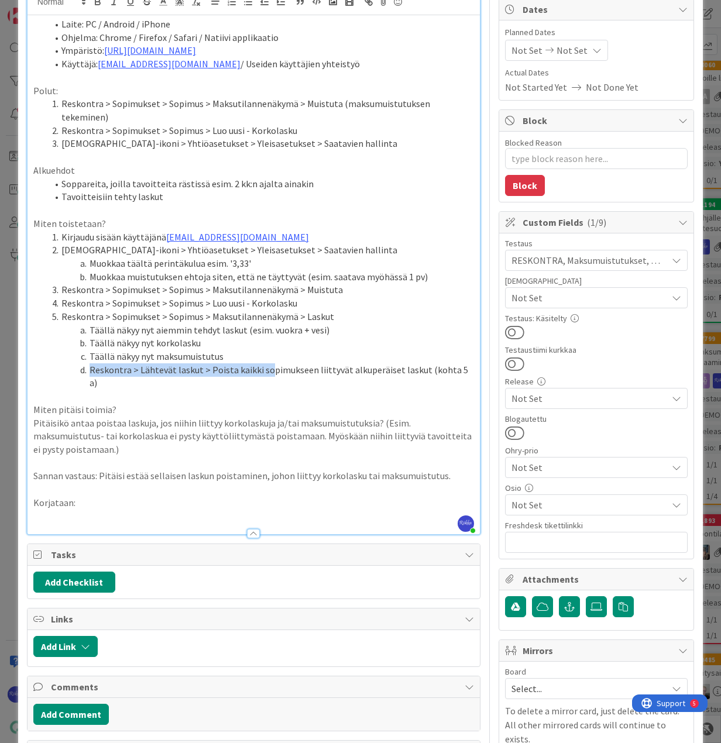
drag, startPoint x: 88, startPoint y: 355, endPoint x: 267, endPoint y: 358, distance: 178.5
click at [267, 363] on li "Reskontra > Lähtevät laskut > Poista kaikki sopimukseen liittyvät alkuperäiset …" at bounding box center [260, 376] width 427 height 26
click at [465, 363] on li "Reskontra > Lähtevät laskut > Poista kaikki sopimukseen liittyvät alkuperäiset …" at bounding box center [260, 376] width 427 height 26
drag, startPoint x: 89, startPoint y: 357, endPoint x: 229, endPoint y: 358, distance: 139.9
click at [229, 363] on li "Reskontra > Lähtevät laskut > Poista kaikki sopimukseen liittyvät alkuperäiset …" at bounding box center [260, 376] width 427 height 26
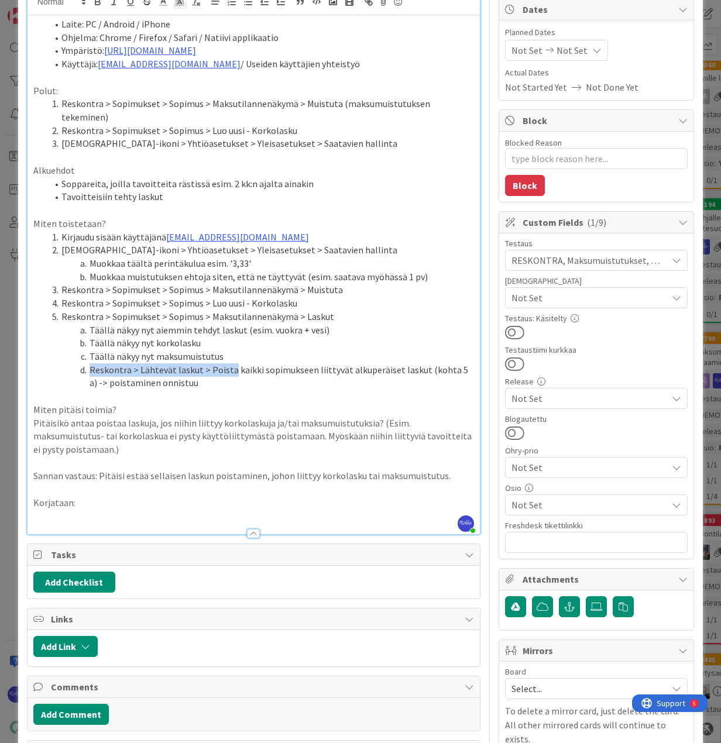
copy li "Reskontra > Lähtevät laskut > Poista"
click at [60, 510] on p at bounding box center [253, 516] width 441 height 13
click at [71, 496] on p "Korjataan:" at bounding box center [253, 502] width 441 height 13
click at [236, 510] on p "a) Reskontra > Lähtevät laskut > Poista-nappi" at bounding box center [253, 516] width 441 height 13
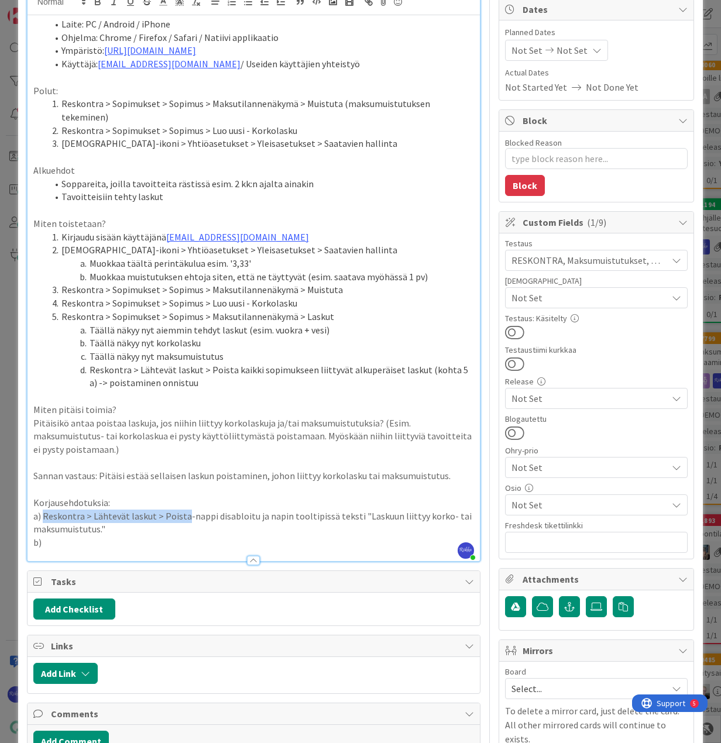
drag, startPoint x: 43, startPoint y: 501, endPoint x: 181, endPoint y: 503, distance: 138.7
click at [181, 510] on p "a) Reskontra > Lähtevät laskut > Poista-nappi disabloitu ja napin tooltipissä t…" at bounding box center [253, 523] width 441 height 26
copy p "Reskontra > Lähtevät laskut > Poista"
click at [66, 536] on p "b)" at bounding box center [253, 542] width 441 height 13
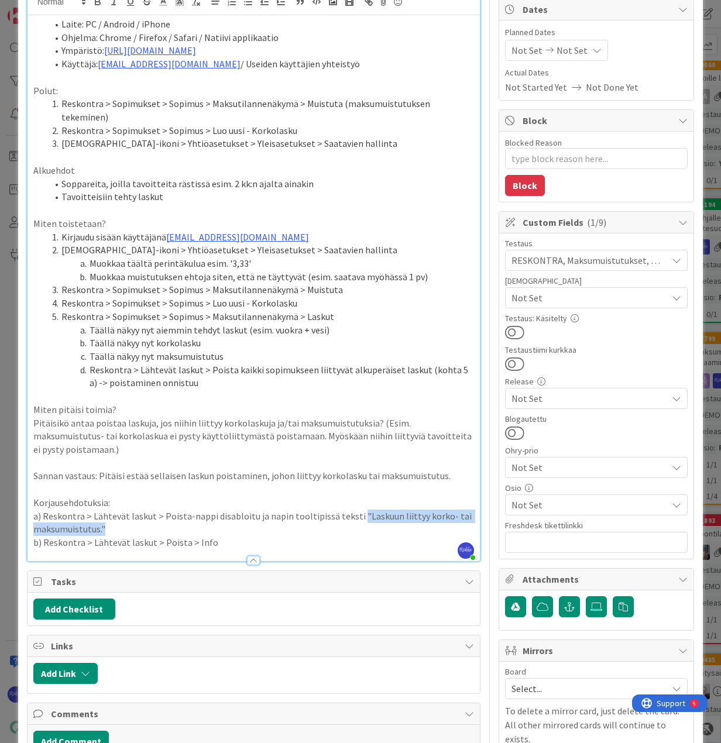
drag, startPoint x: 351, startPoint y: 500, endPoint x: 363, endPoint y: 520, distance: 23.4
click at [363, 520] on p "a) Reskontra > Lähtevät laskut > Poista-nappi disabloitu ja napin tooltipissä t…" at bounding box center [253, 523] width 441 height 26
copy p ""Laskuun liittyy korko- tai maksumuistutus.""
click at [269, 536] on p "b) Reskontra > Lähtevät laskut > Poista > Info" at bounding box center [253, 542] width 441 height 13
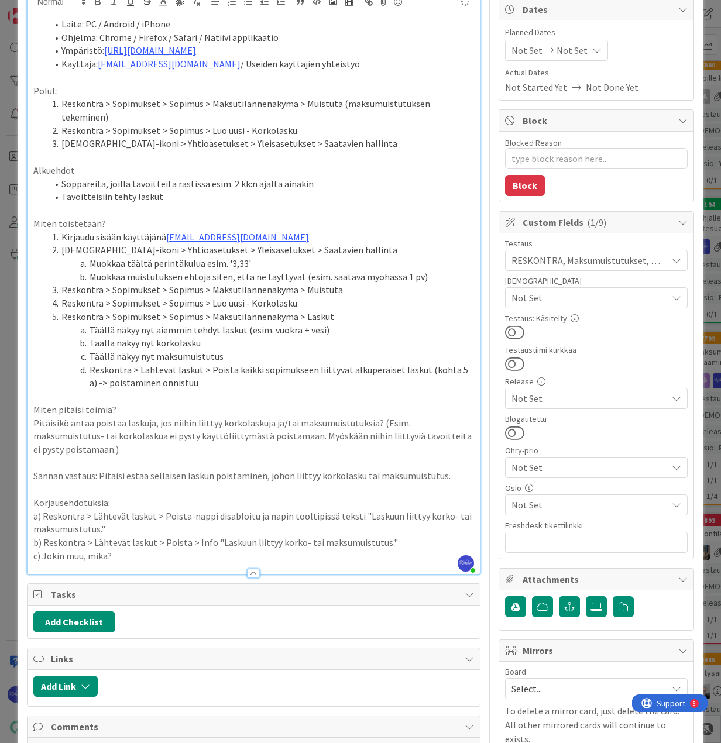
type textarea "x"
click at [380, 350] on li "Täällä näkyy nyt maksumuistutus" at bounding box center [260, 356] width 427 height 13
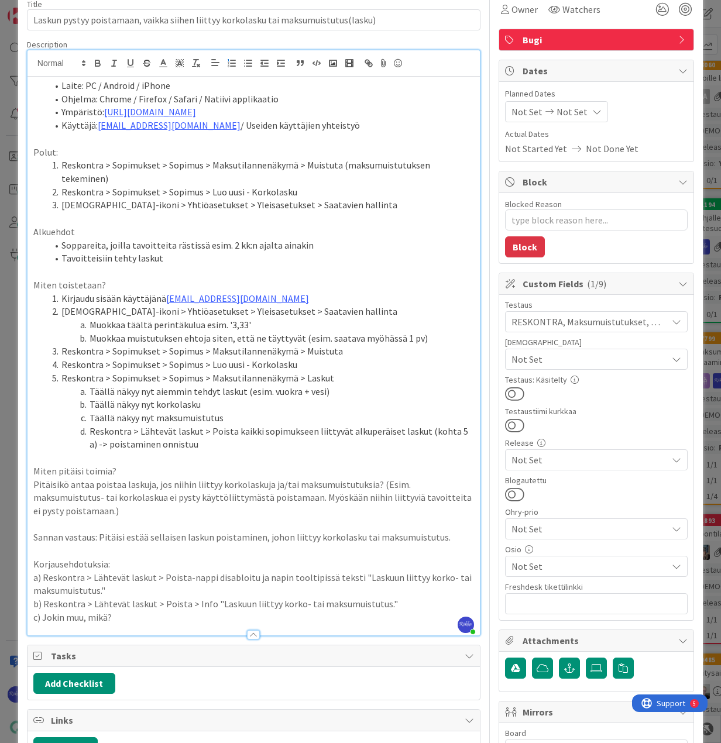
scroll to position [0, 0]
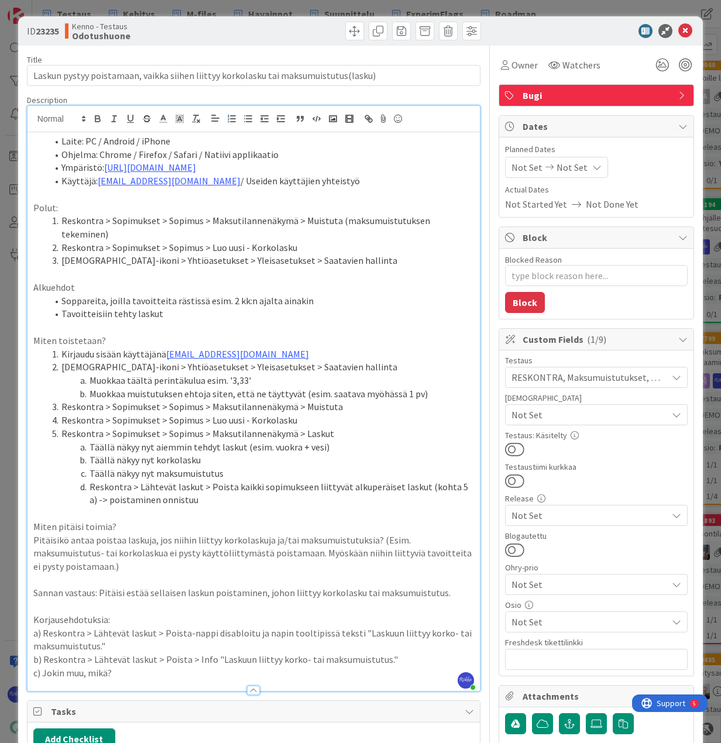
click at [412, 162] on li "Ympäristö: [URL][DOMAIN_NAME]" at bounding box center [260, 167] width 427 height 13
click at [678, 30] on icon at bounding box center [685, 31] width 14 height 14
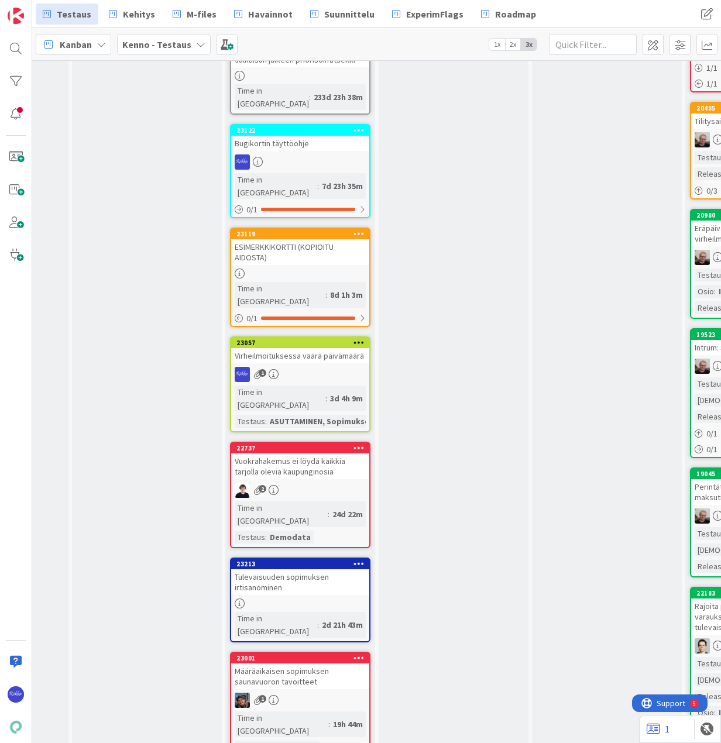
scroll to position [878, 884]
